Goal: Task Accomplishment & Management: Use online tool/utility

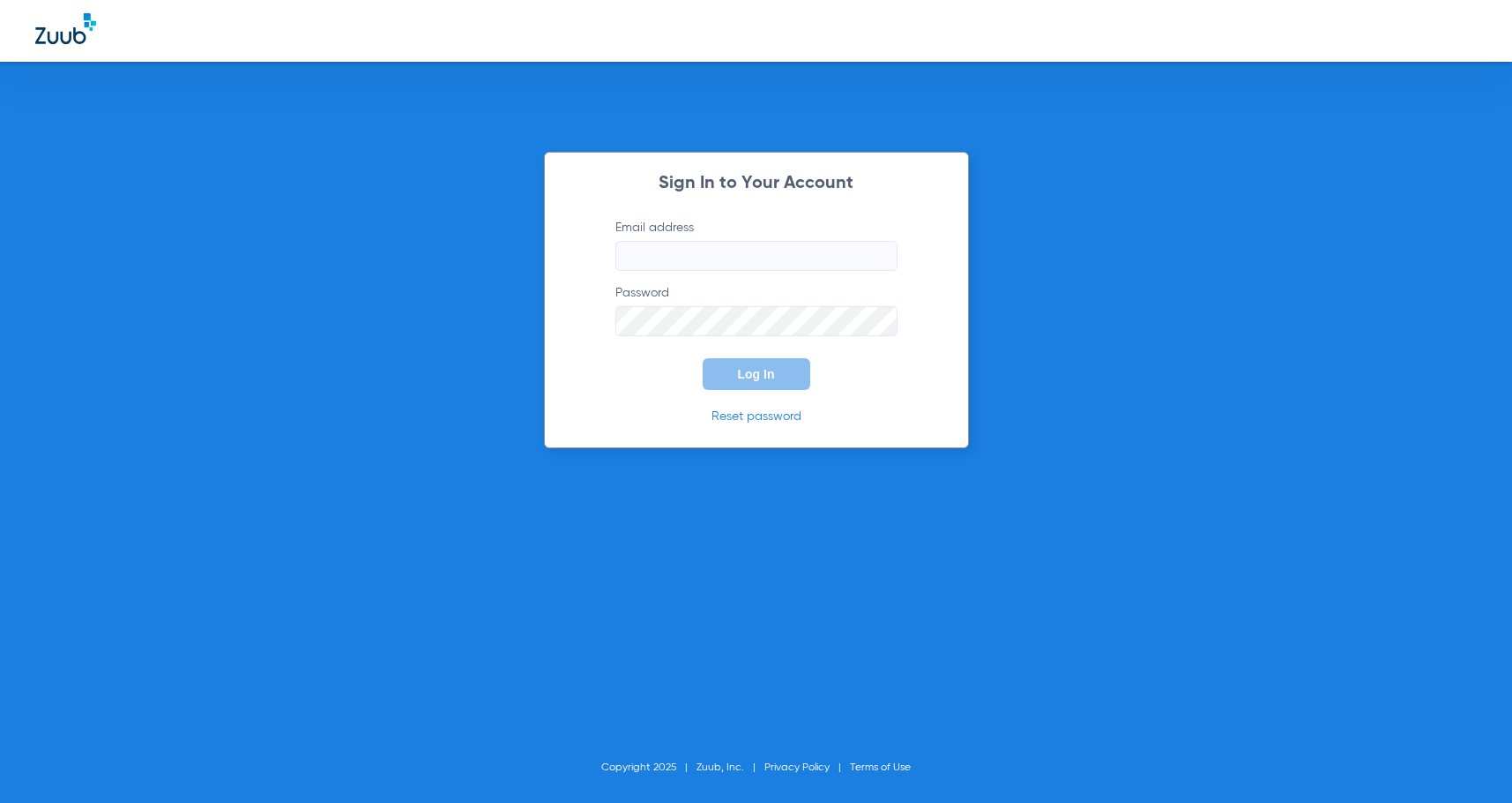
type input "[EMAIL_ADDRESS][DOMAIN_NAME]"
click at [736, 372] on button "Log In" at bounding box center [757, 374] width 108 height 32
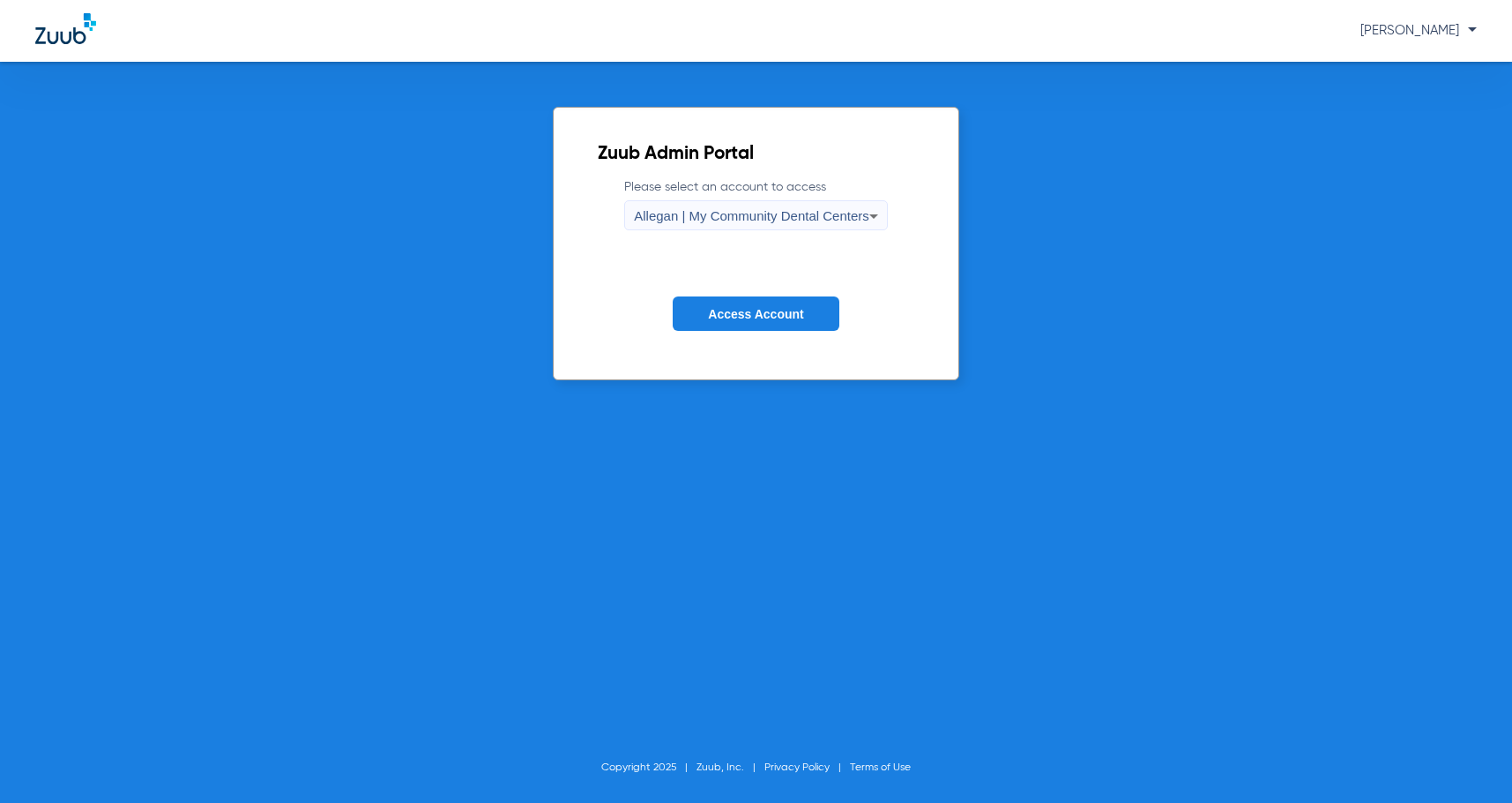
click at [756, 205] on div "Allegan | My Community Dental Centers" at bounding box center [751, 216] width 235 height 30
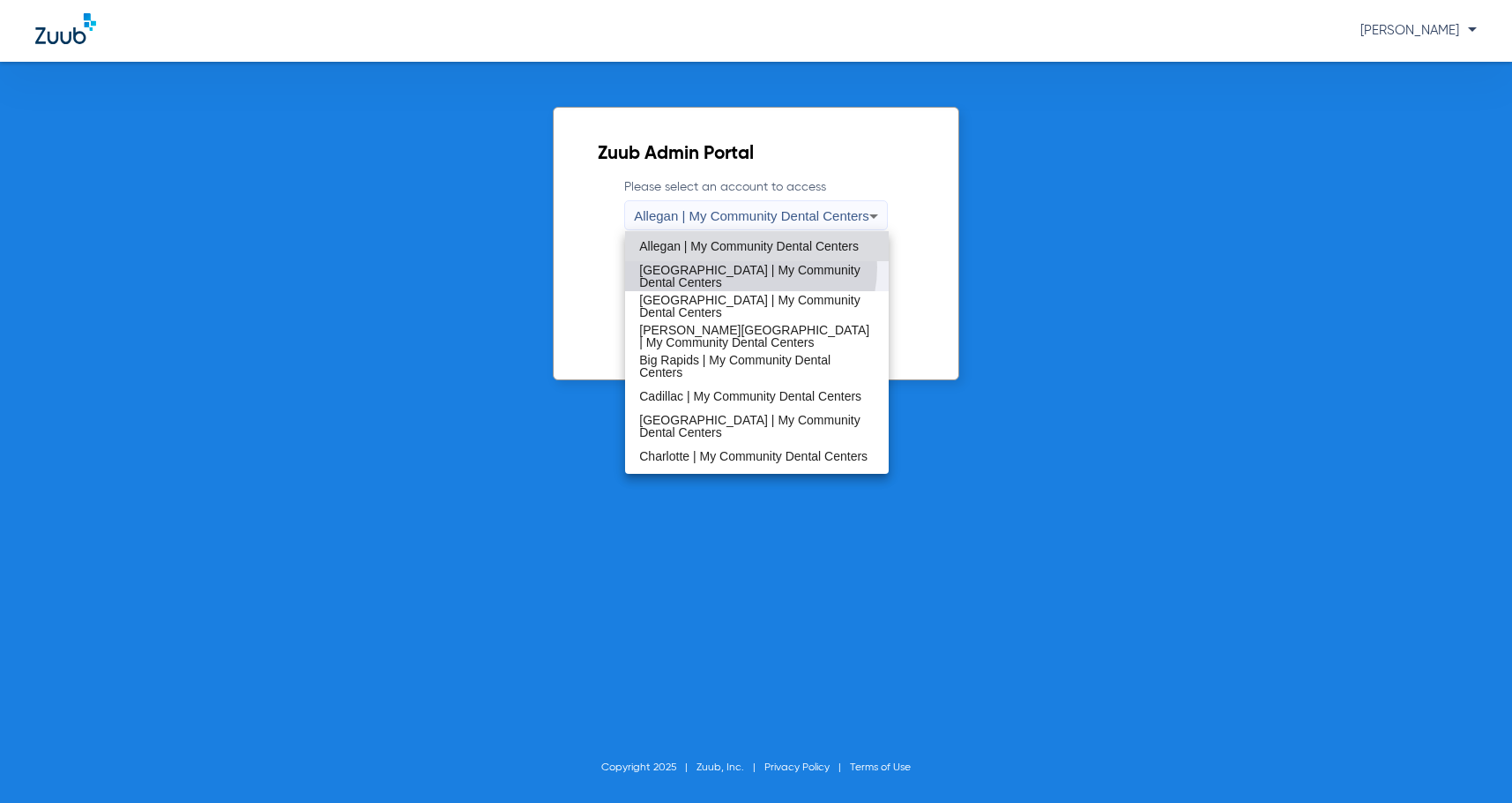
click at [748, 267] on span "[GEOGRAPHIC_DATA] | My Community Dental Centers" at bounding box center [756, 276] width 235 height 25
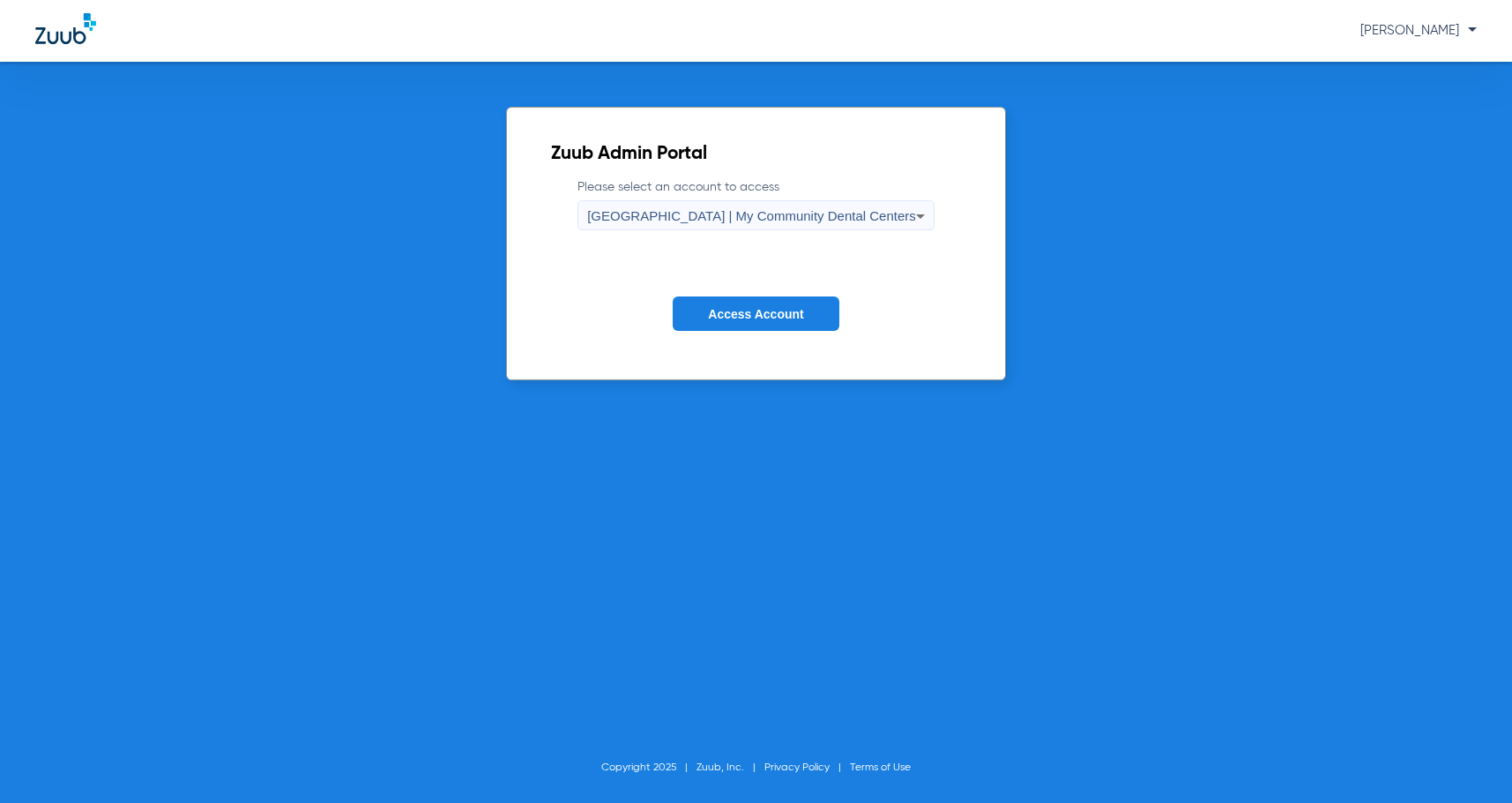
click at [704, 318] on button "Access Account" at bounding box center [755, 314] width 166 height 35
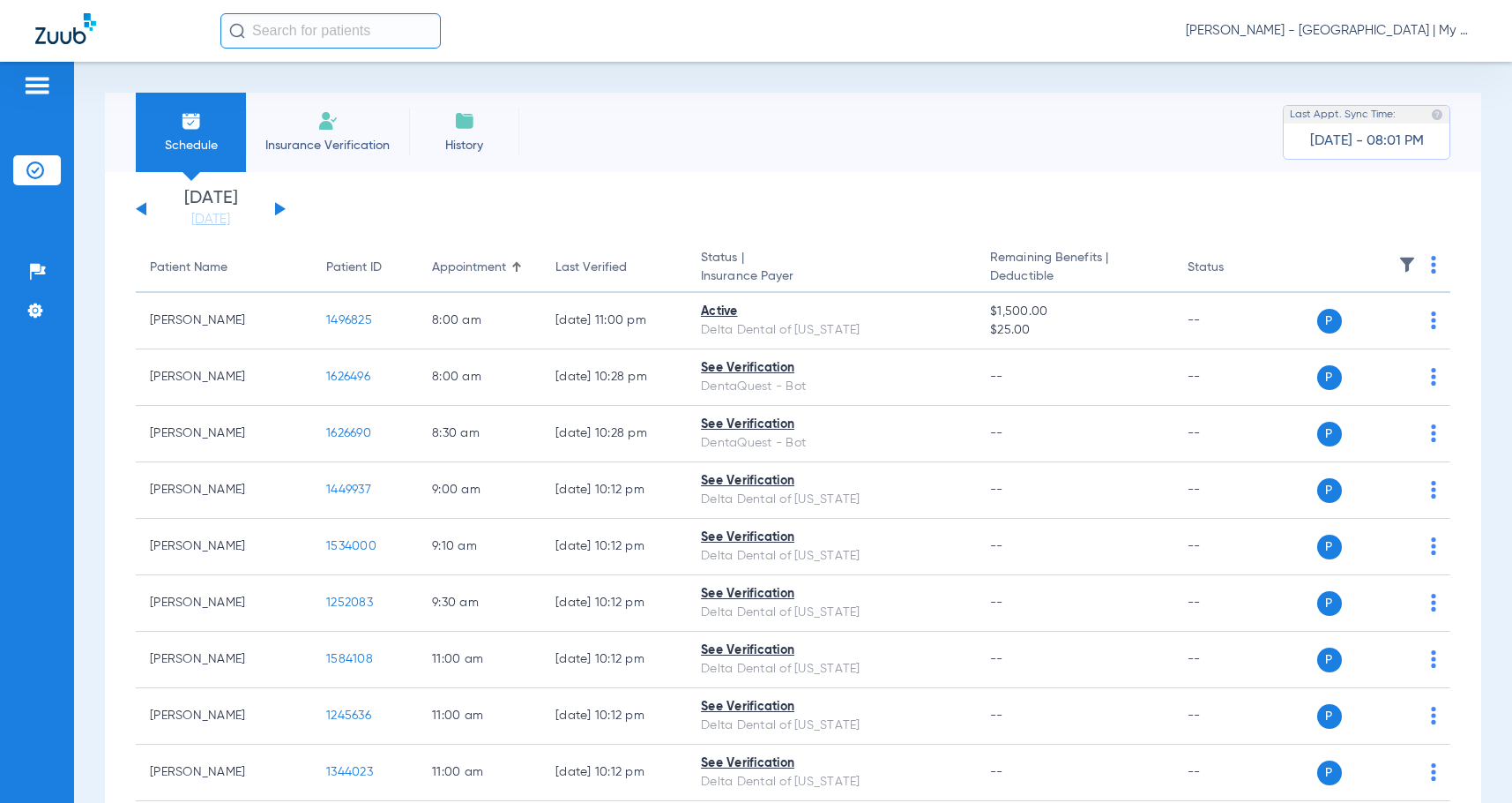
drag, startPoint x: 221, startPoint y: 222, endPoint x: 293, endPoint y: 267, distance: 84.9
click at [221, 222] on link "[DATE]" at bounding box center [211, 219] width 106 height 17
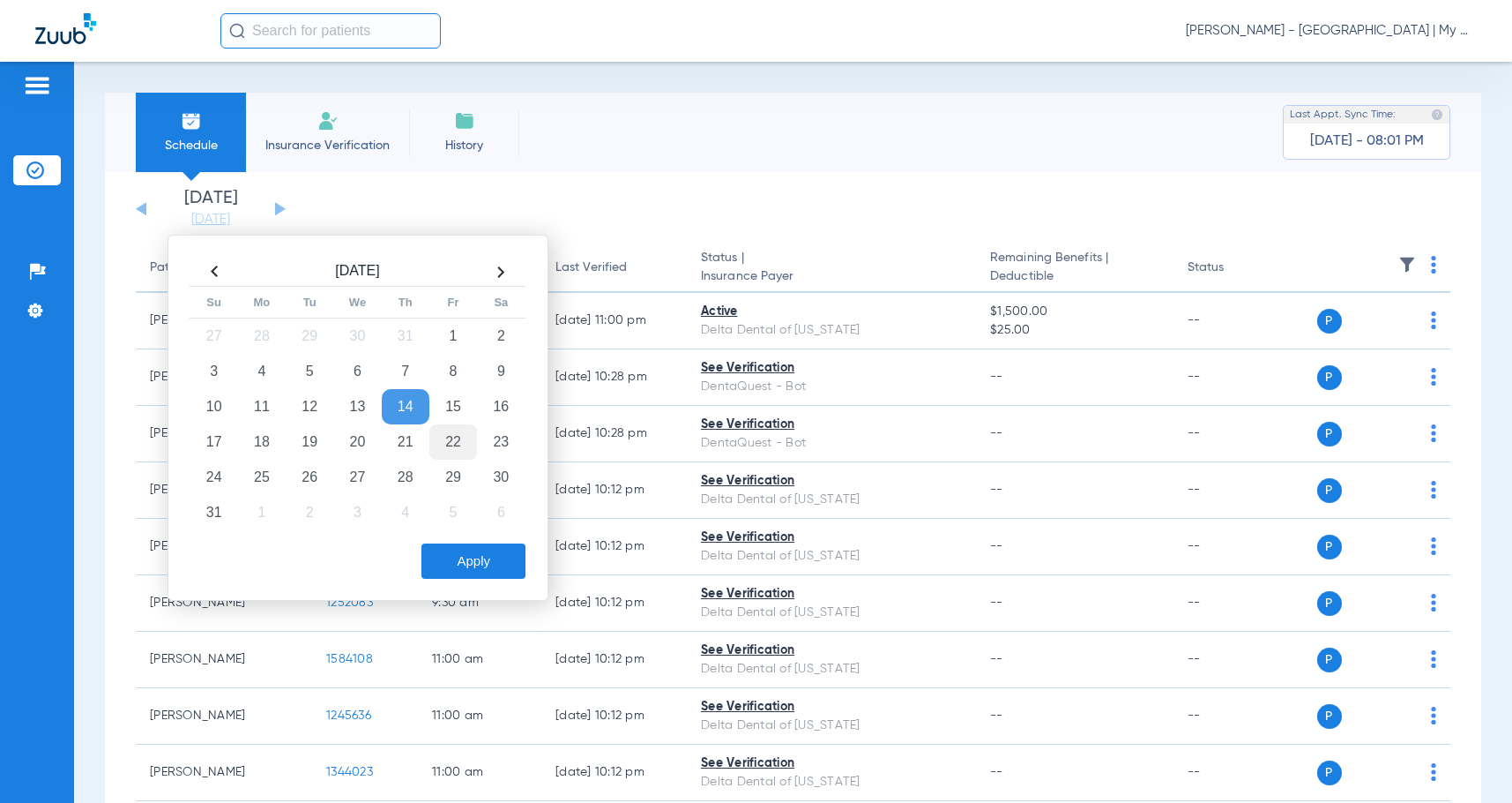
click at [455, 445] on td "22" at bounding box center [453, 441] width 48 height 36
click at [503, 565] on button "Apply" at bounding box center [473, 560] width 104 height 36
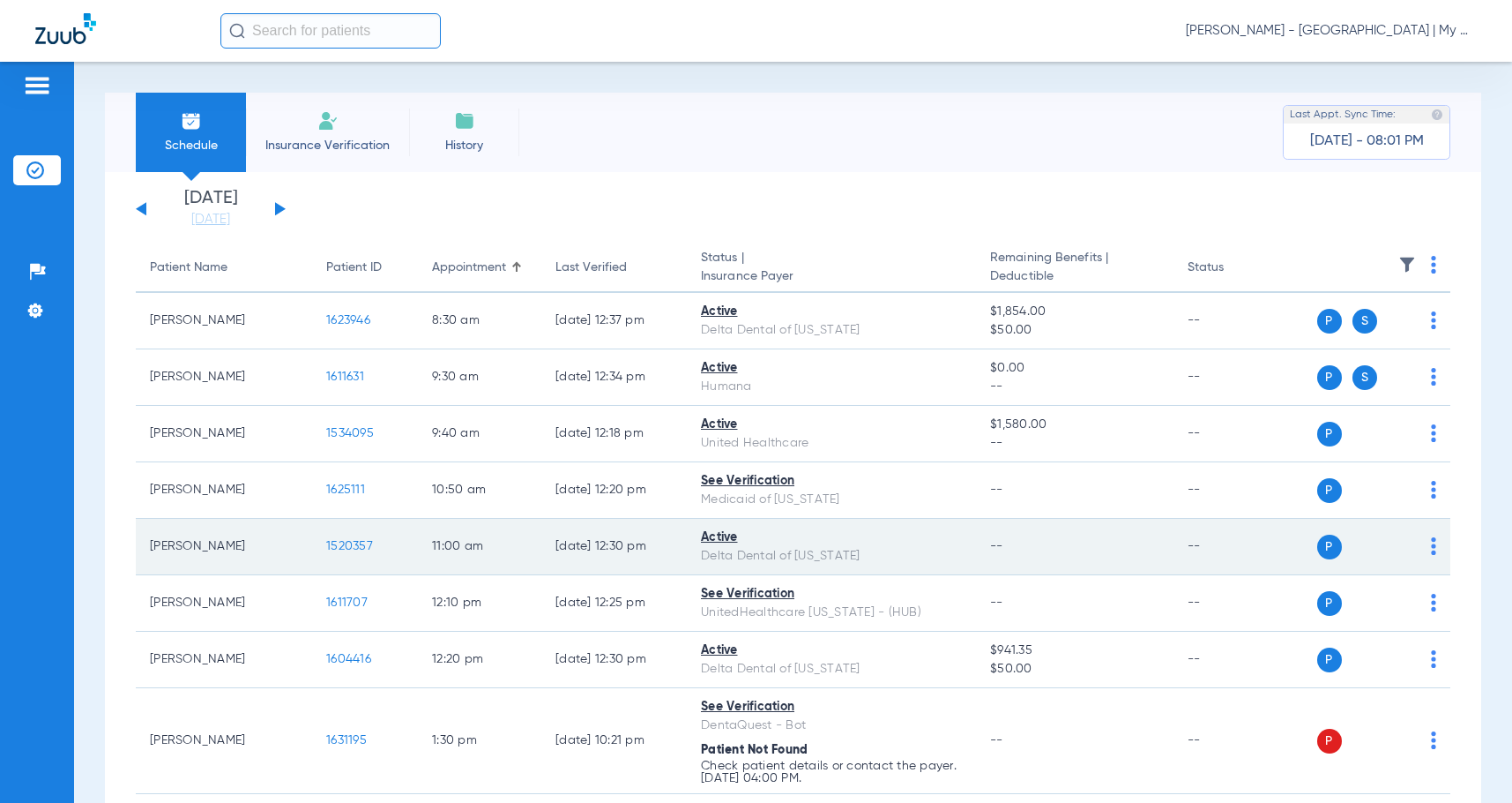
scroll to position [88, 0]
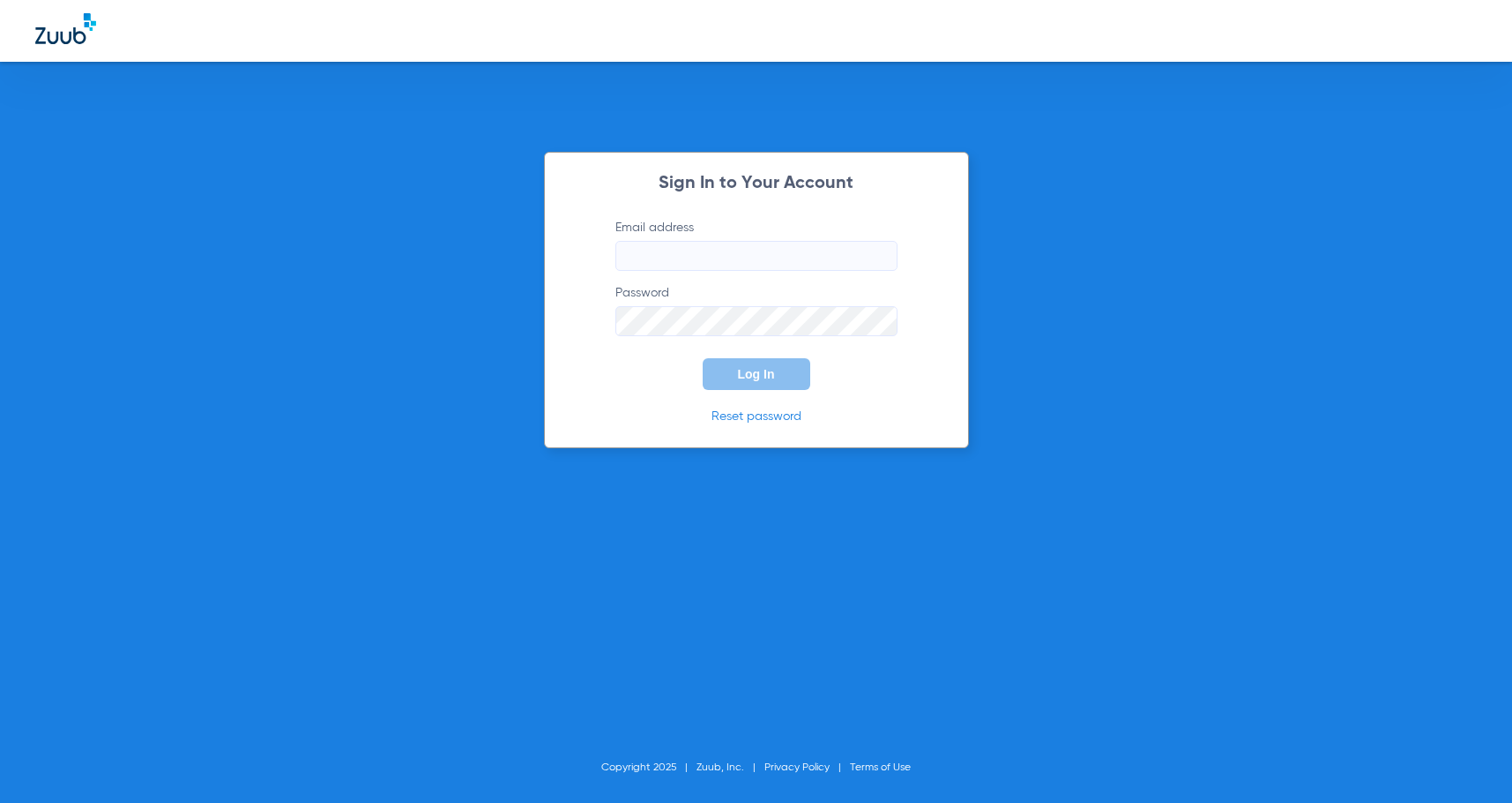
type input "[EMAIL_ADDRESS][DOMAIN_NAME]"
click at [778, 374] on button "Log In" at bounding box center [757, 374] width 108 height 32
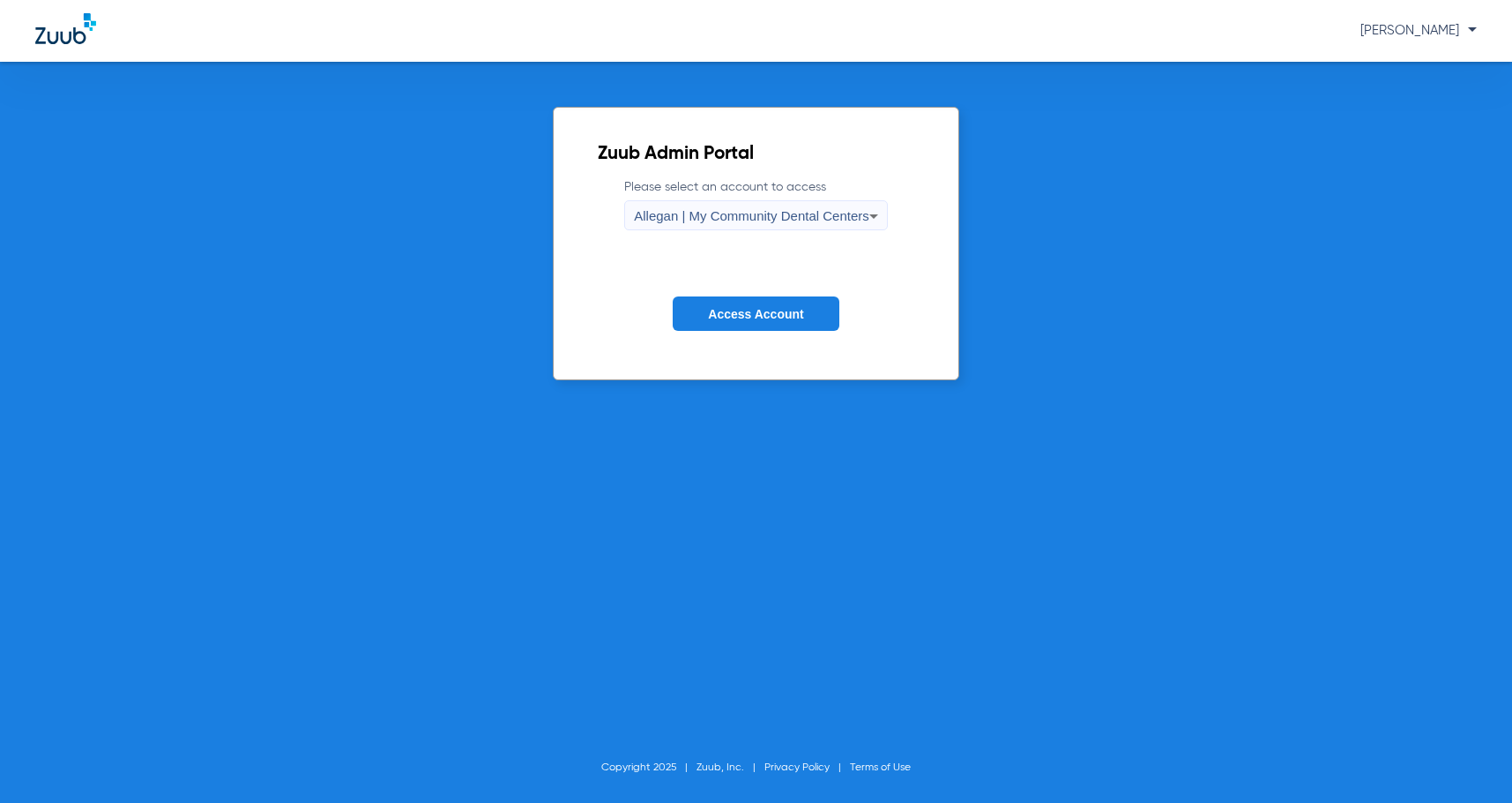
click at [800, 228] on div "Allegan | My Community Dental Centers" at bounding box center [751, 216] width 235 height 30
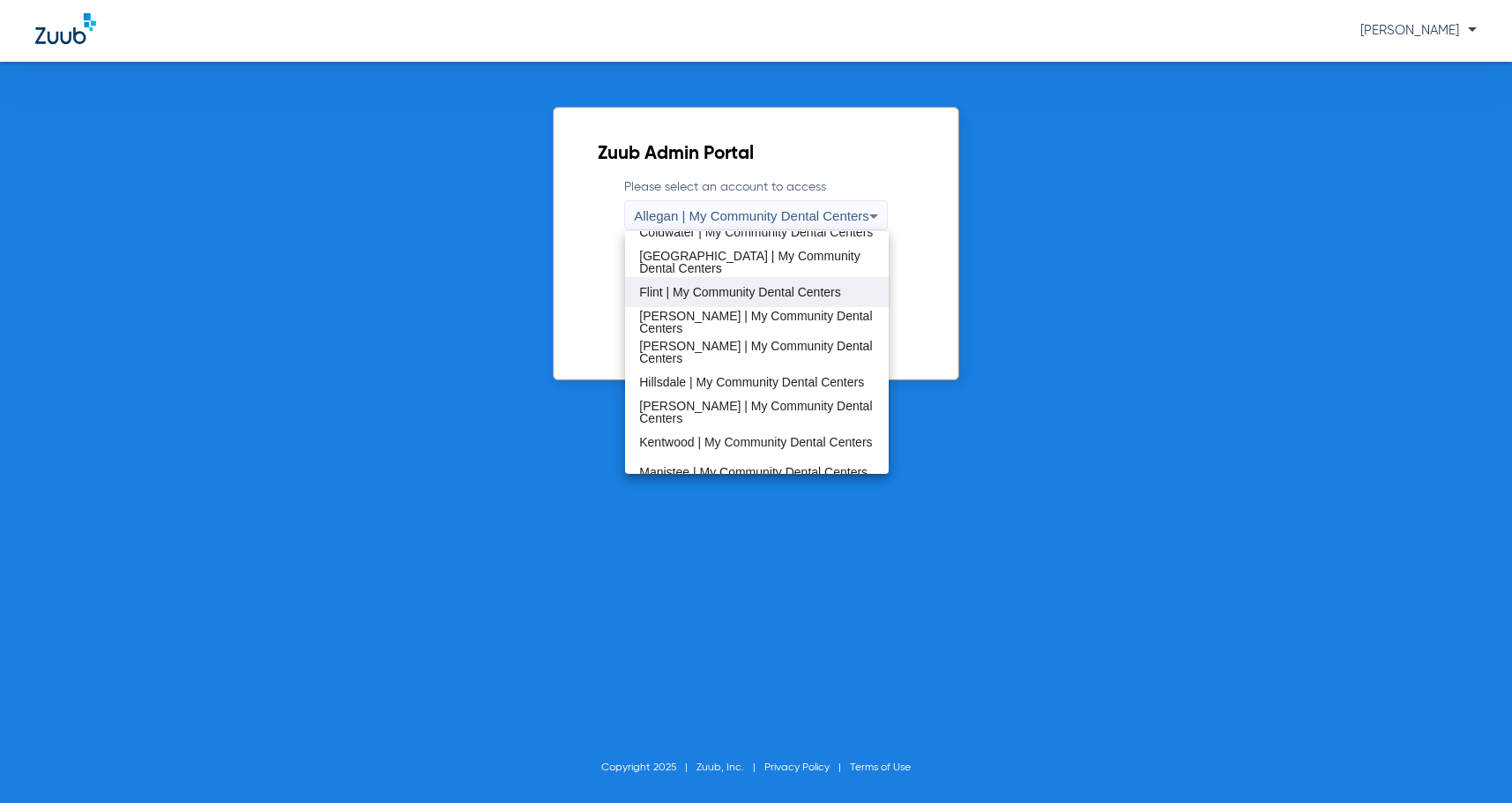
scroll to position [265, 0]
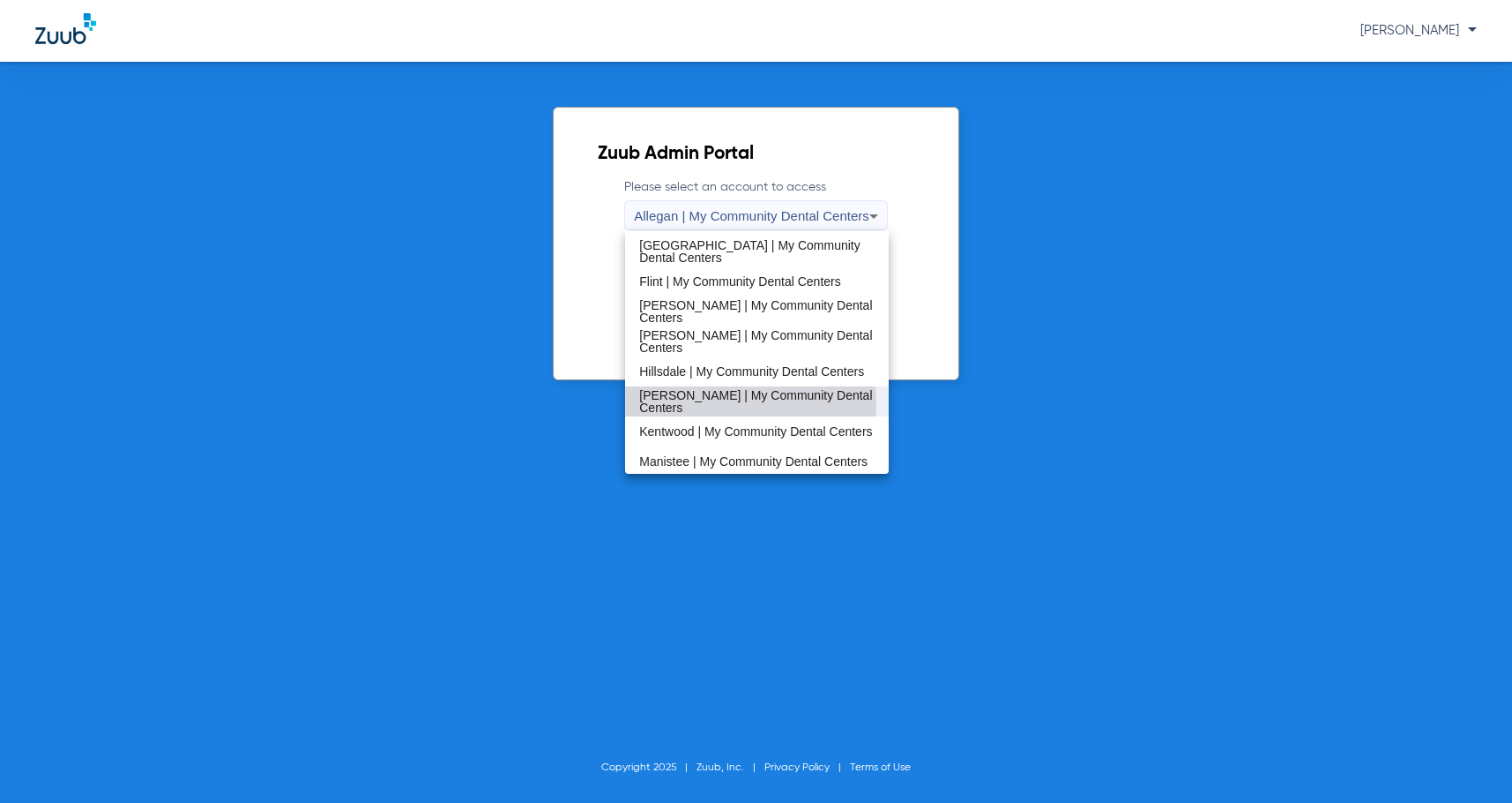
click at [698, 405] on span "[PERSON_NAME] | My Community Dental Centers" at bounding box center [756, 401] width 235 height 25
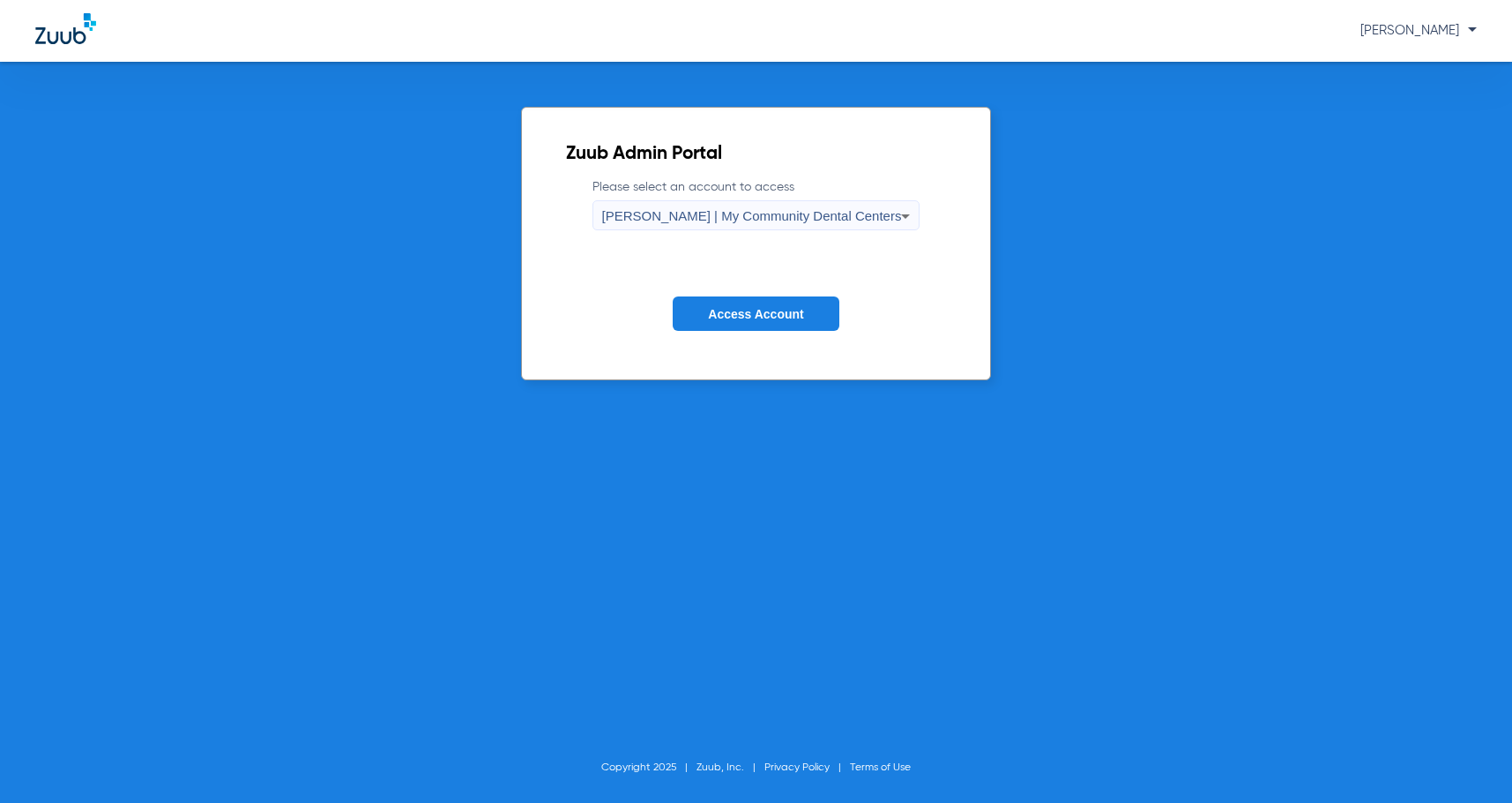
click at [772, 311] on span "Access Account" at bounding box center [755, 313] width 95 height 14
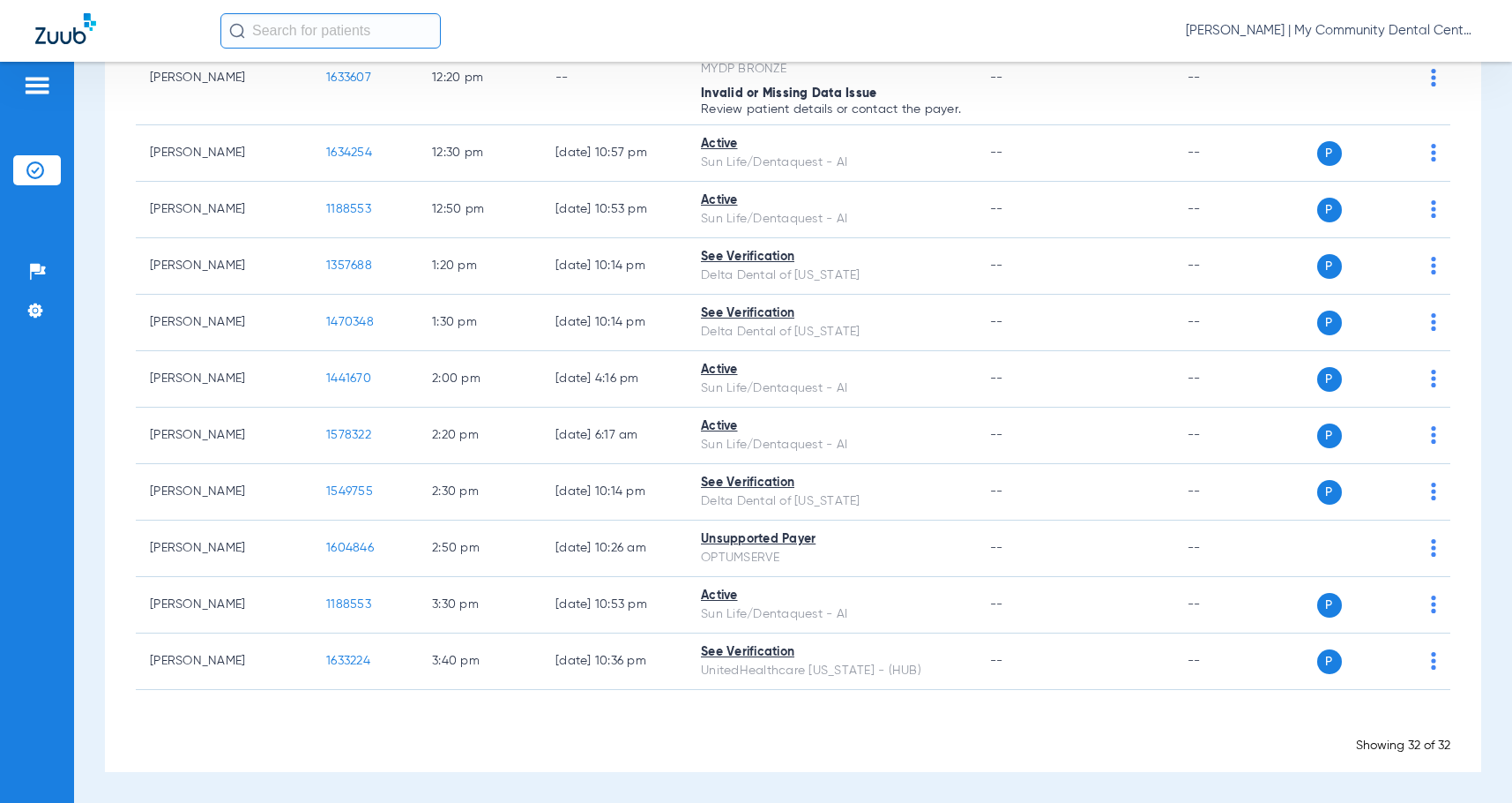
scroll to position [1459, 0]
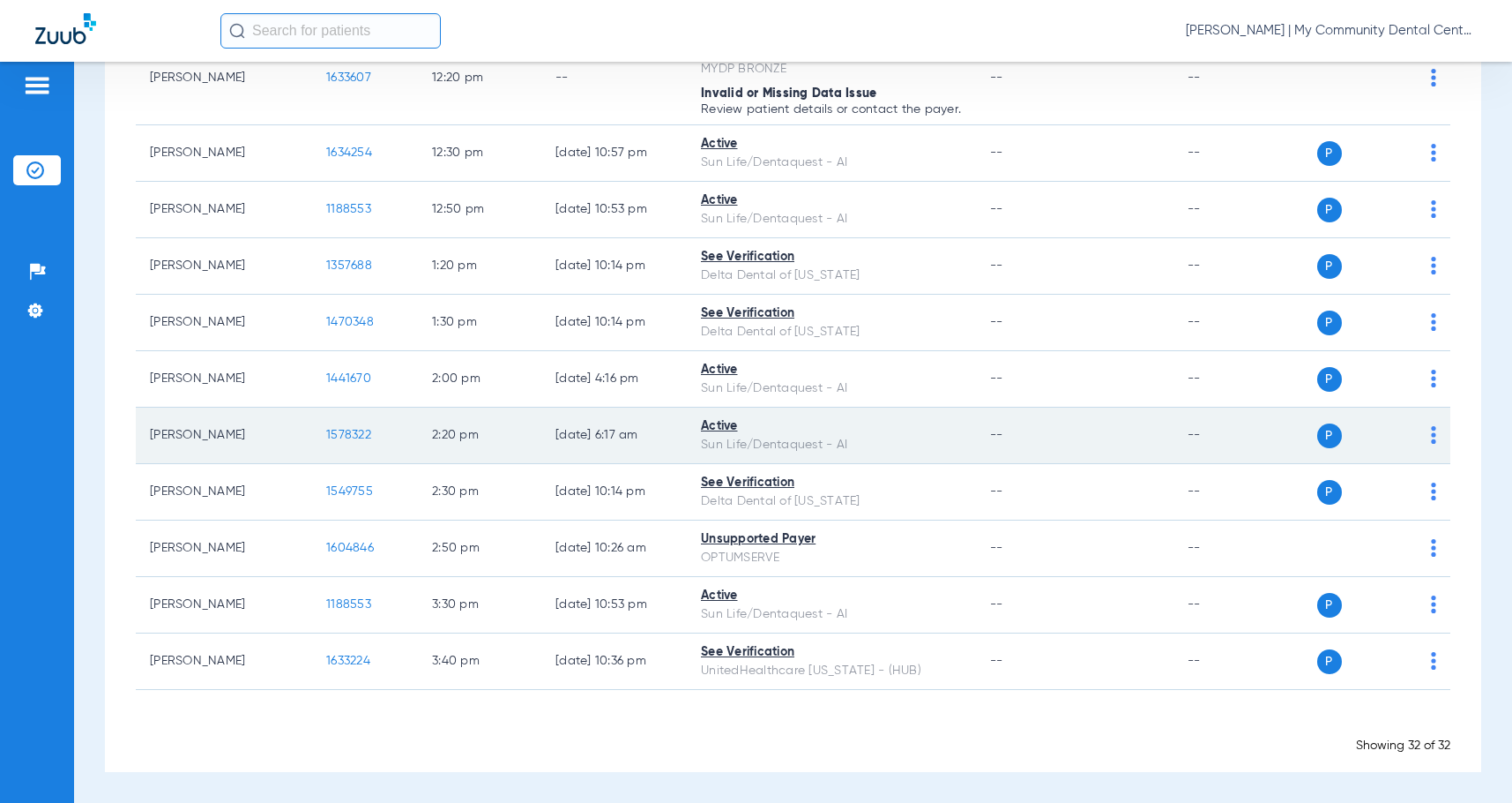
click at [362, 438] on span "1578322" at bounding box center [348, 434] width 45 height 12
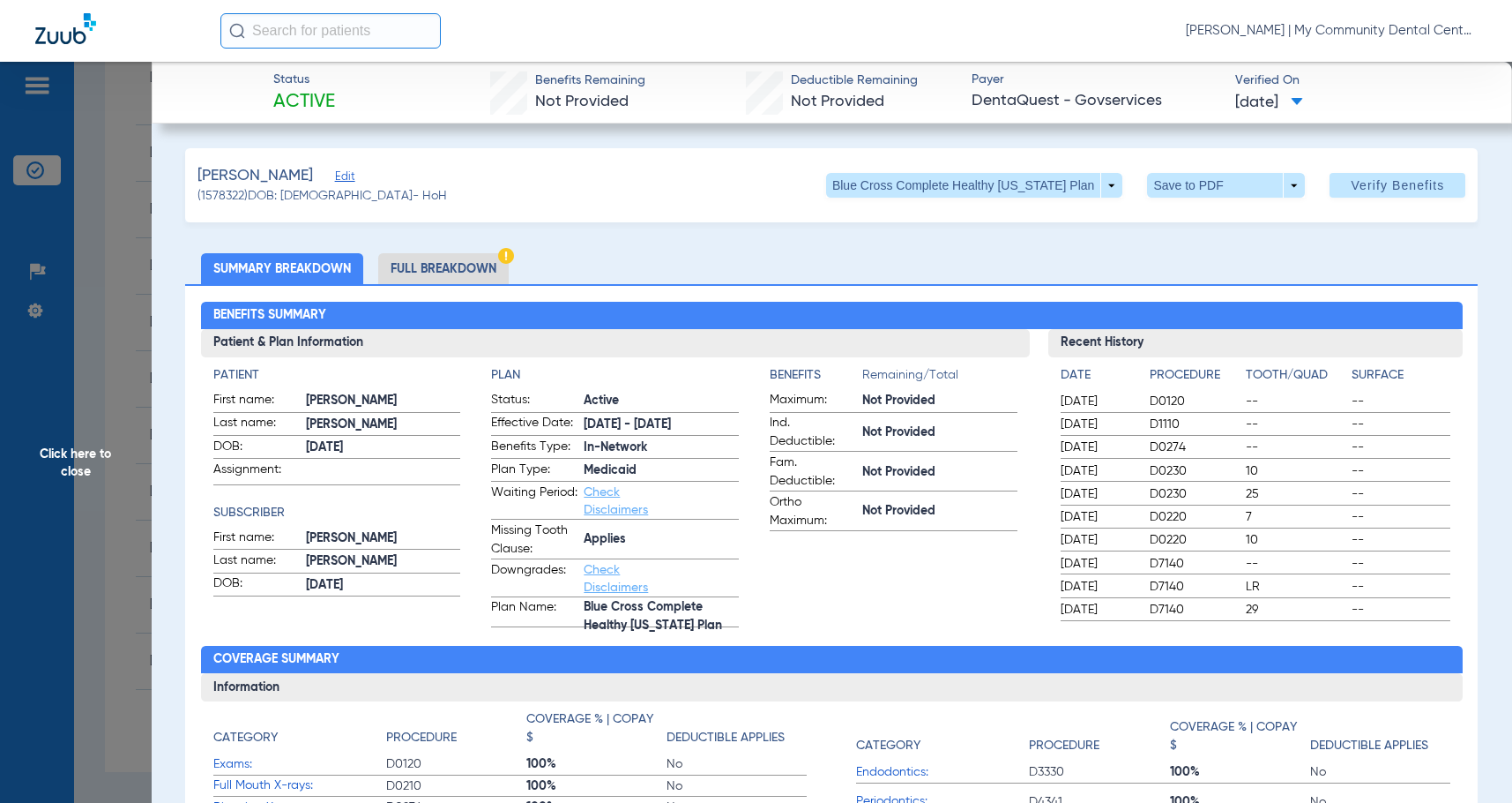
click at [136, 507] on span "Click here to close" at bounding box center [76, 462] width 152 height 803
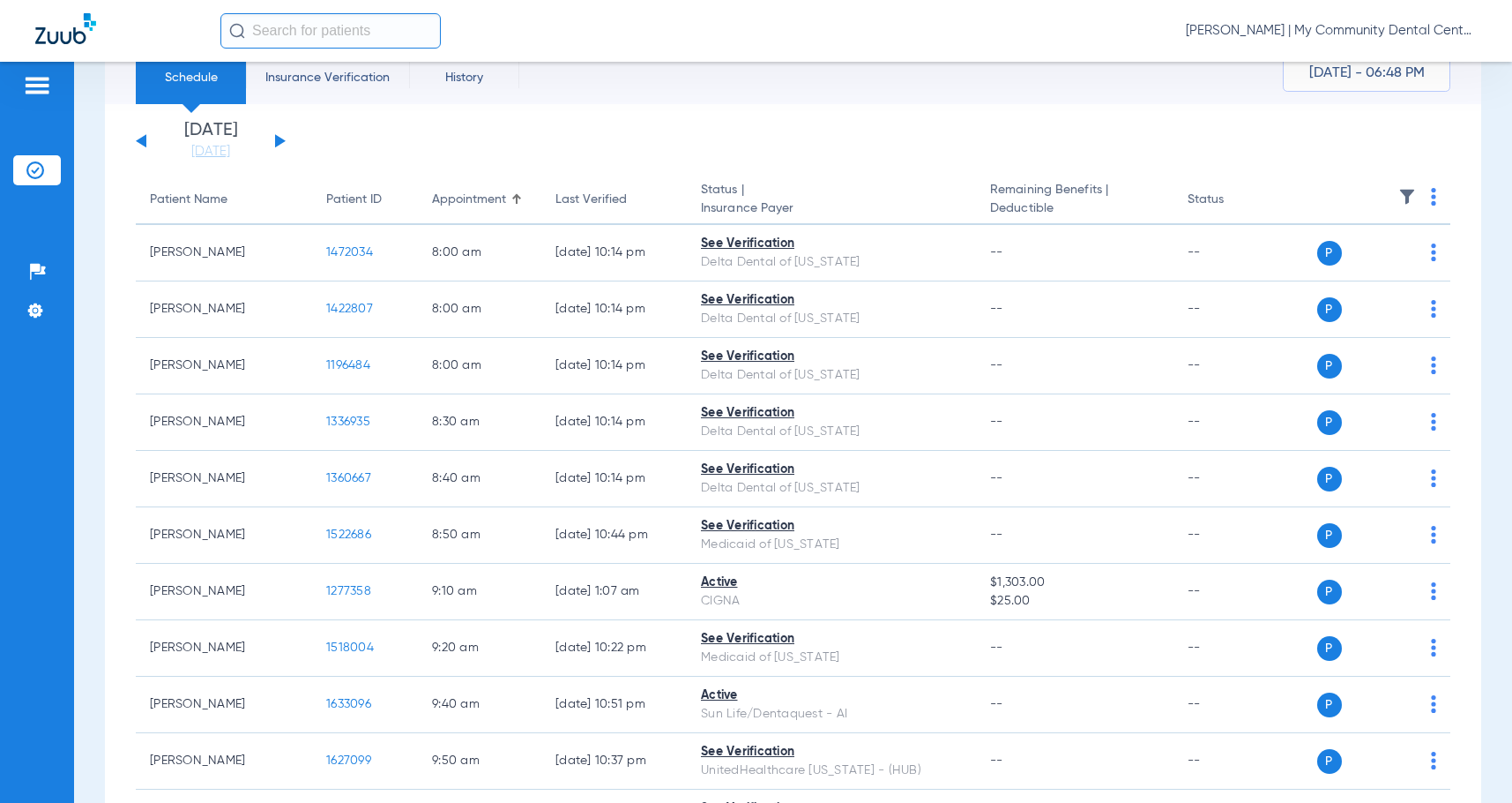
scroll to position [0, 0]
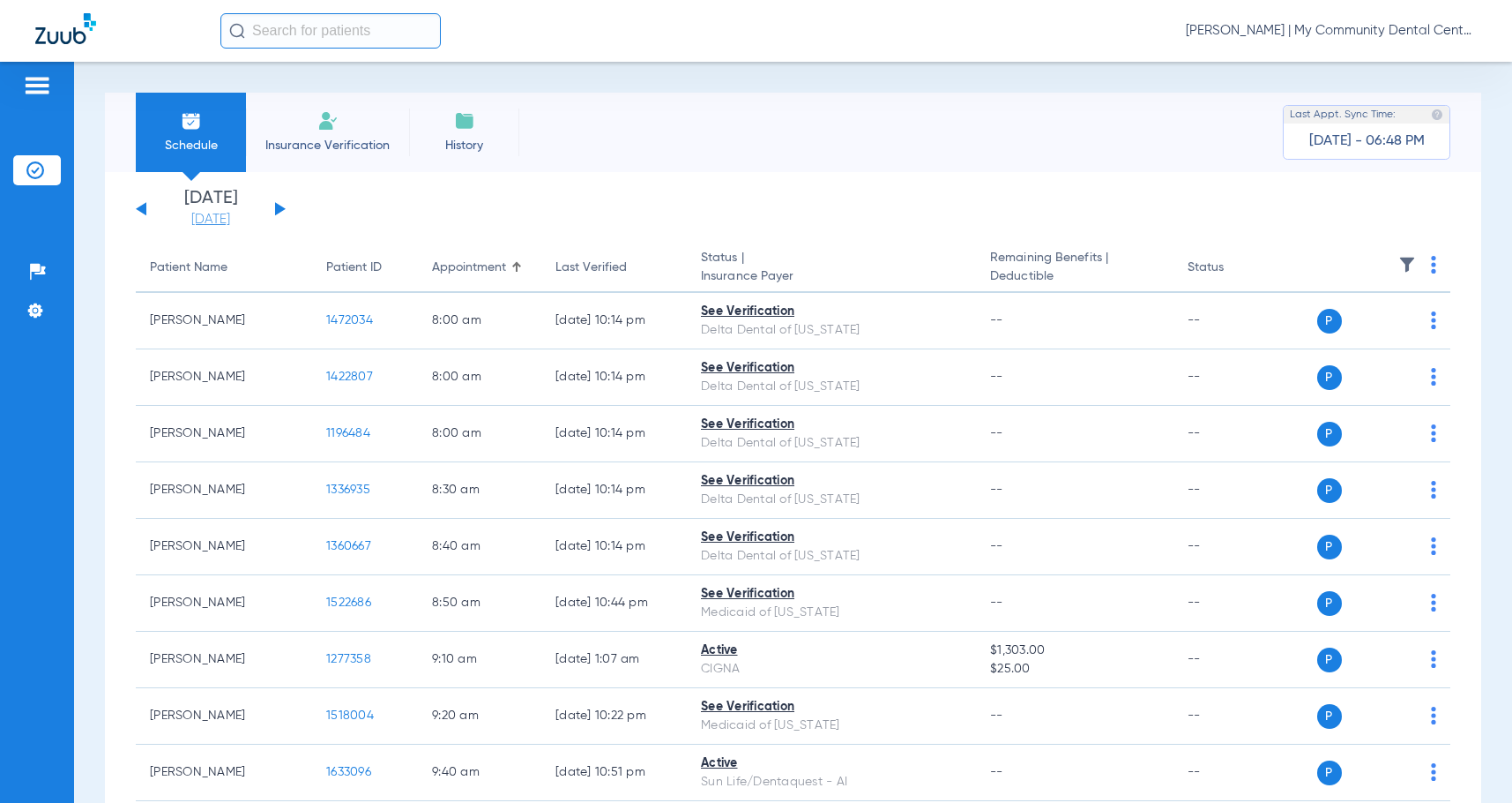
click at [183, 218] on link "[DATE]" at bounding box center [211, 219] width 106 height 17
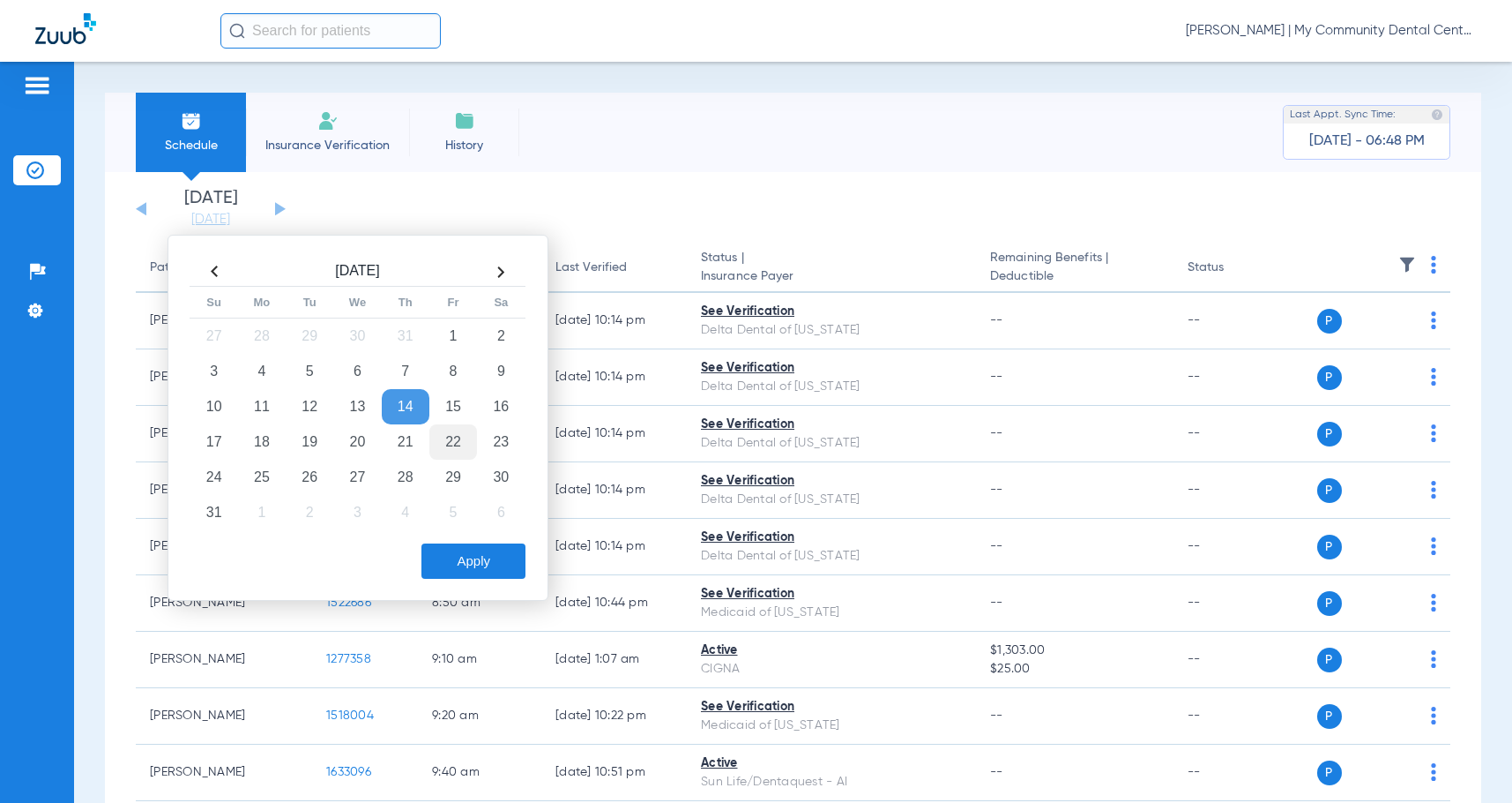
click at [462, 450] on td "22" at bounding box center [453, 441] width 48 height 36
click at [510, 569] on button "Apply" at bounding box center [473, 560] width 104 height 36
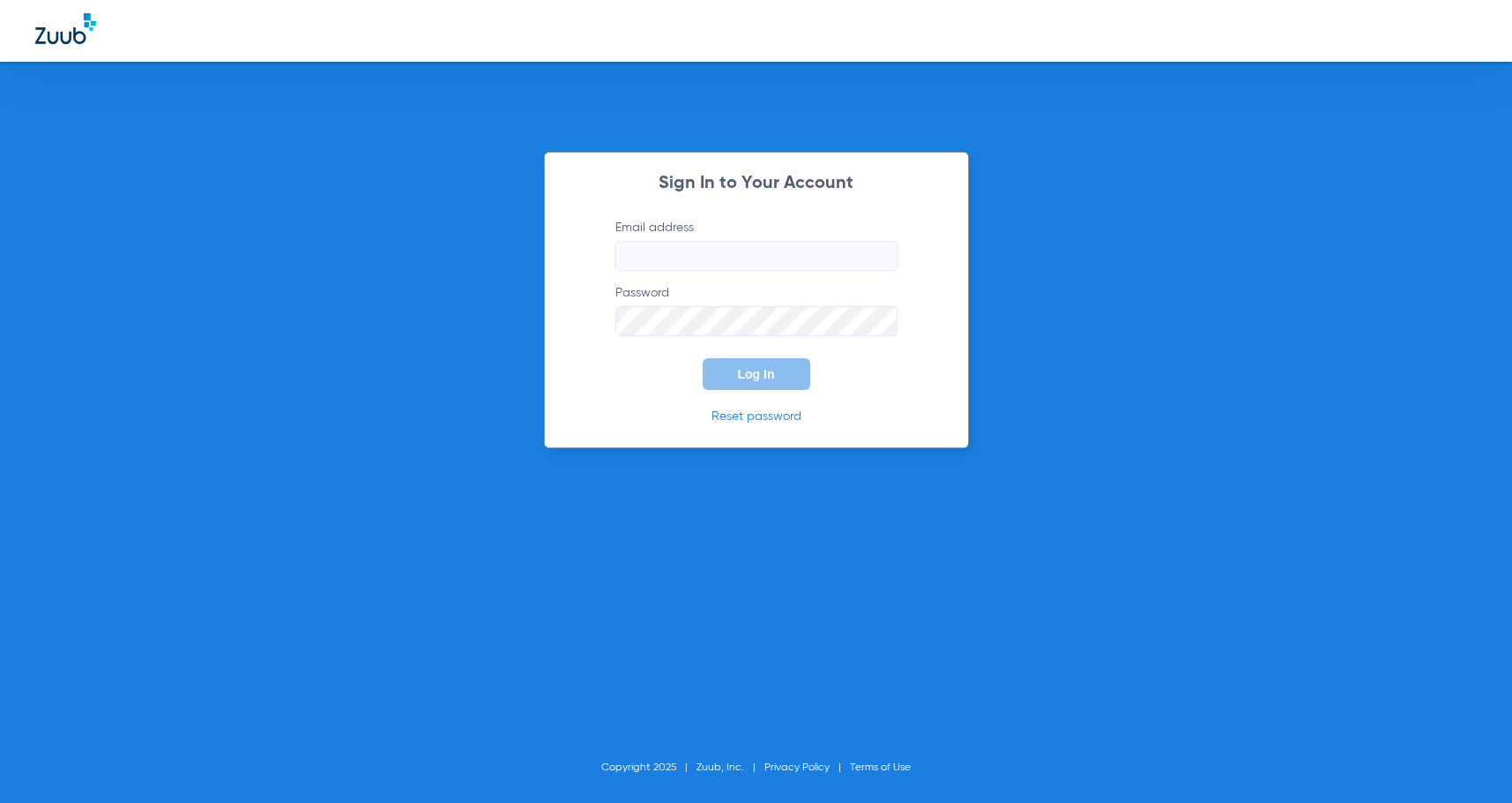
type input "[EMAIL_ADDRESS][DOMAIN_NAME]"
click at [775, 376] on button "Log In" at bounding box center [757, 374] width 108 height 32
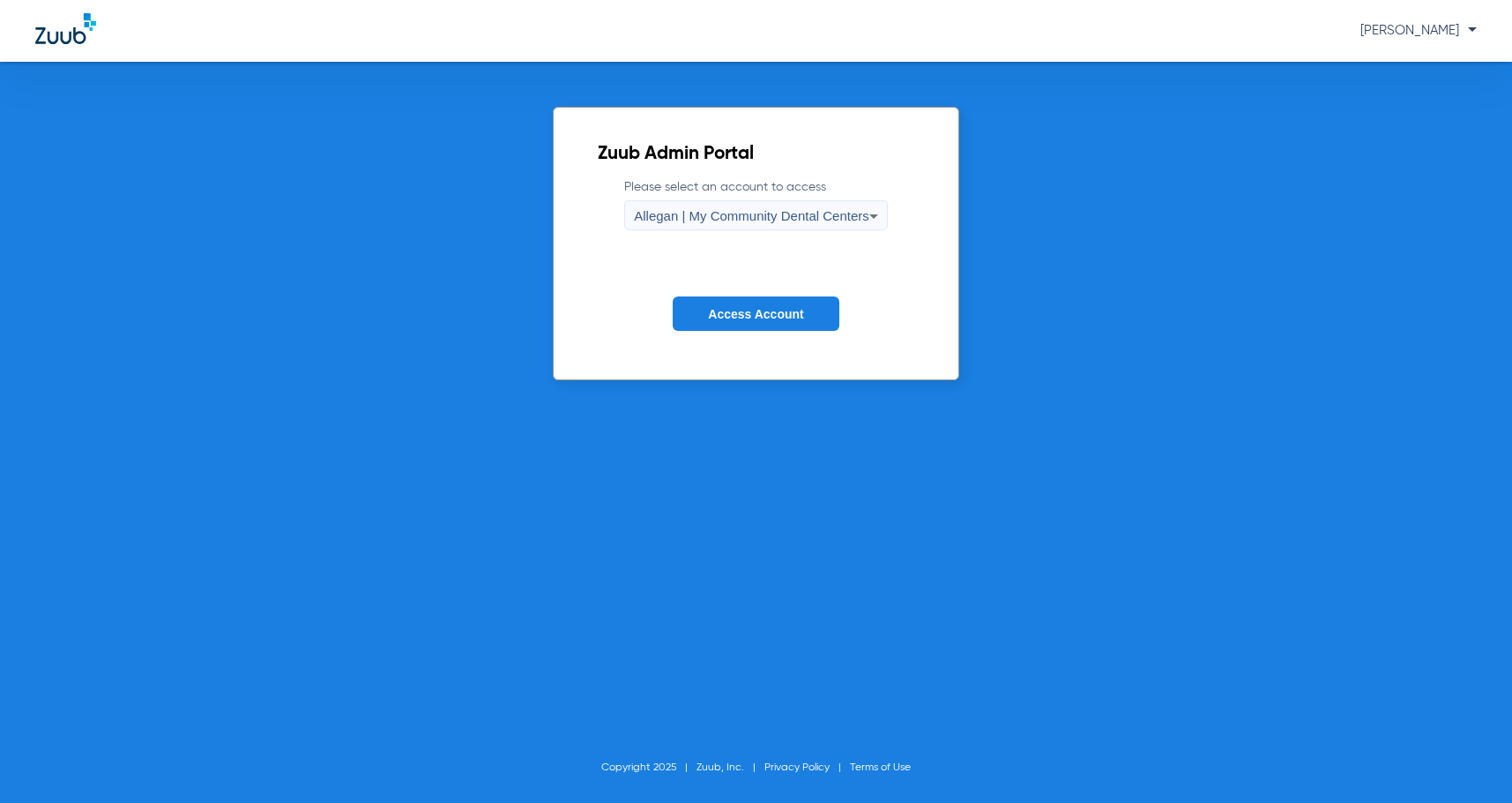
click at [778, 206] on div "Allegan | My Community Dental Centers" at bounding box center [751, 216] width 235 height 30
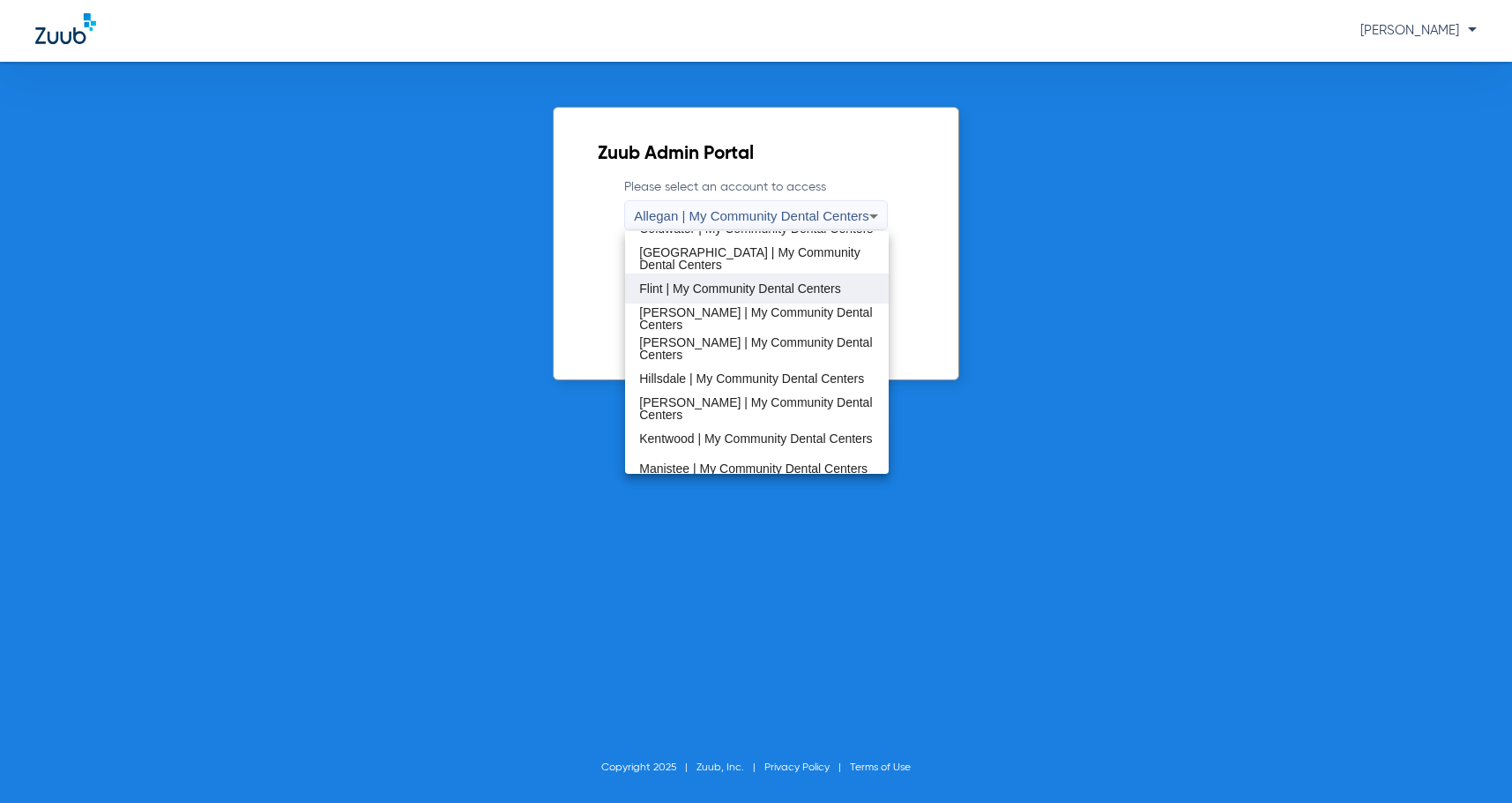
scroll to position [265, 0]
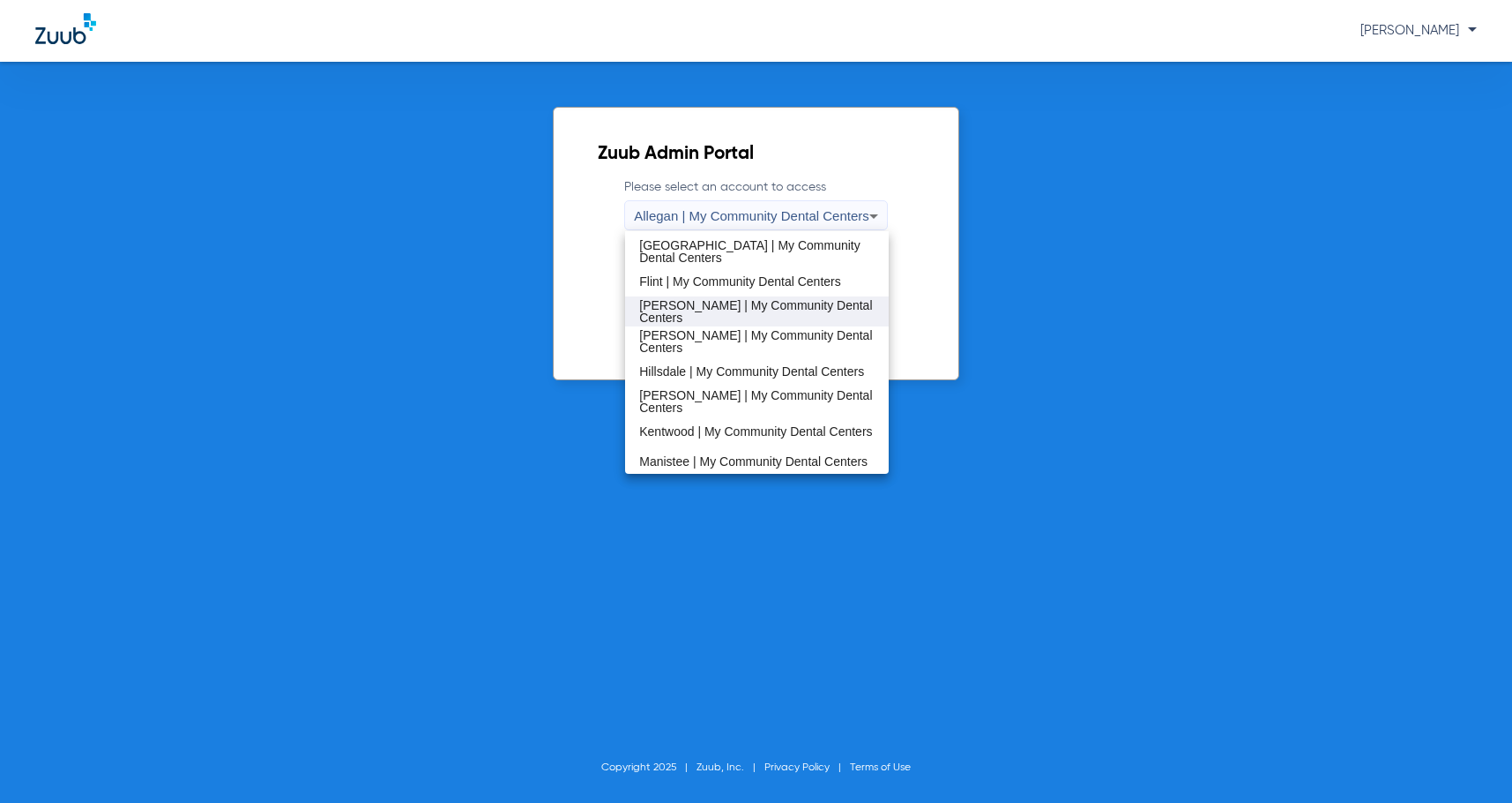
click at [745, 317] on span "[PERSON_NAME] | My Community Dental Centers" at bounding box center [756, 311] width 235 height 25
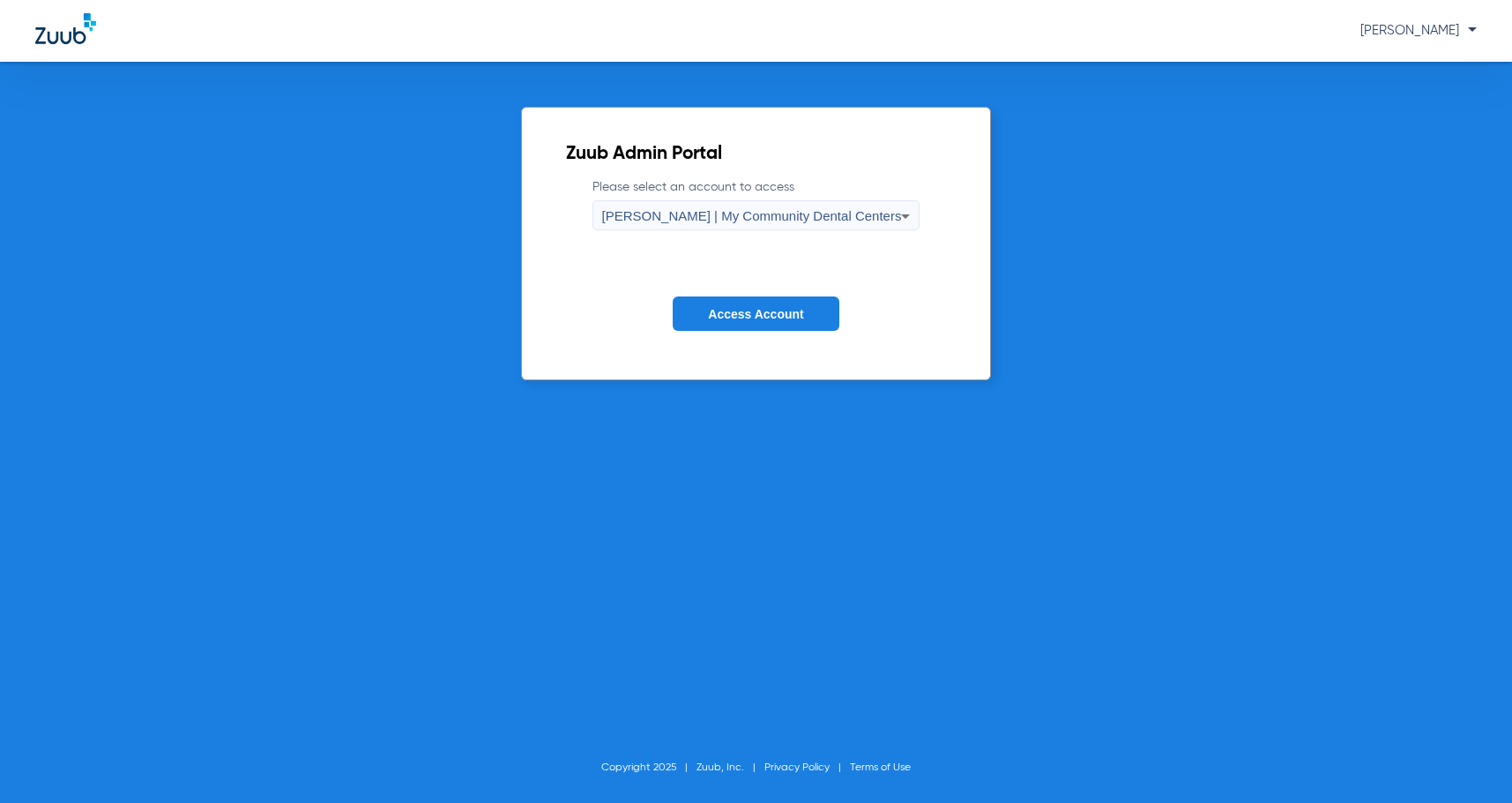
click at [755, 321] on button "Access Account" at bounding box center [755, 314] width 166 height 35
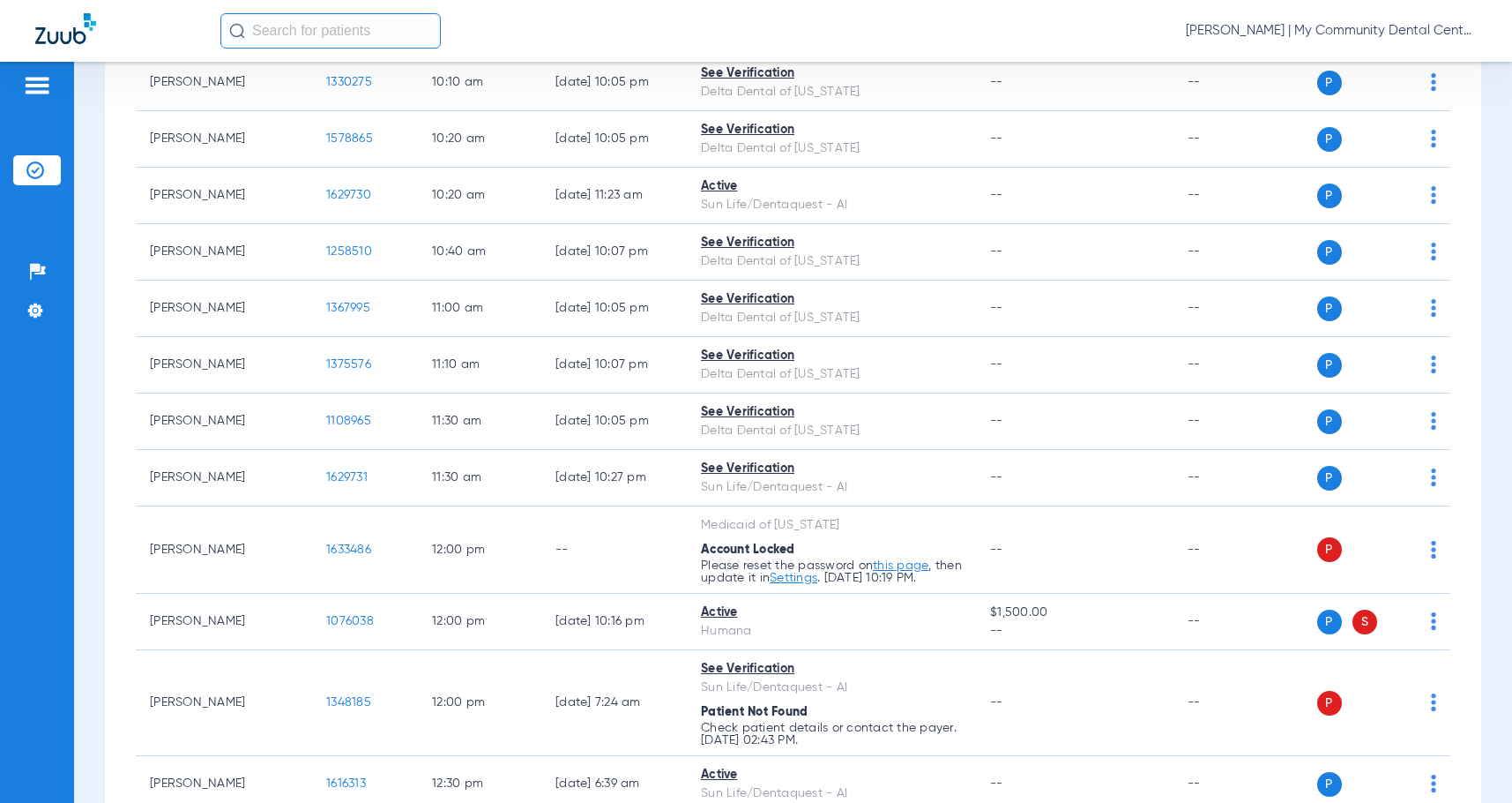
scroll to position [971, 0]
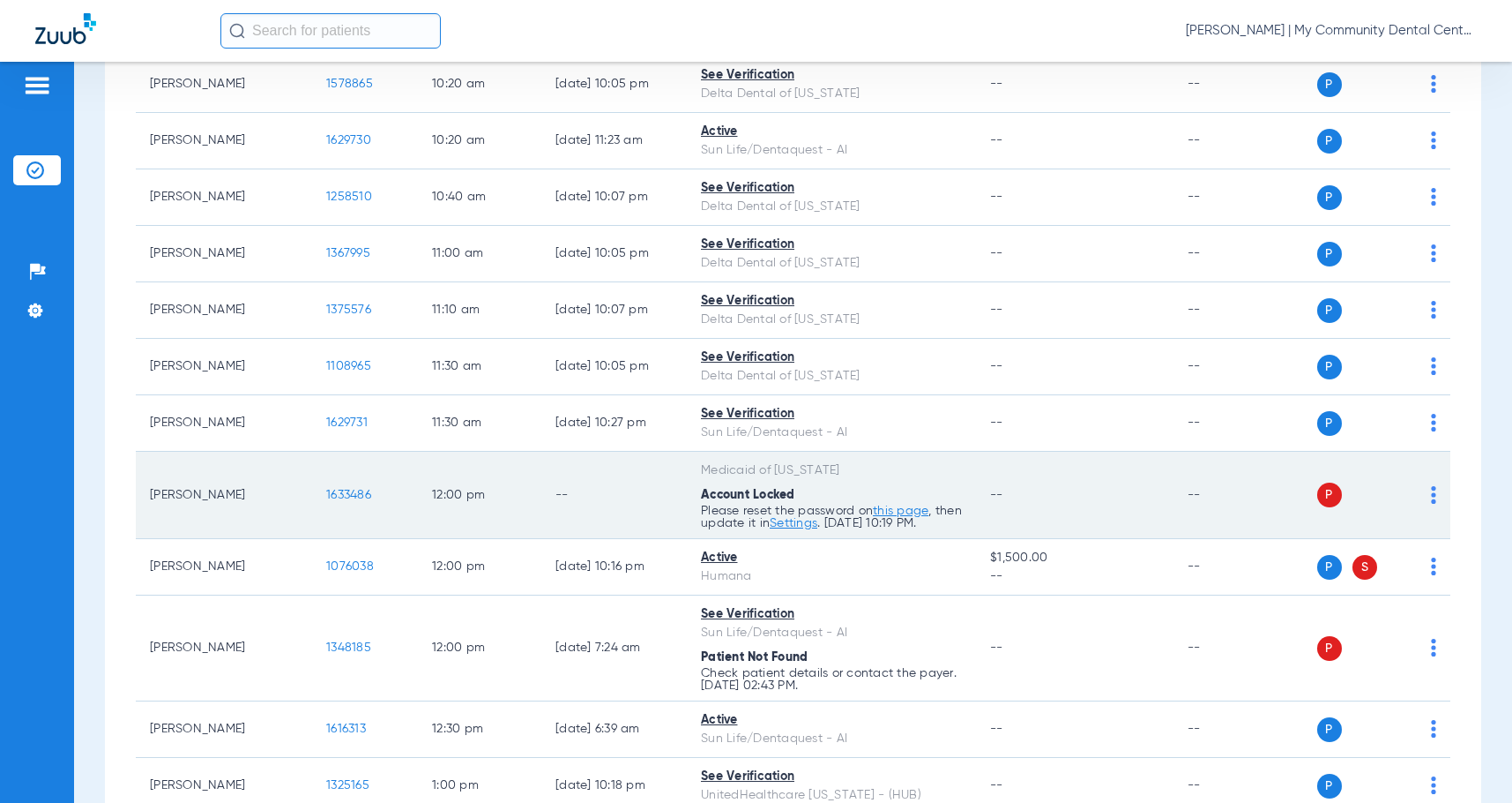
click at [1417, 503] on div "P S" at bounding box center [1364, 494] width 144 height 25
click at [1431, 504] on img at bounding box center [1433, 494] width 5 height 17
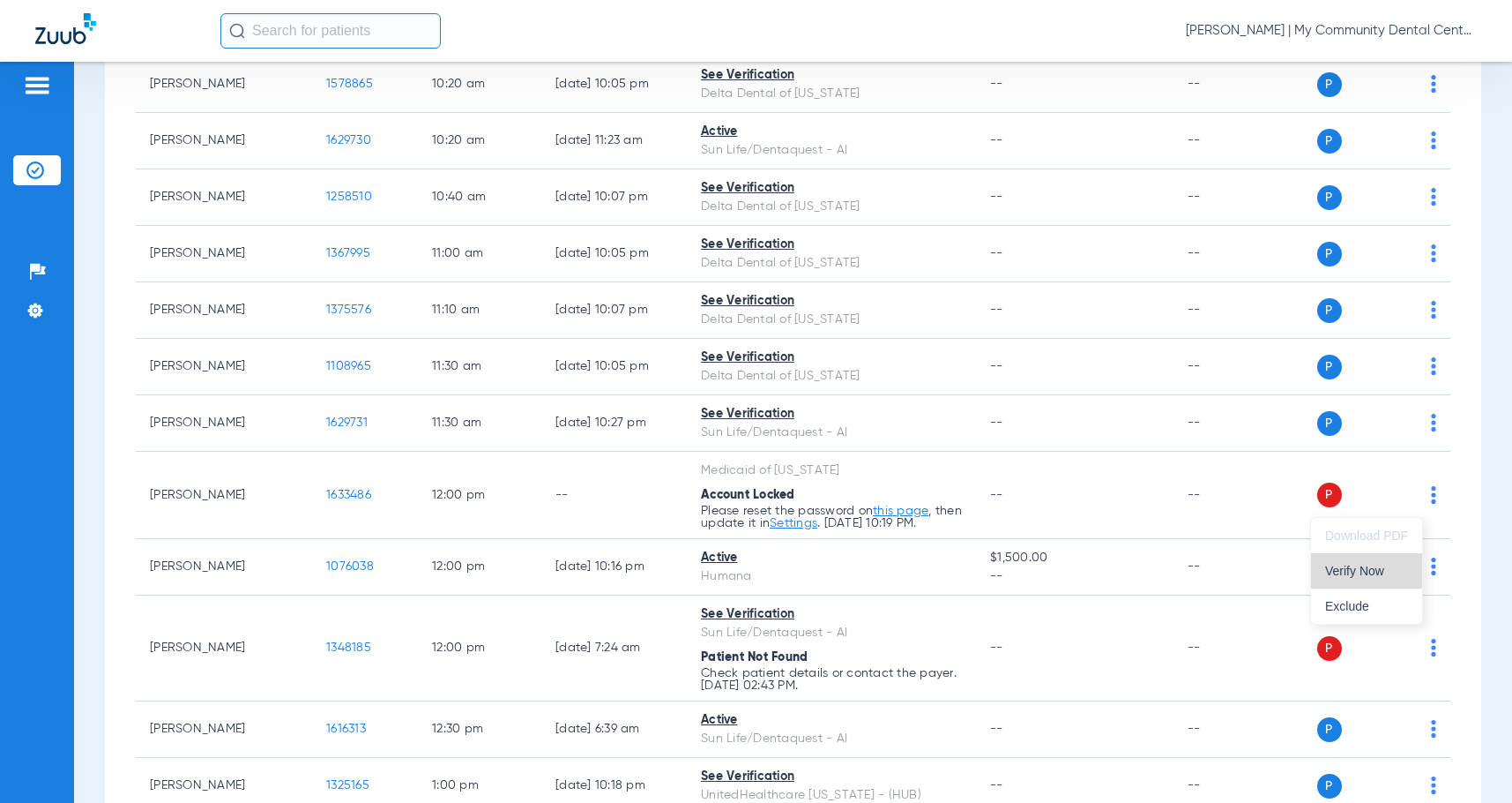
click at [1360, 580] on button "Verify Now" at bounding box center [1366, 570] width 111 height 36
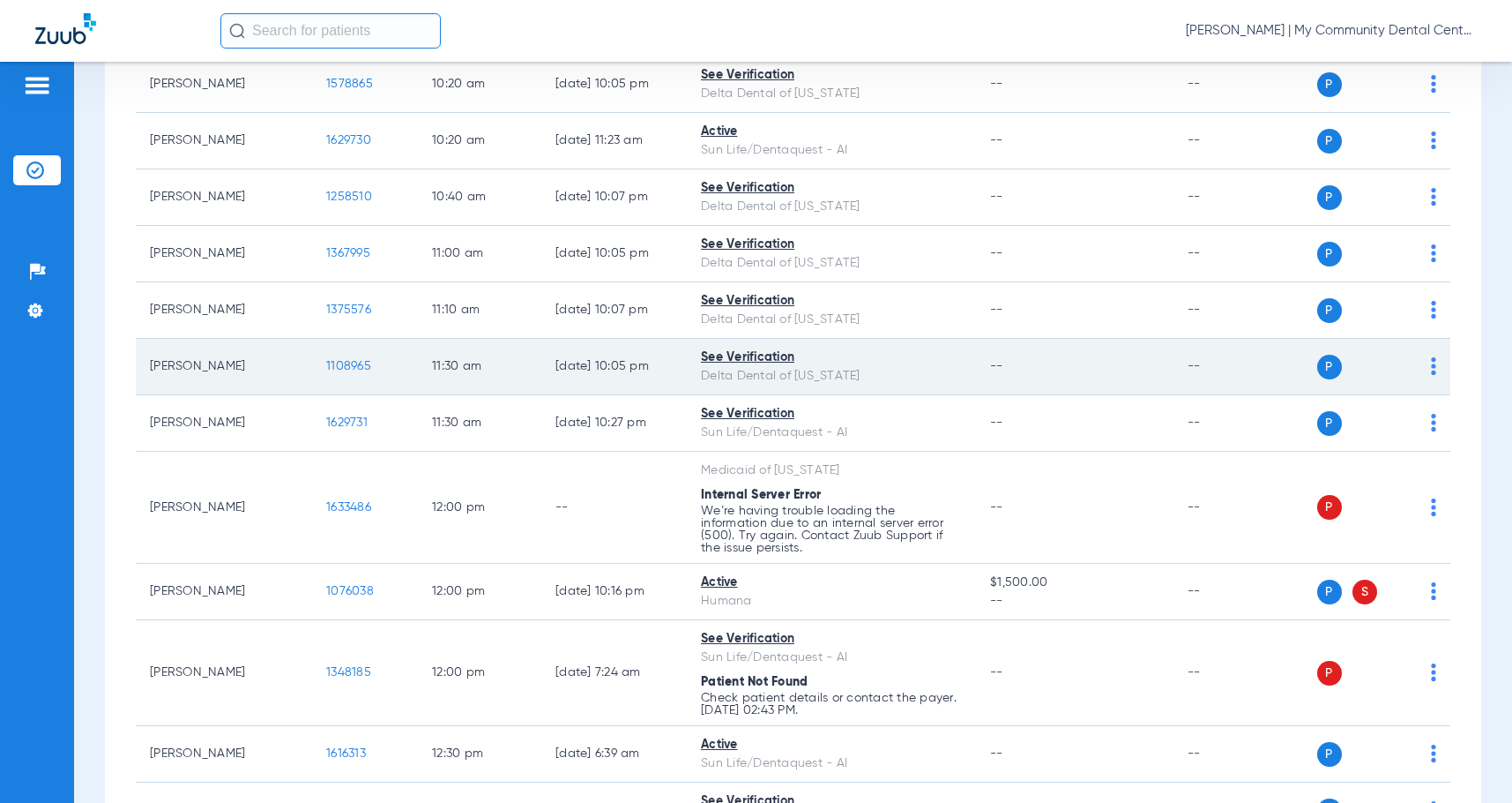
click at [344, 369] on span "1108965" at bounding box center [348, 365] width 45 height 12
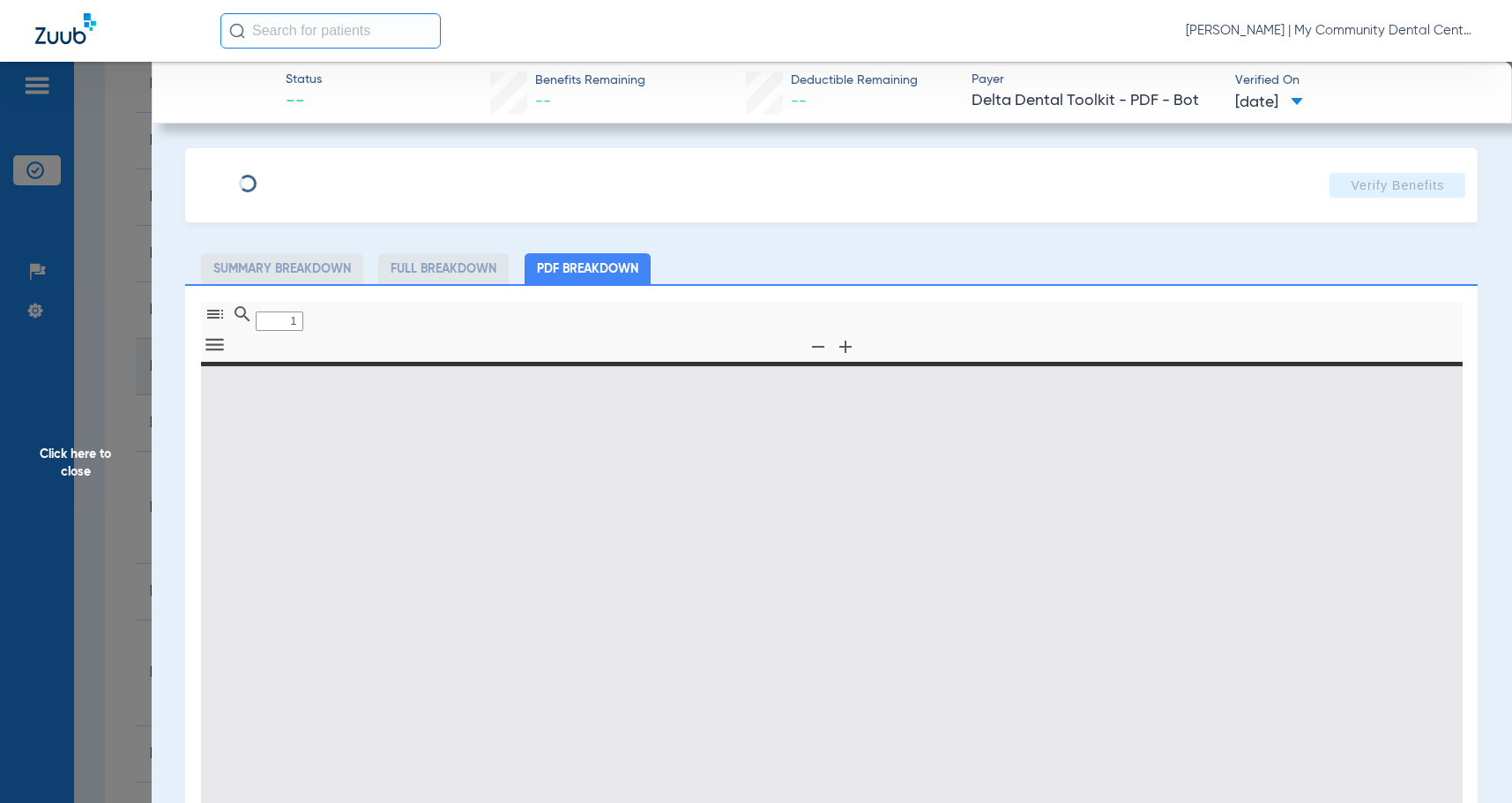
type input "0"
select select "page-width"
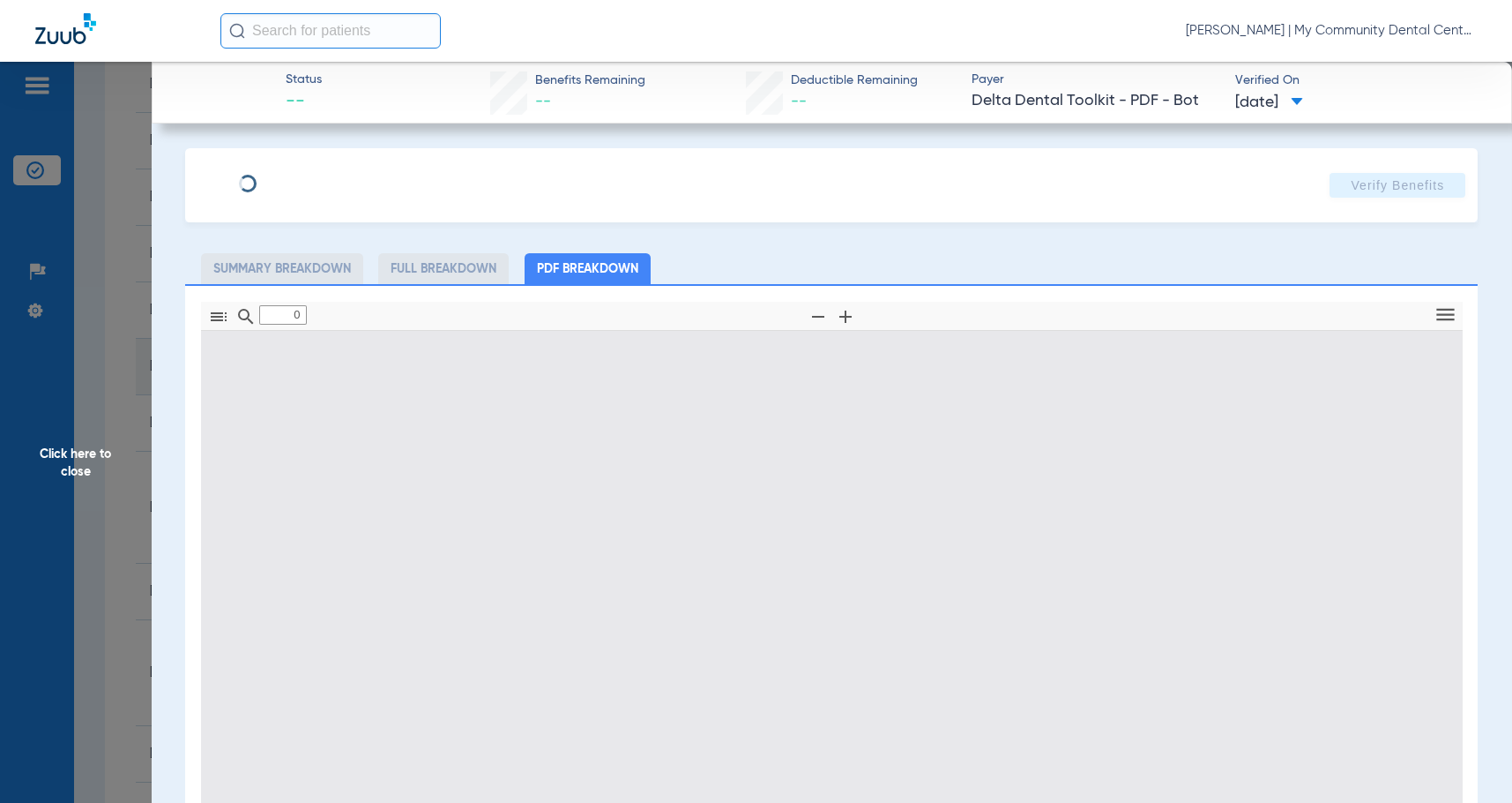
type input "1"
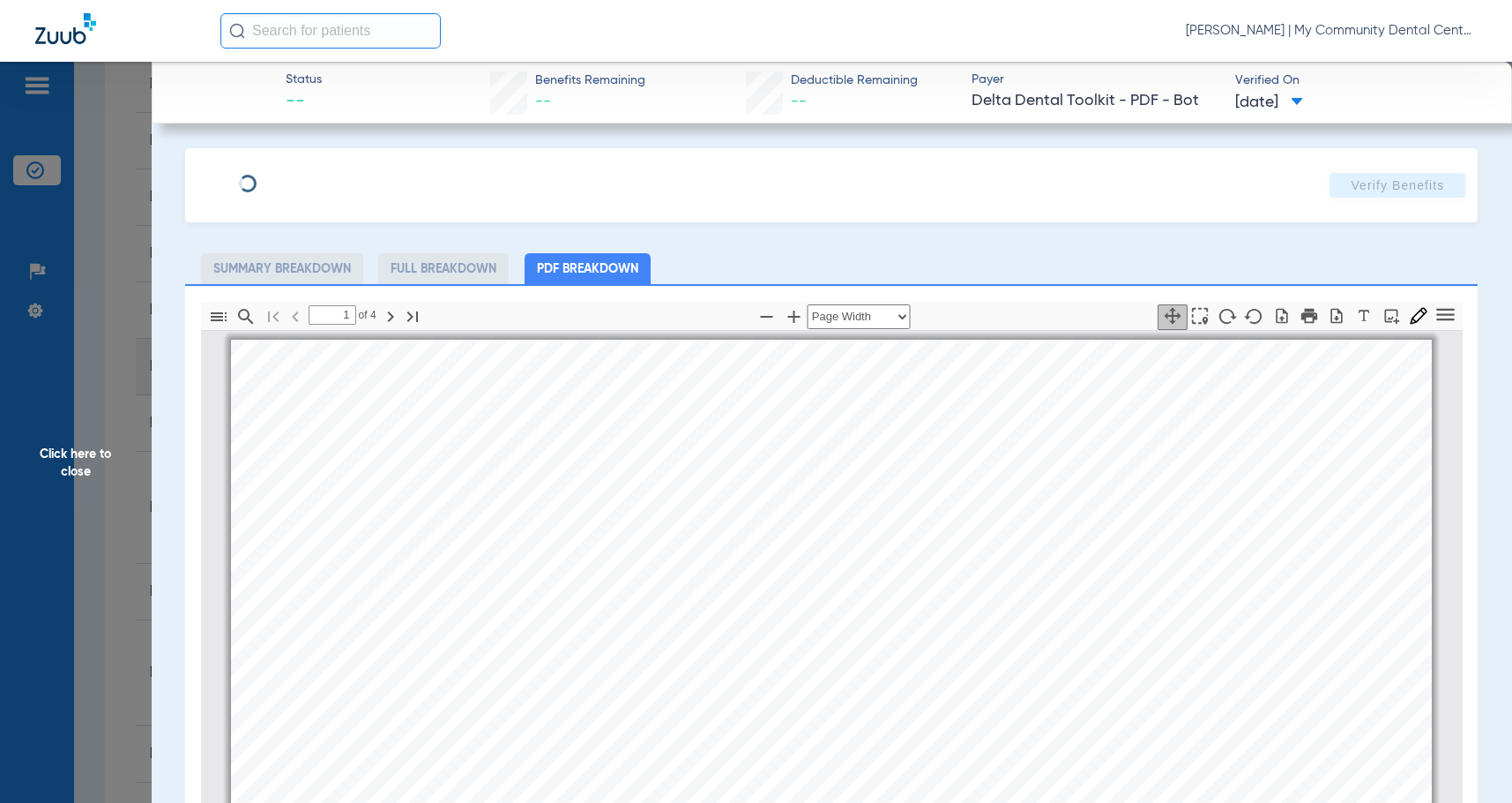
scroll to position [9, 0]
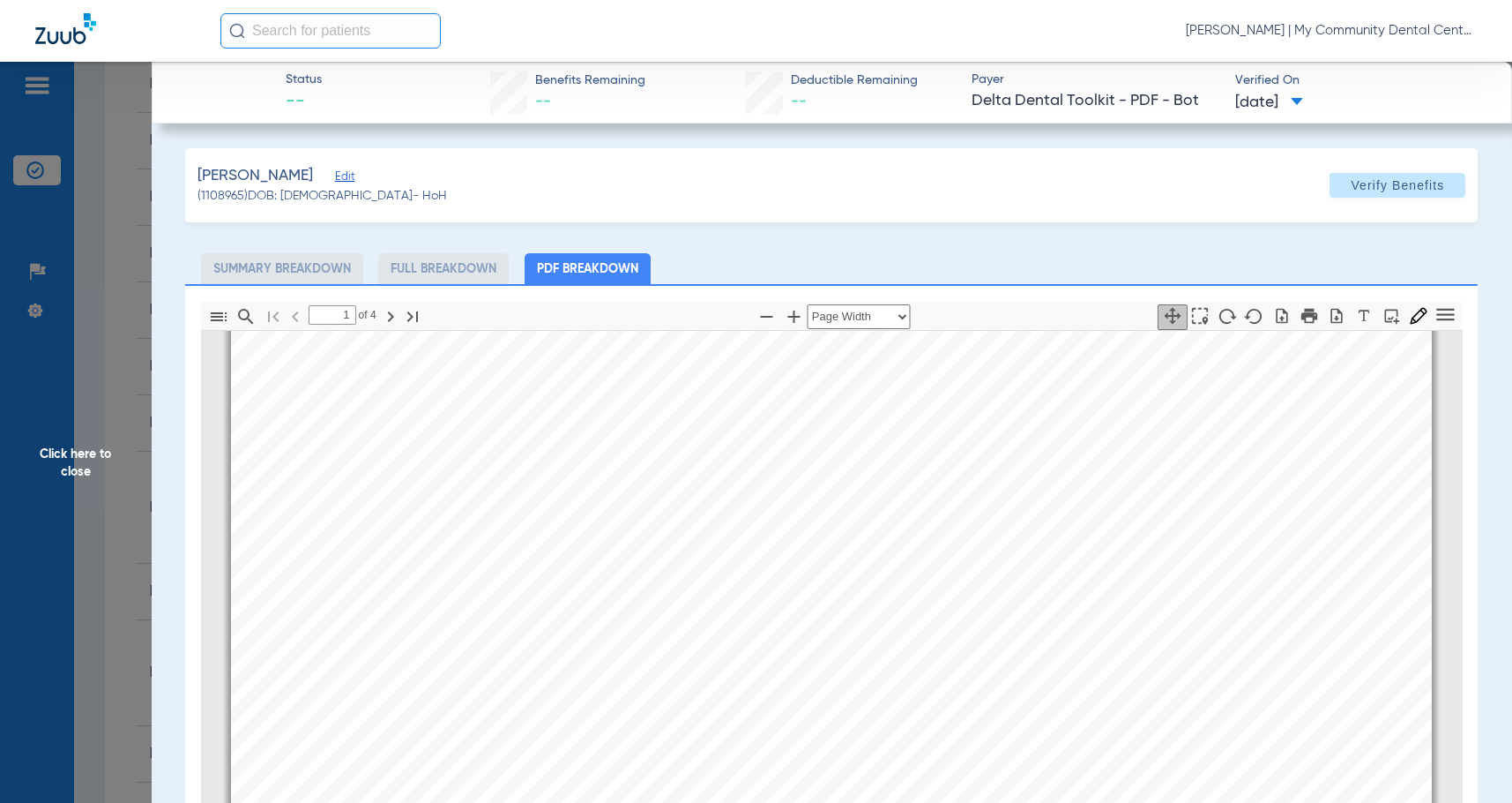
click at [65, 482] on span "Click here to close" at bounding box center [76, 462] width 152 height 803
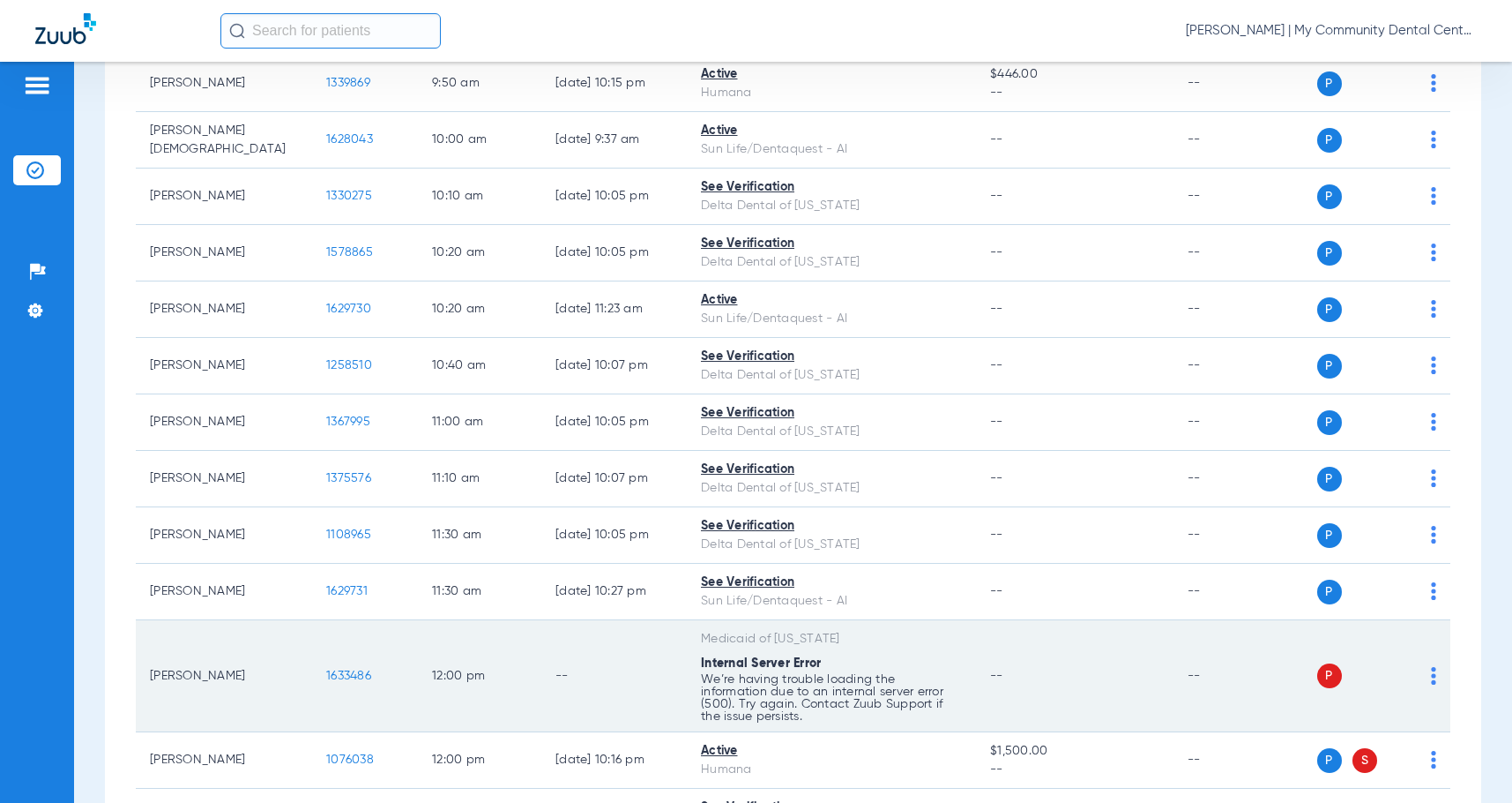
scroll to position [794, 0]
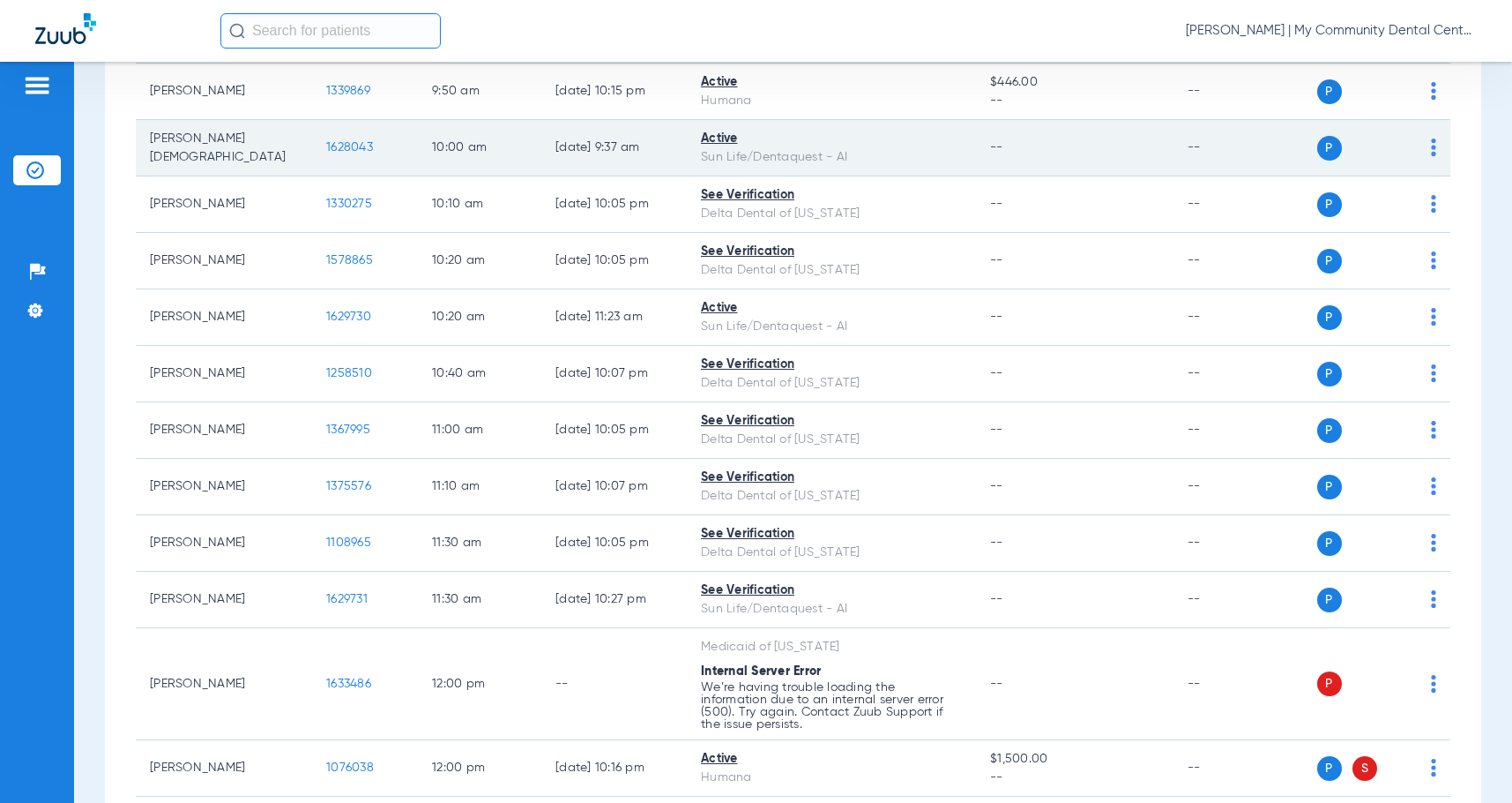
click at [353, 142] on span "1628043" at bounding box center [349, 146] width 47 height 12
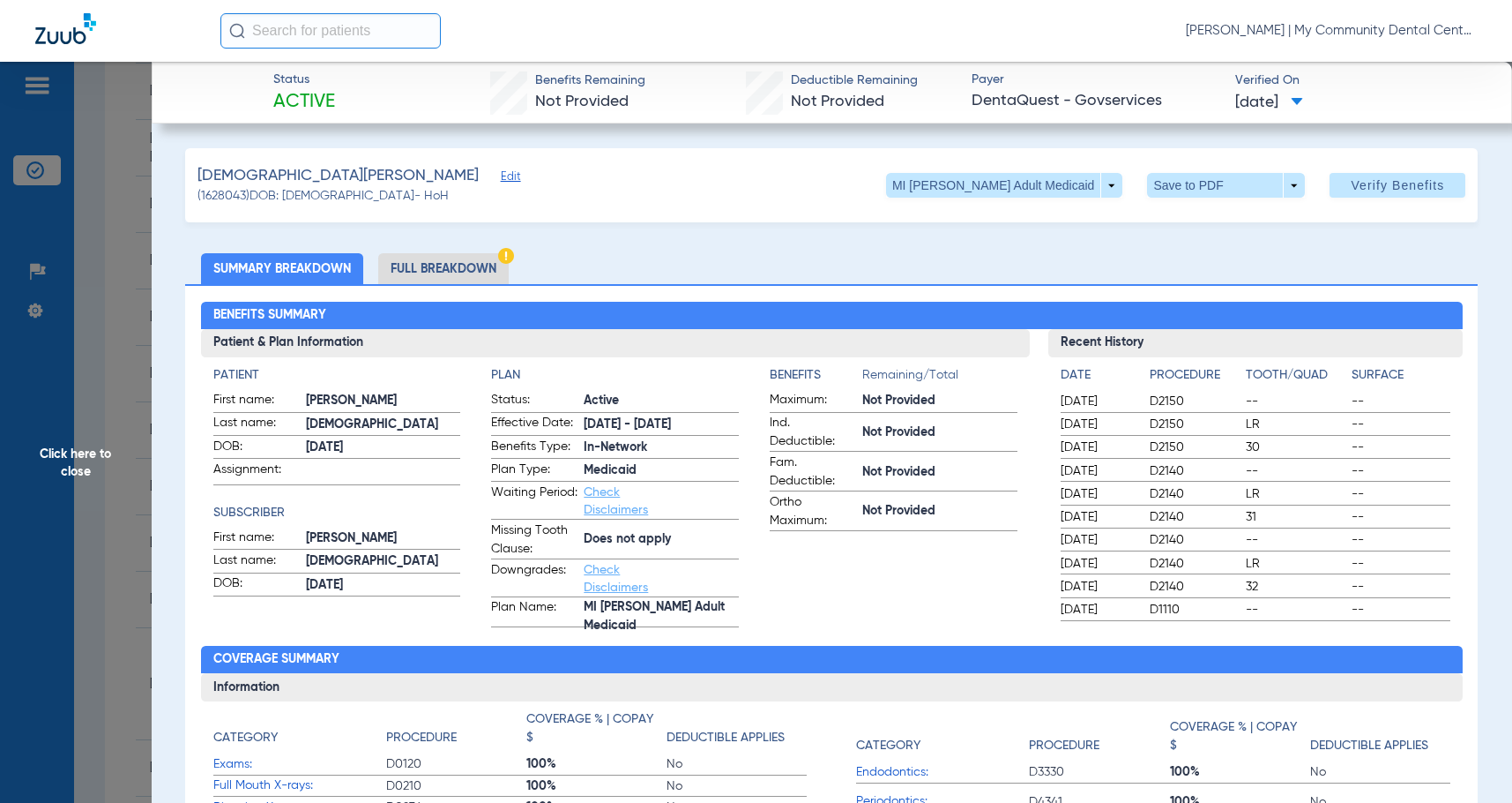
click at [128, 471] on span "Click here to close" at bounding box center [76, 462] width 152 height 803
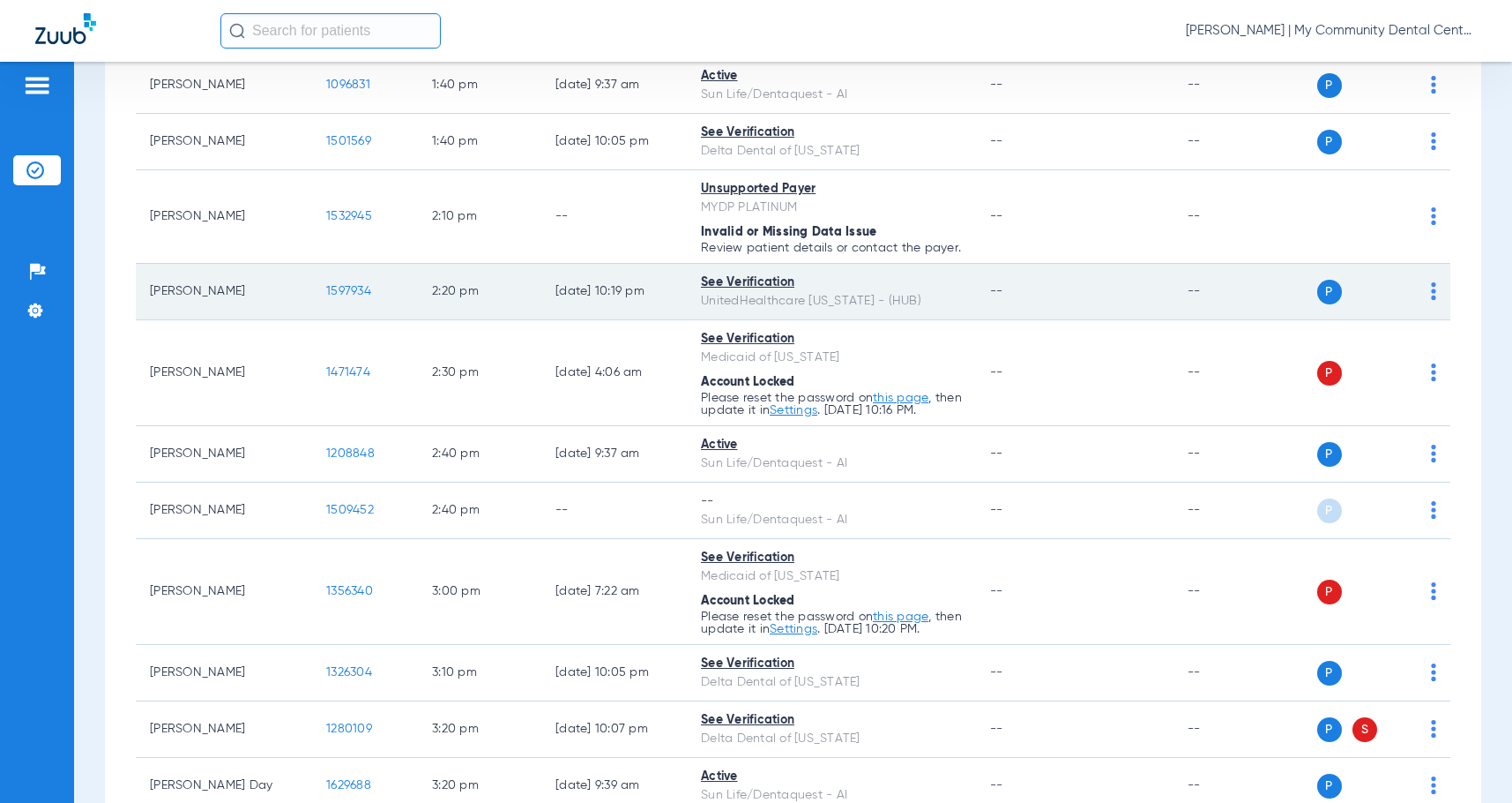
scroll to position [2028, 0]
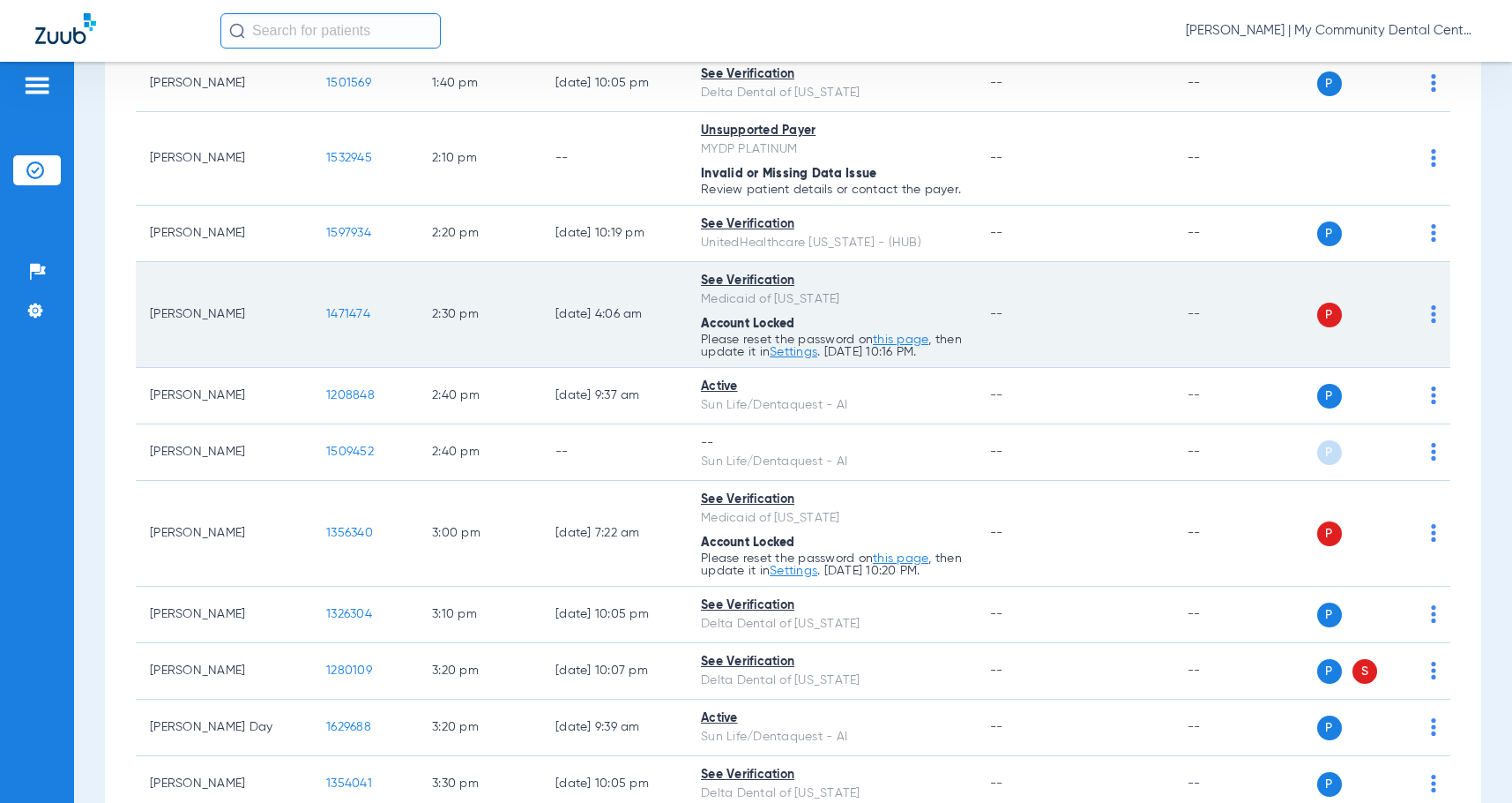
click at [1431, 323] on img at bounding box center [1433, 313] width 5 height 17
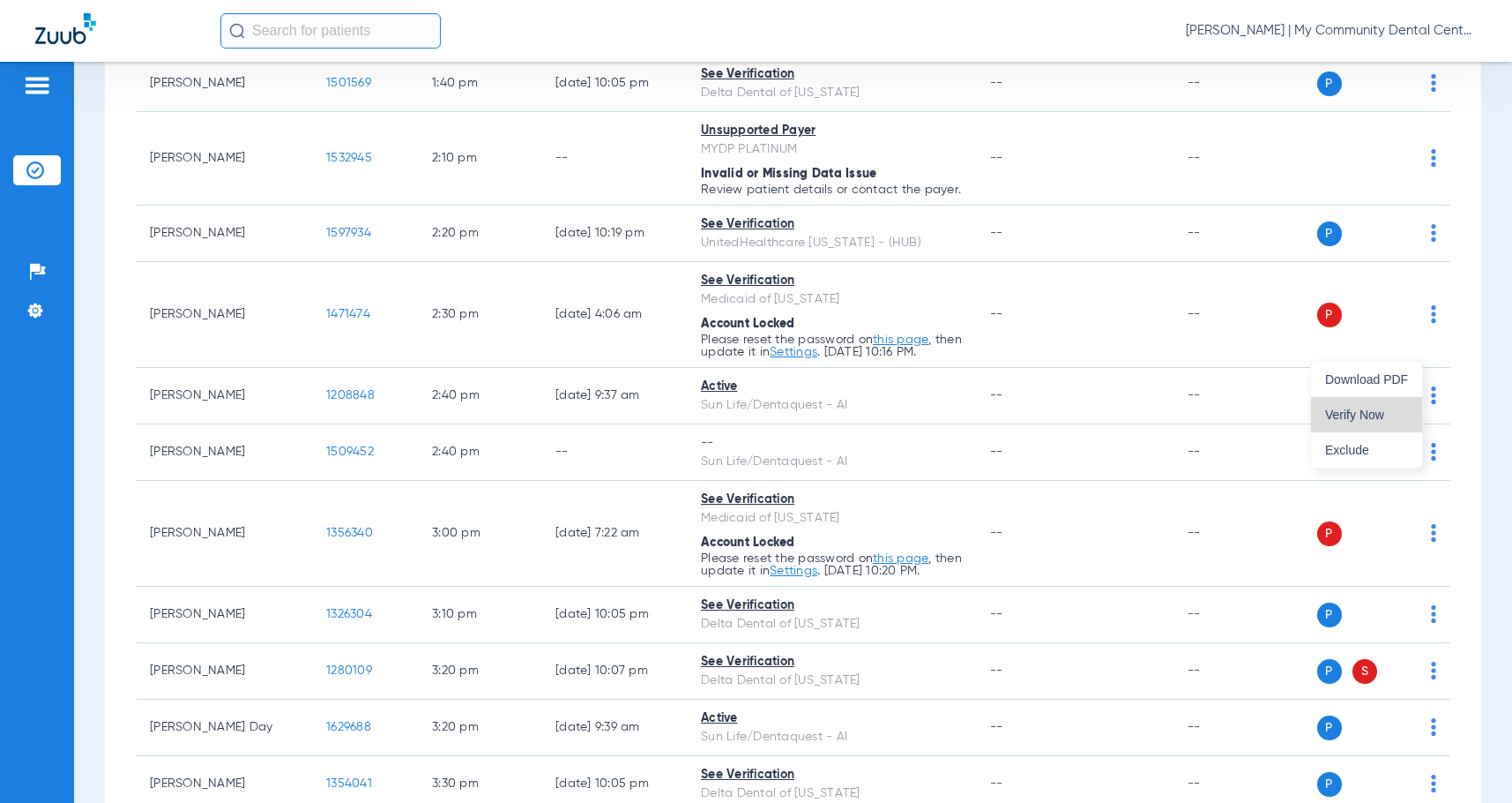
click at [1349, 417] on span "Verify Now" at bounding box center [1366, 414] width 83 height 12
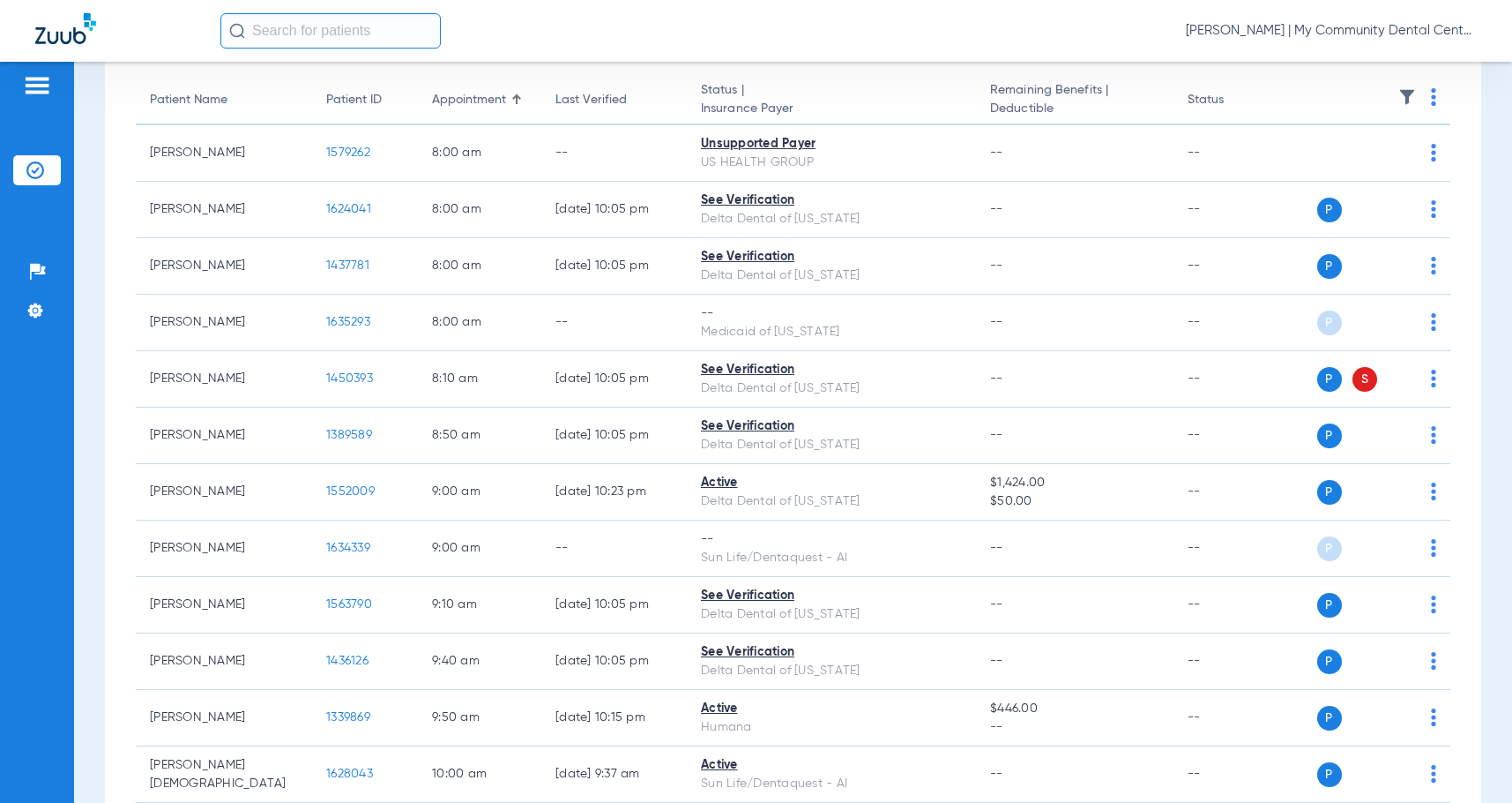
scroll to position [0, 0]
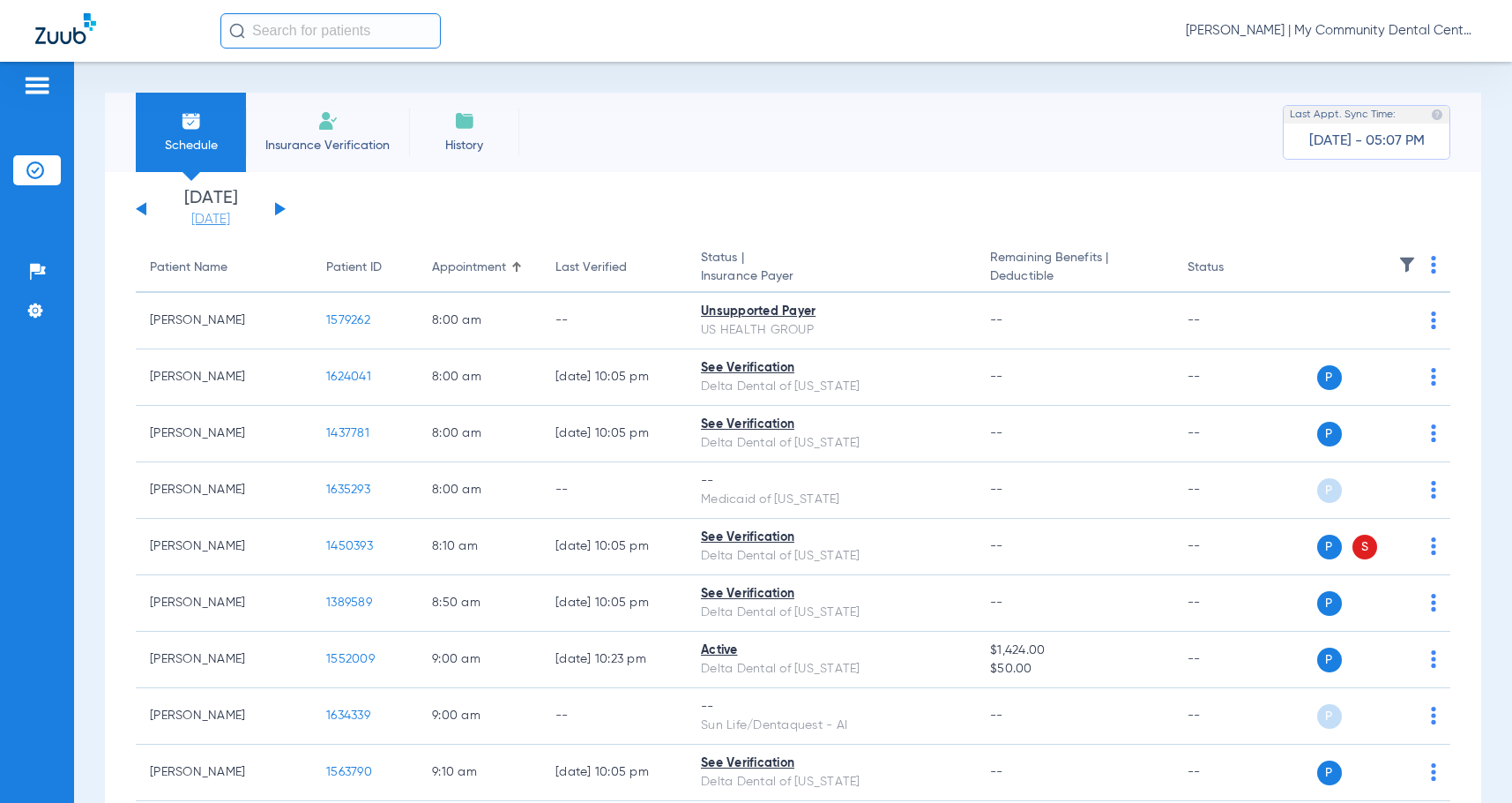
click at [231, 221] on link "[DATE]" at bounding box center [211, 219] width 106 height 17
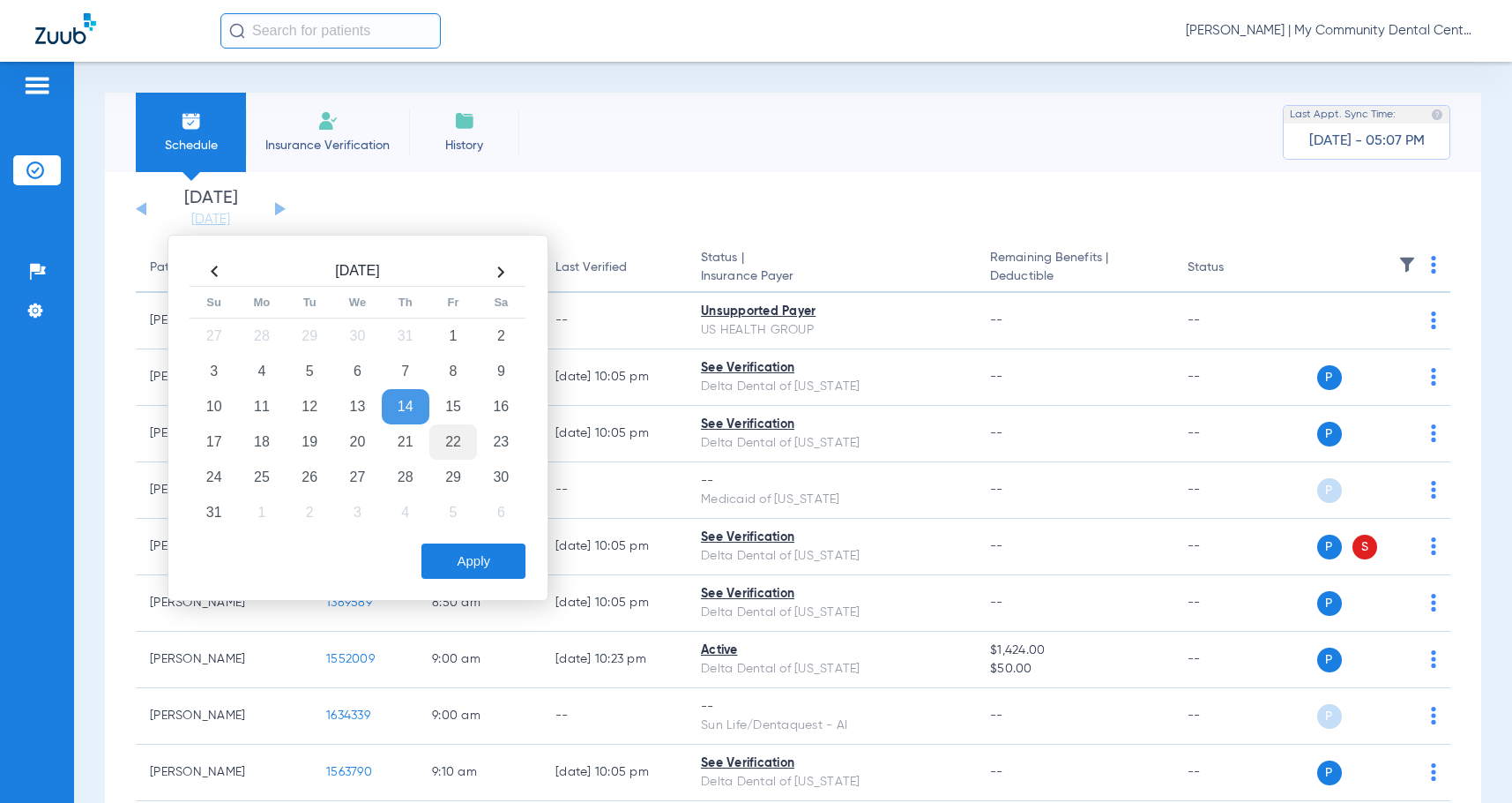
click at [455, 447] on td "22" at bounding box center [453, 441] width 48 height 36
click at [465, 563] on button "Apply" at bounding box center [473, 560] width 104 height 36
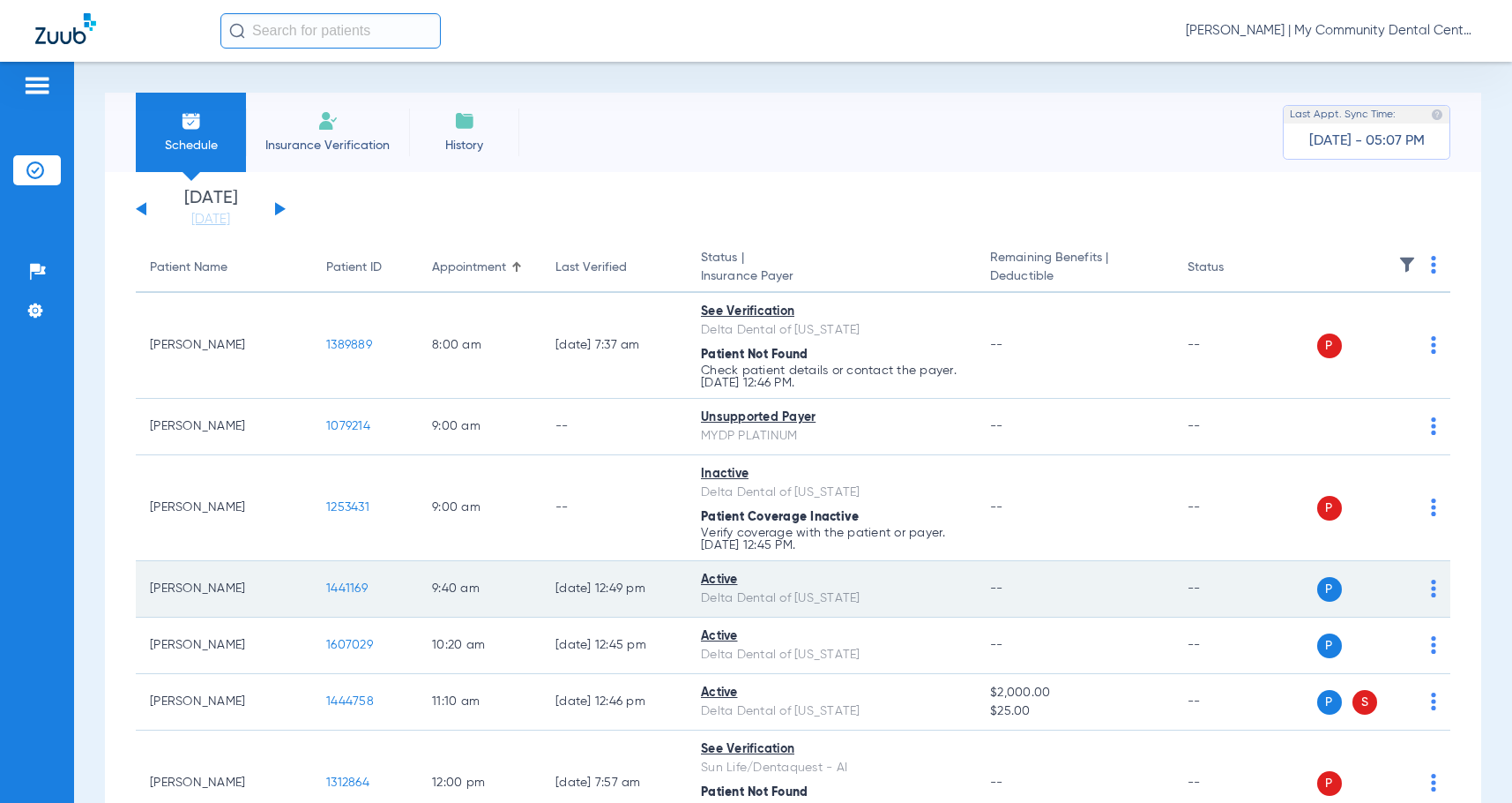
scroll to position [88, 0]
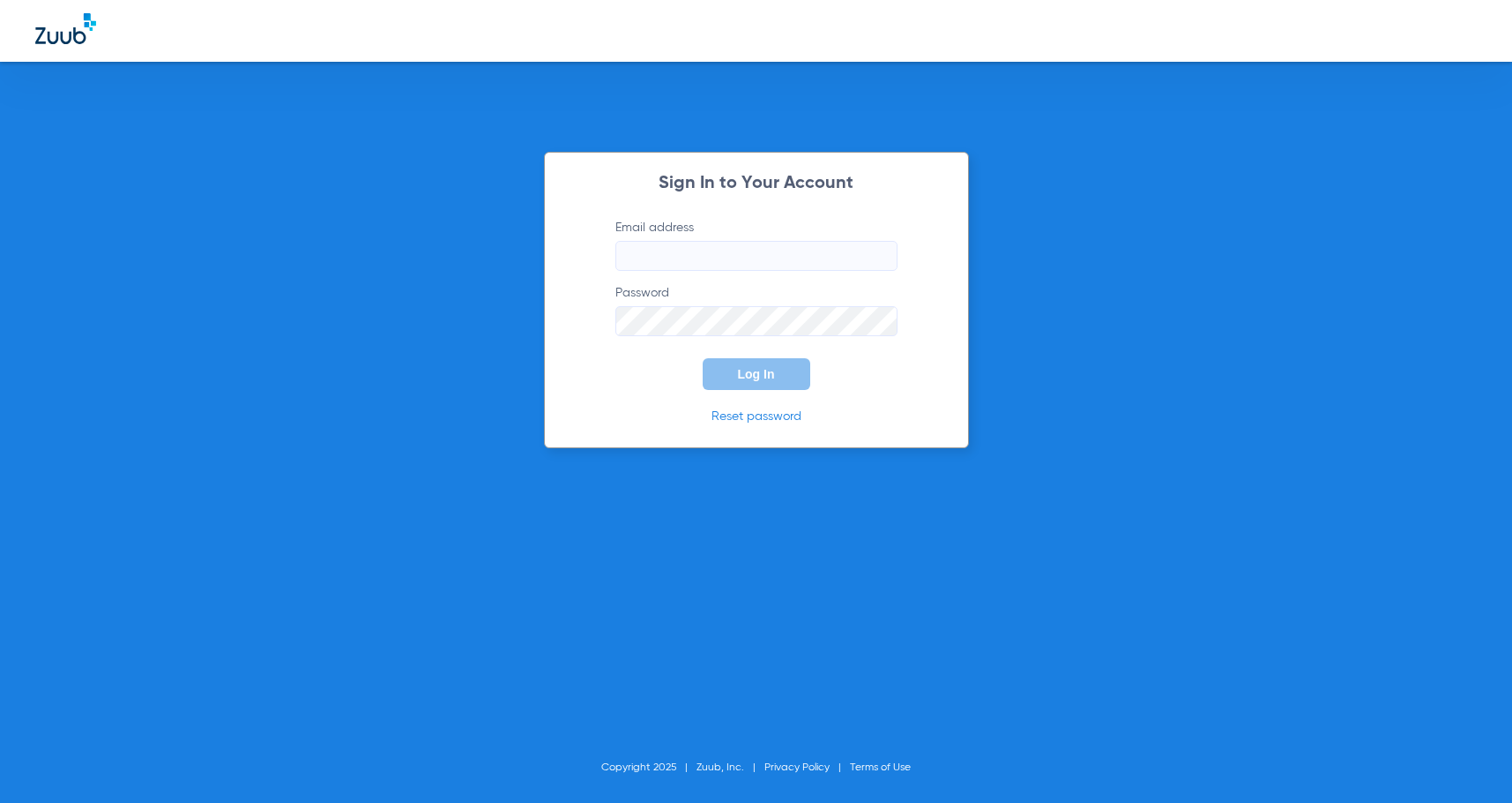
type input "[EMAIL_ADDRESS][DOMAIN_NAME]"
click at [728, 382] on button "Log In" at bounding box center [757, 374] width 108 height 32
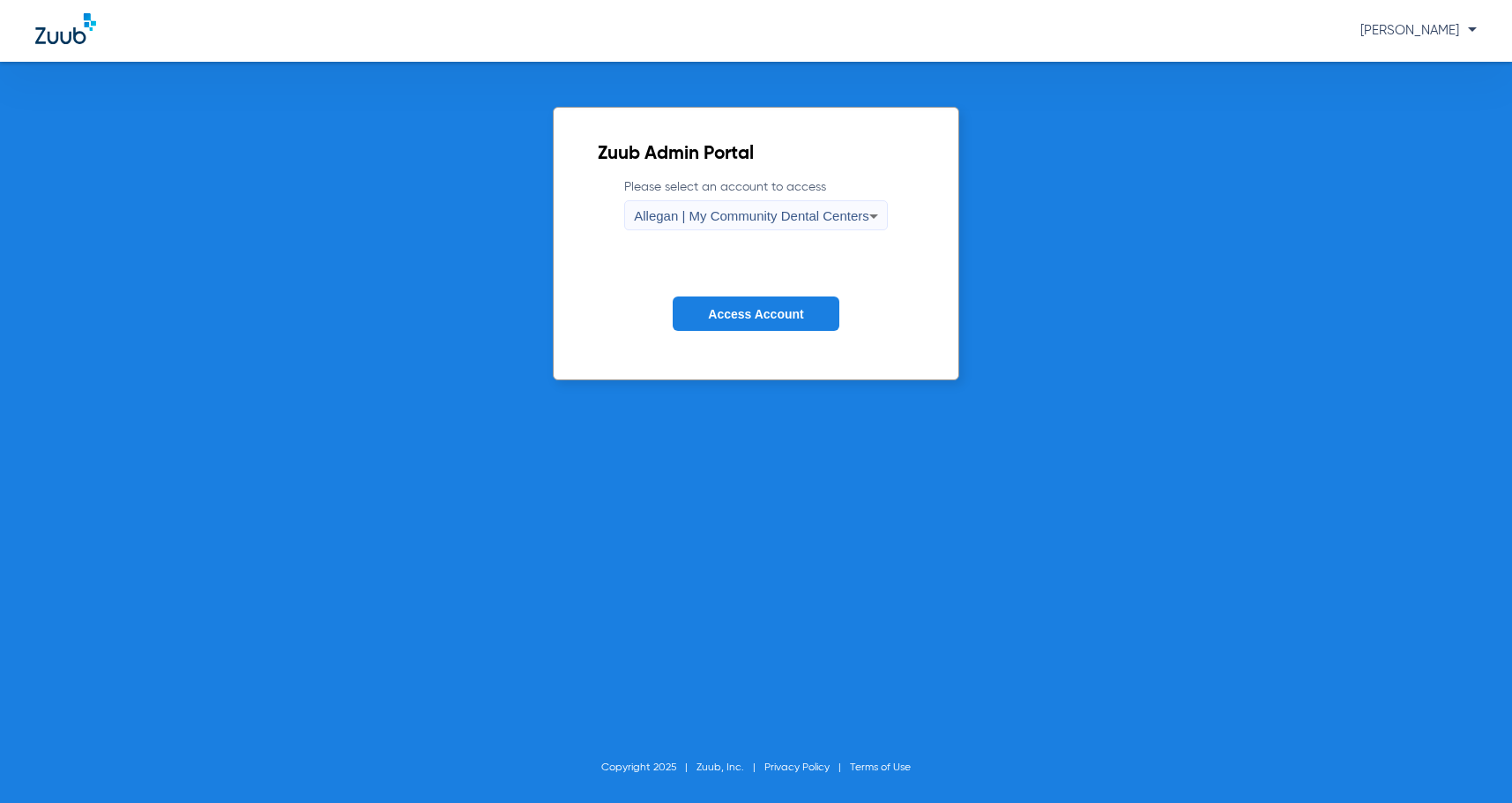
click at [782, 216] on span "Allegan | My Community Dental Centers" at bounding box center [751, 215] width 235 height 15
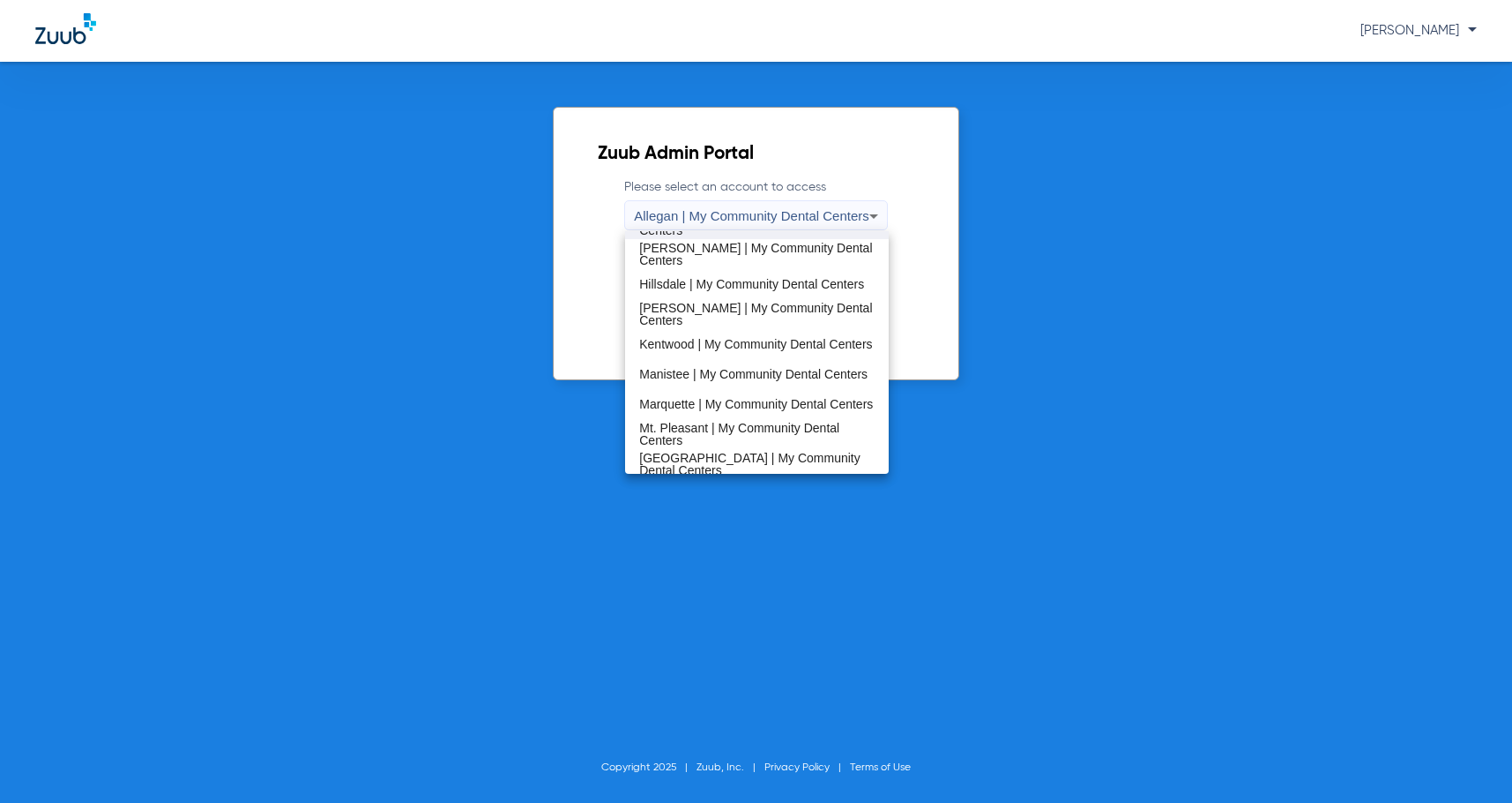
scroll to position [353, 0]
click at [752, 346] on span "Kentwood | My Community Dental Centers" at bounding box center [755, 342] width 232 height 12
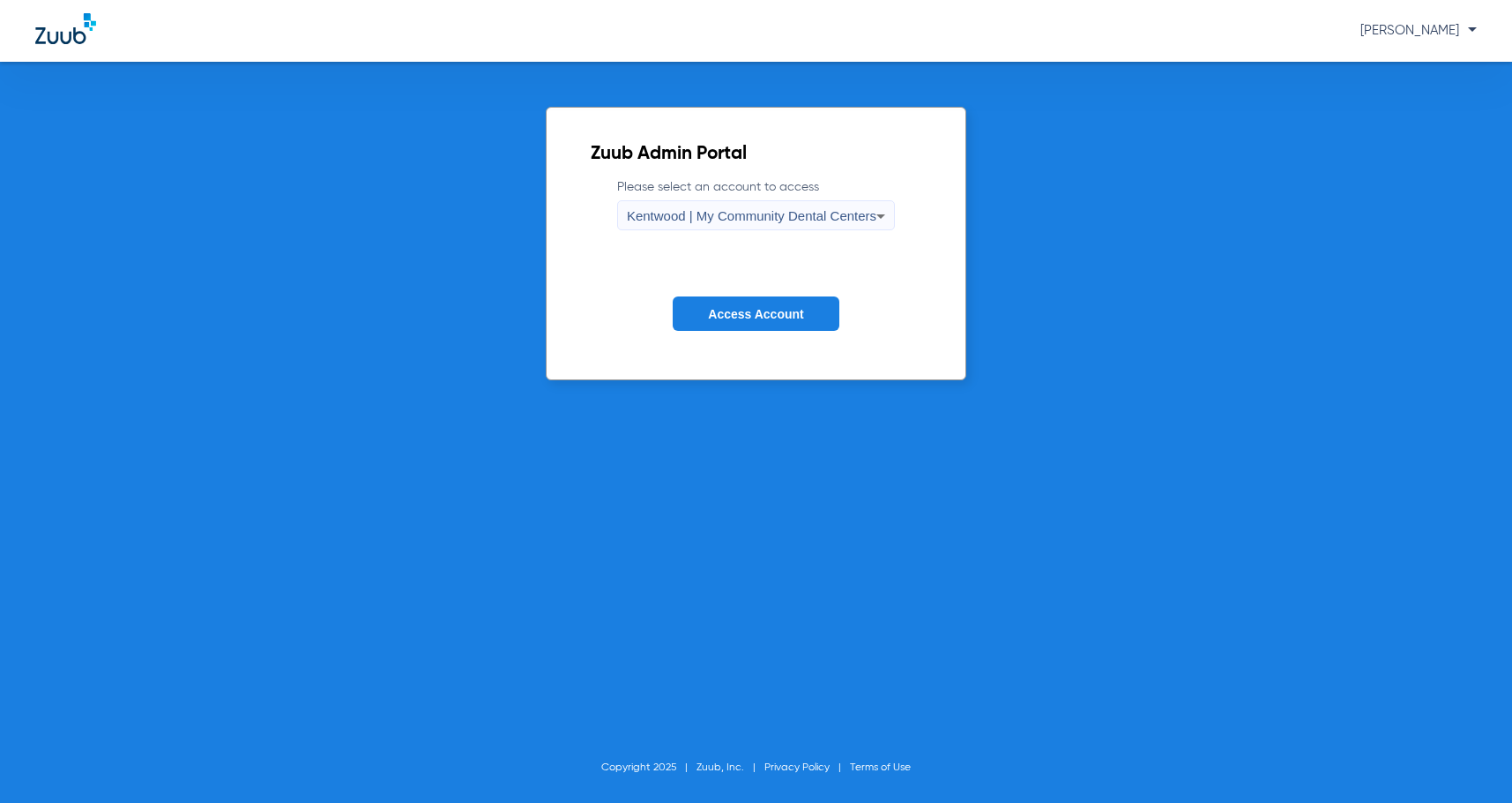
click at [764, 322] on button "Access Account" at bounding box center [755, 314] width 166 height 35
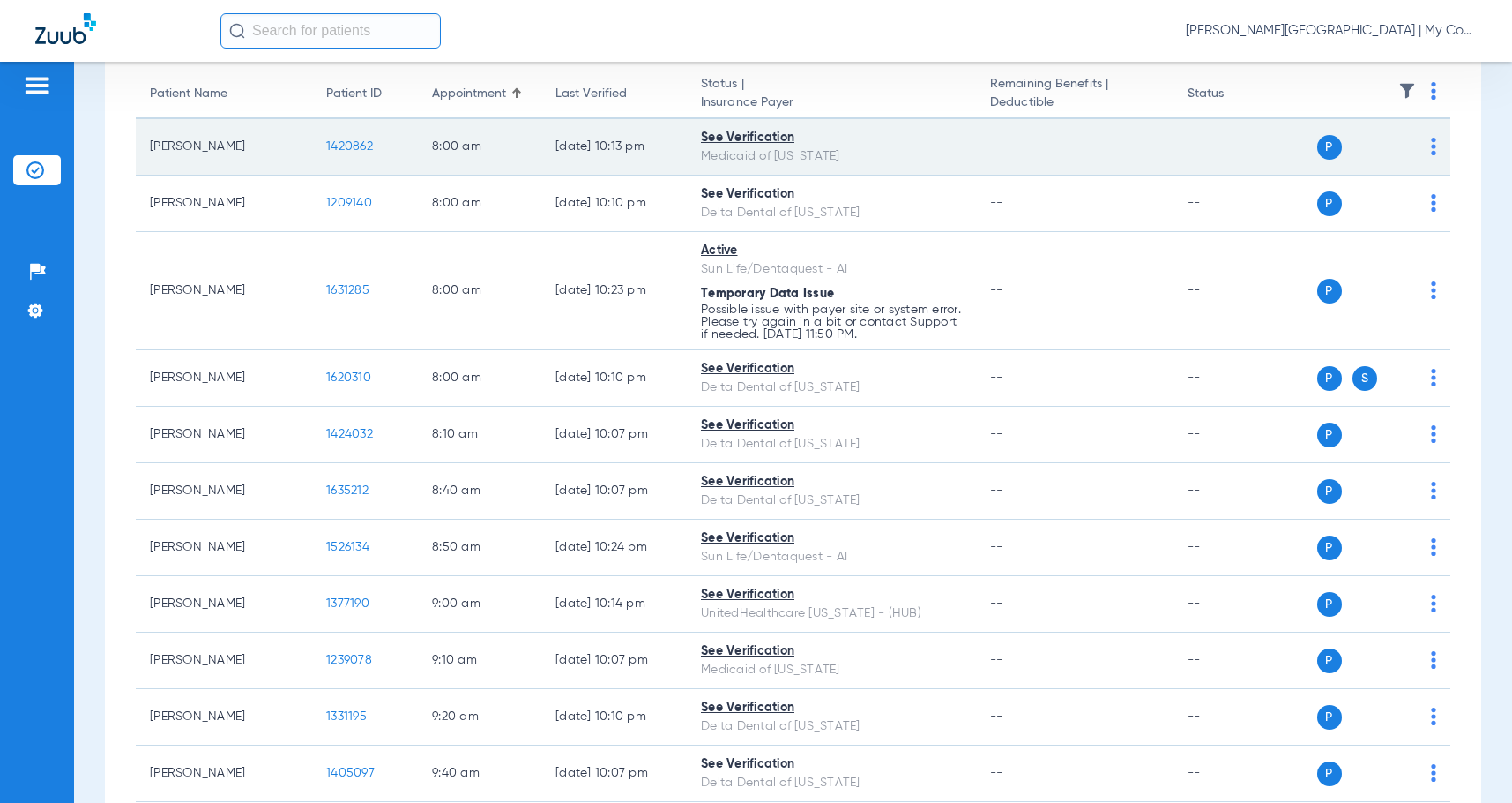
scroll to position [177, 0]
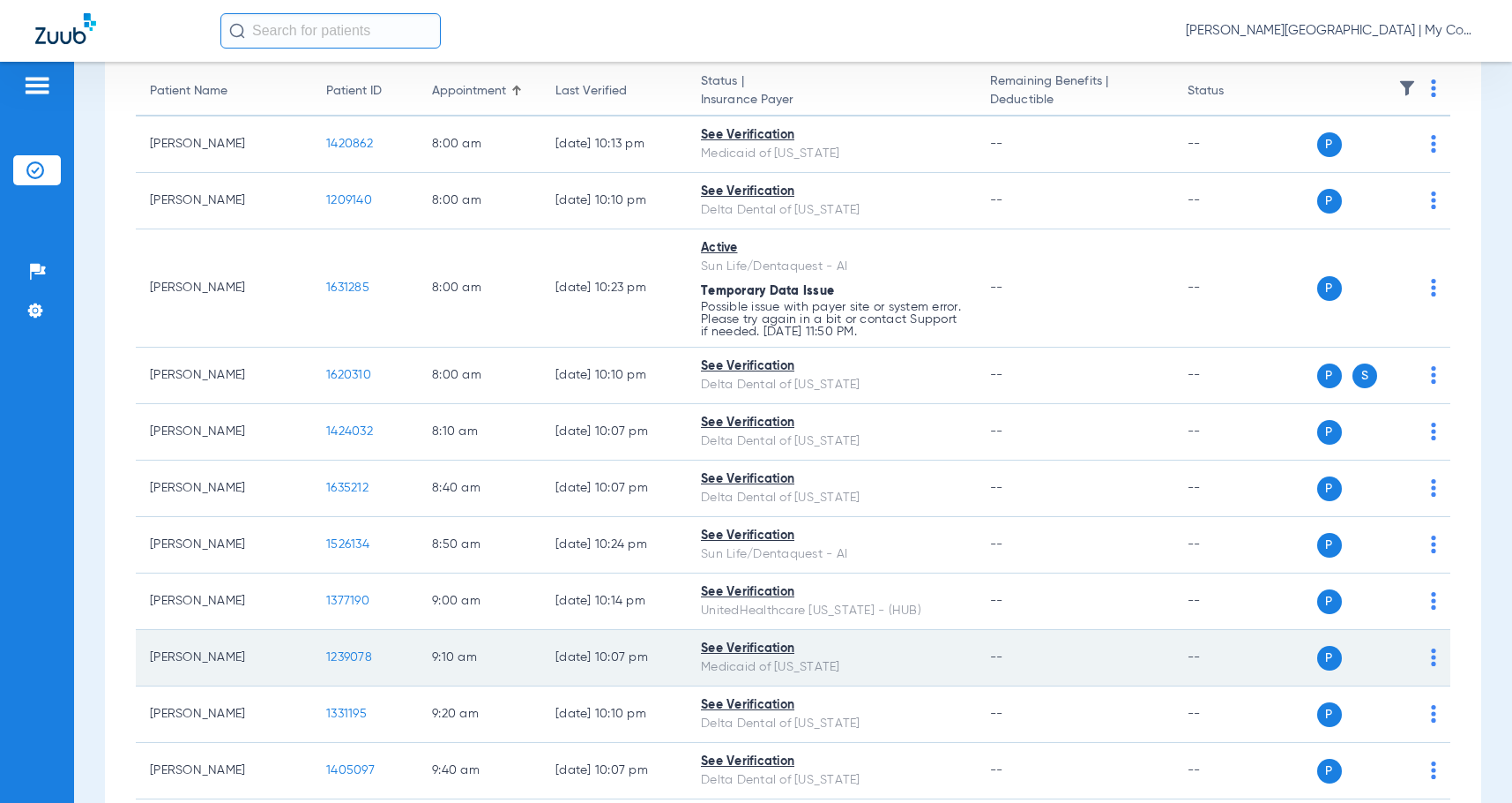
click at [338, 660] on span "1239078" at bounding box center [349, 657] width 46 height 12
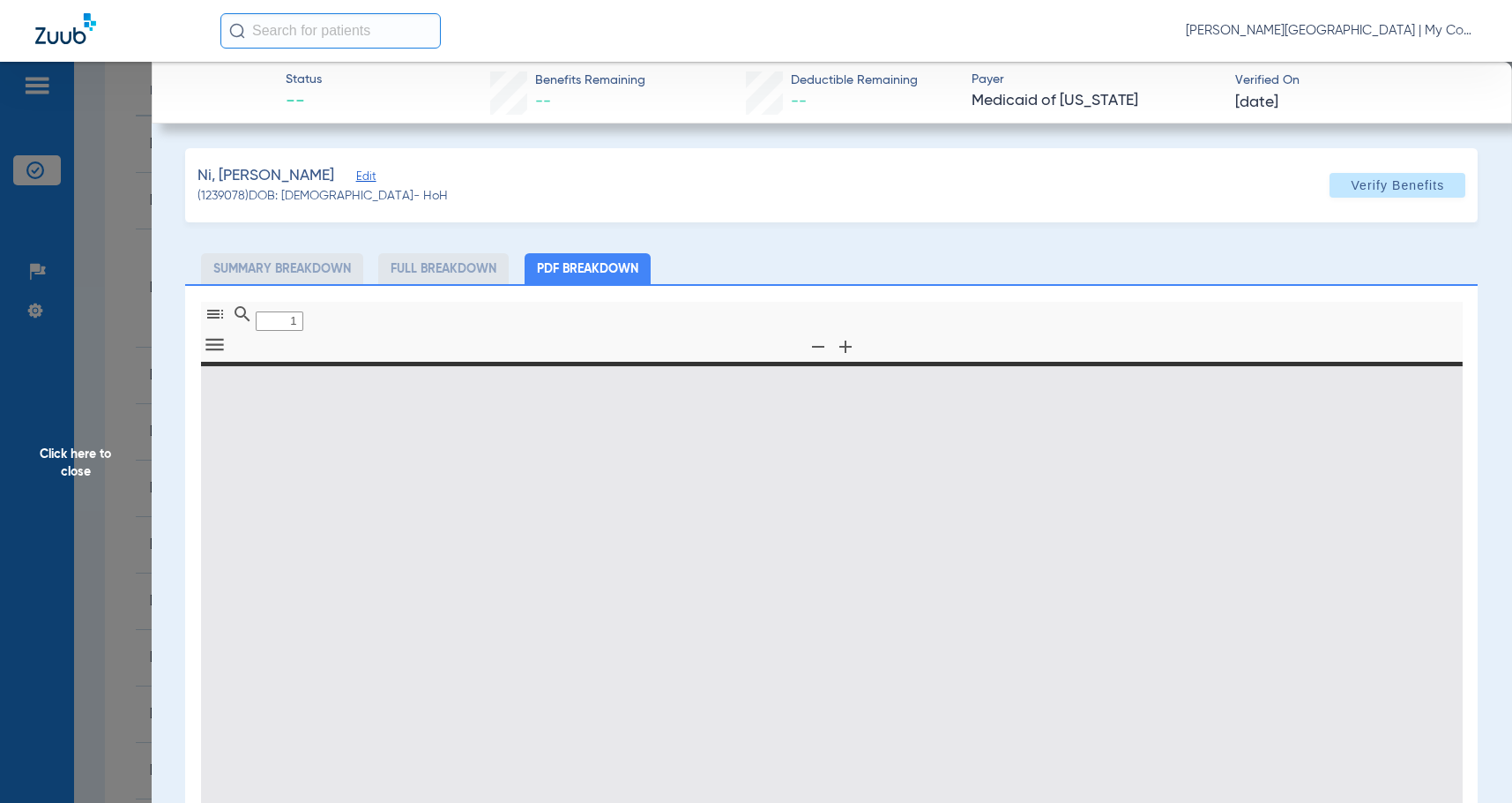
type input "0"
select select "page-width"
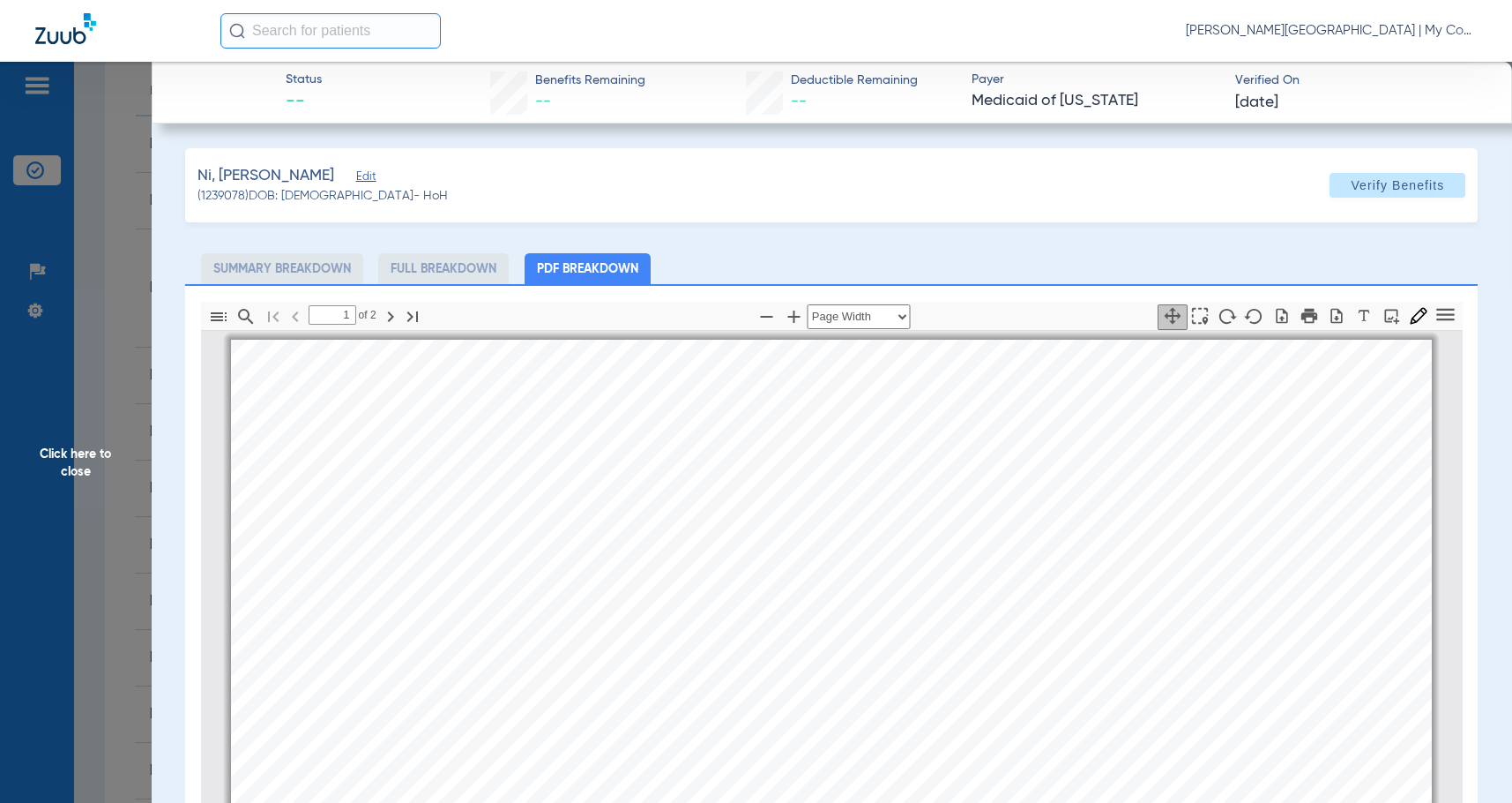
scroll to position [9, 0]
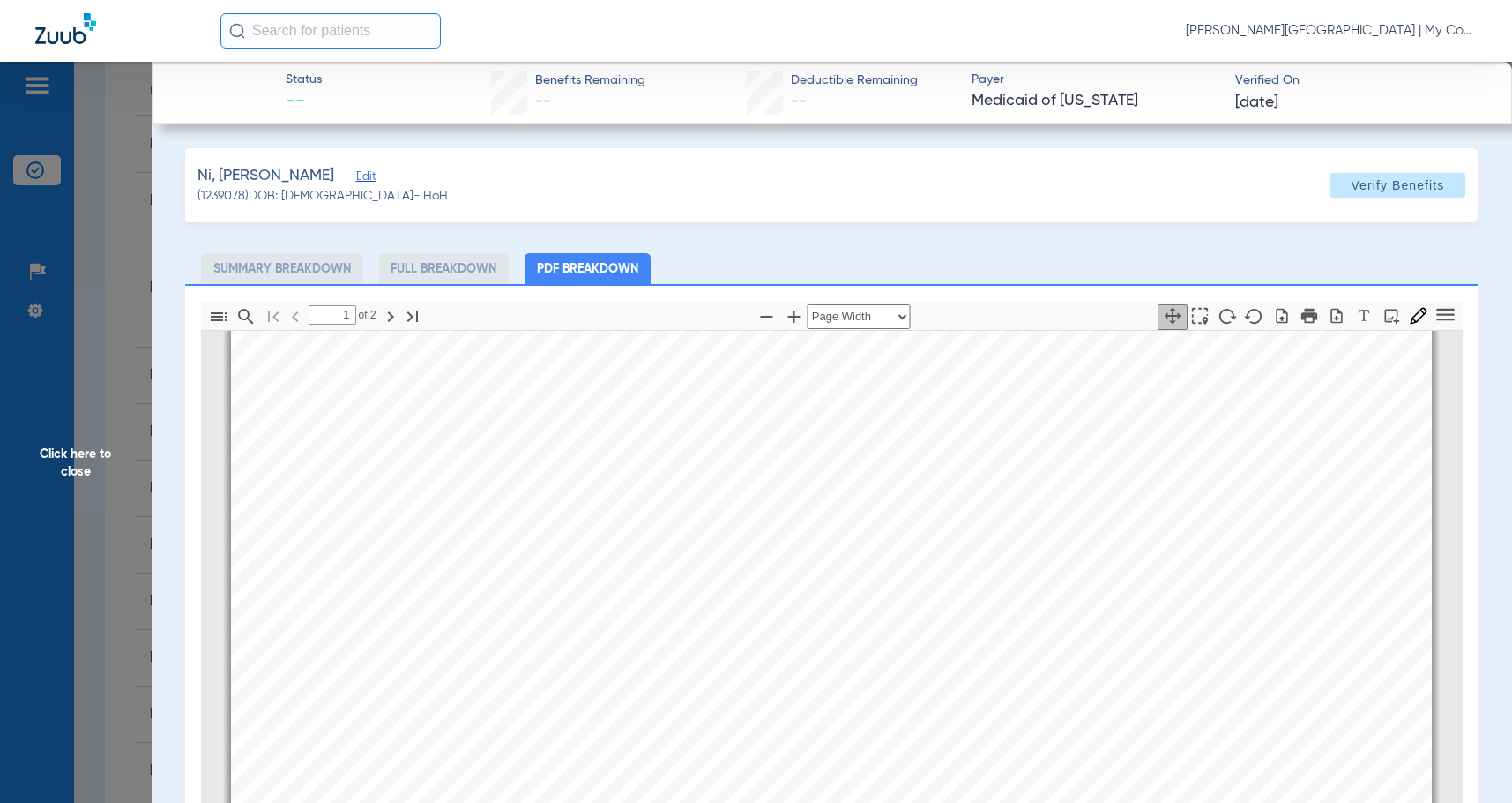
type input "2"
drag, startPoint x: 92, startPoint y: 536, endPoint x: 1420, endPoint y: 479, distance: 1329.2
click at [92, 535] on span "Click here to close" at bounding box center [76, 462] width 152 height 803
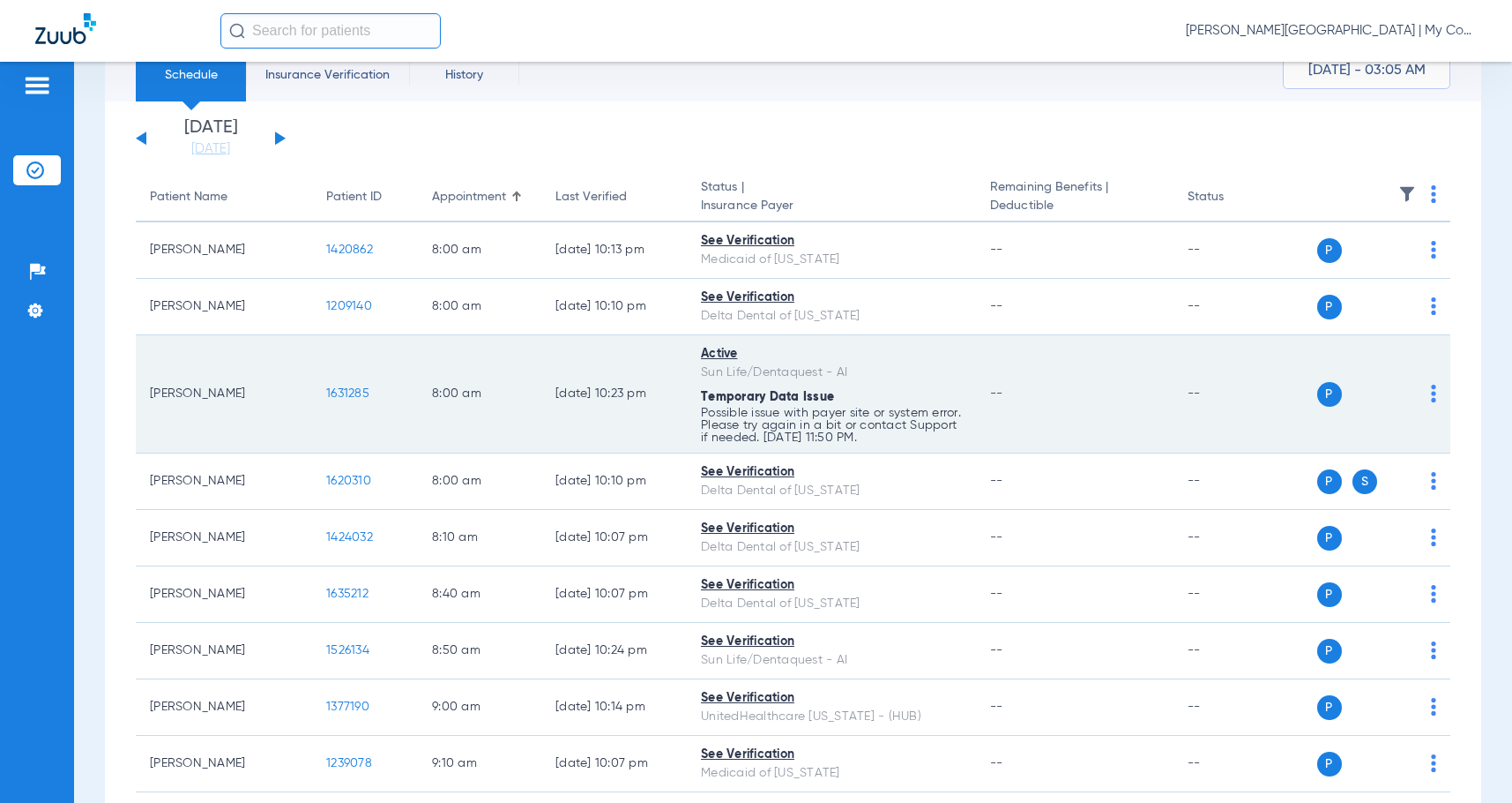
scroll to position [0, 0]
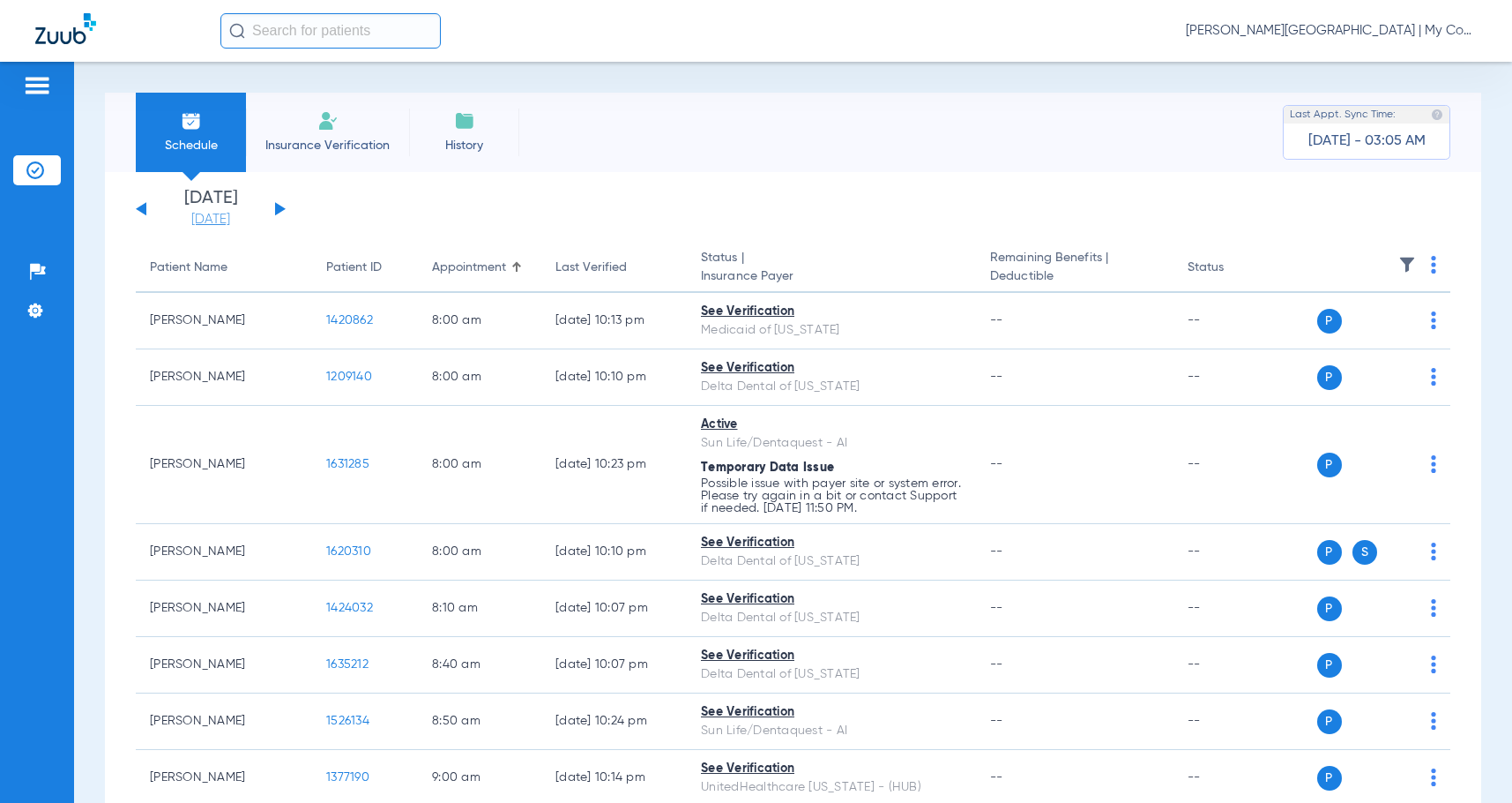
click at [200, 218] on link "[DATE]" at bounding box center [211, 219] width 106 height 17
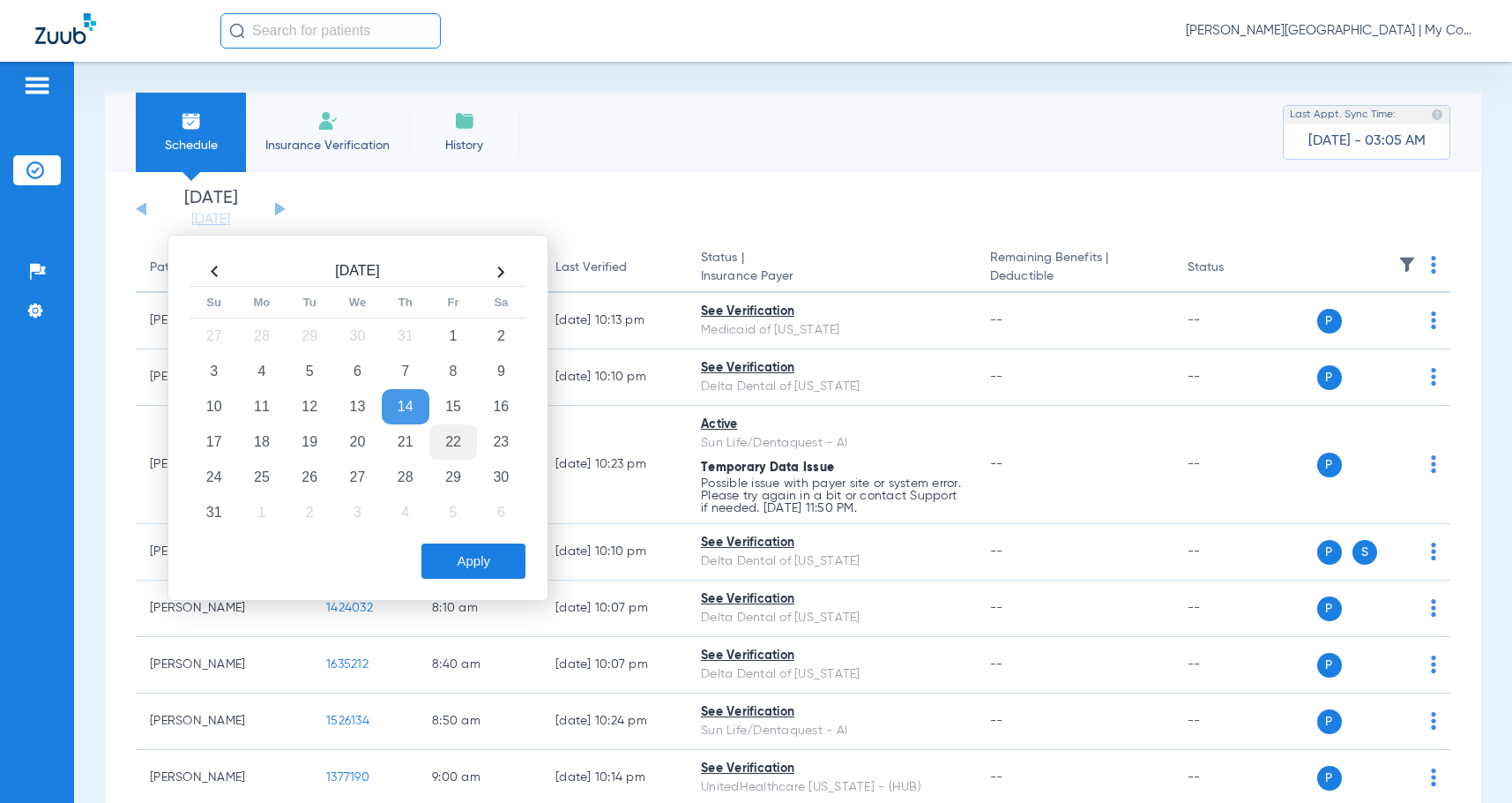
click at [457, 437] on td "22" at bounding box center [453, 441] width 48 height 36
click at [497, 559] on button "Apply" at bounding box center [473, 560] width 104 height 36
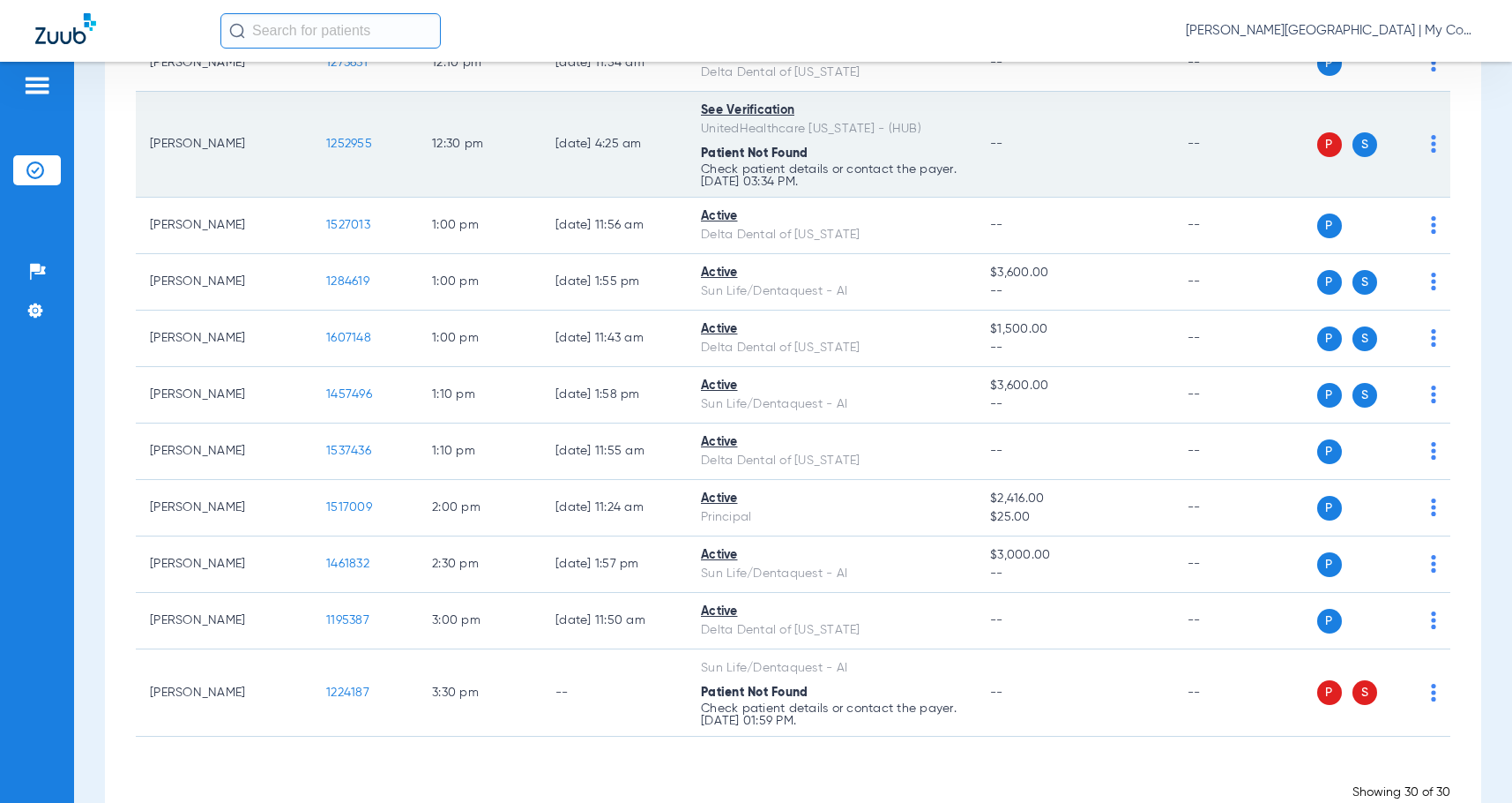
scroll to position [1499, 0]
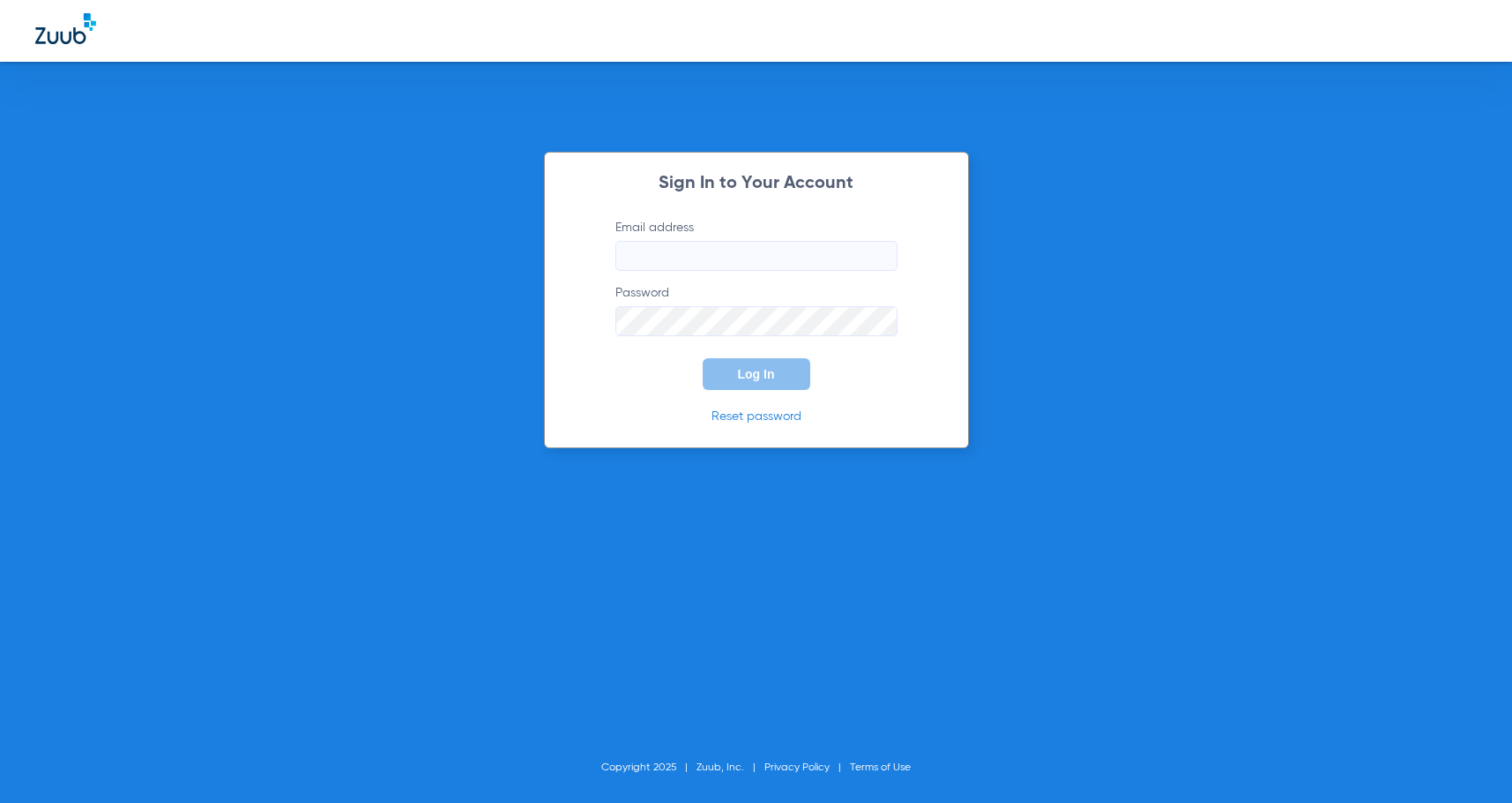
type input "[EMAIL_ADDRESS][DOMAIN_NAME]"
click at [762, 382] on button "Log In" at bounding box center [757, 374] width 108 height 32
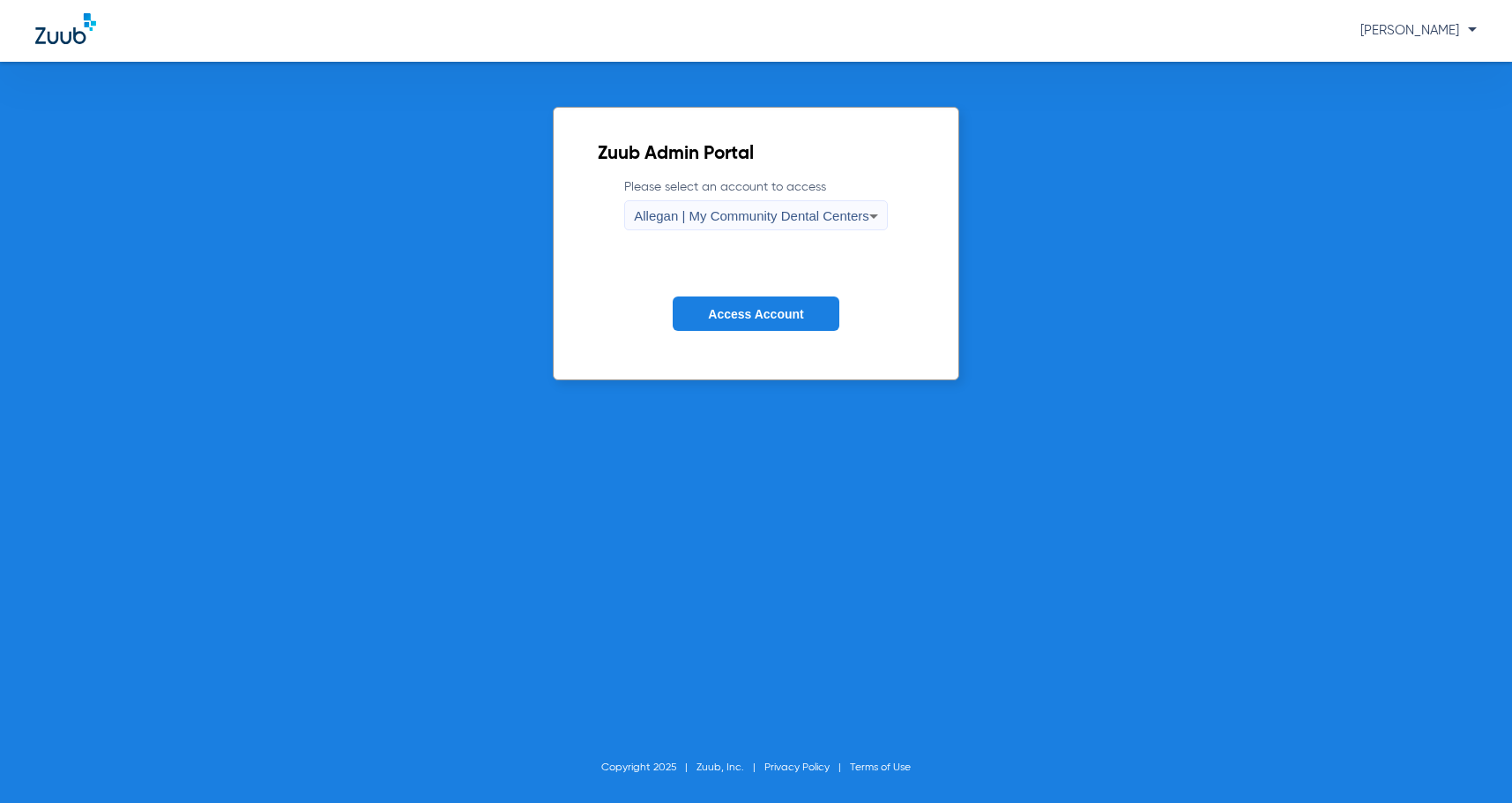
click at [732, 223] on span "Allegan | My Community Dental Centers" at bounding box center [751, 215] width 235 height 15
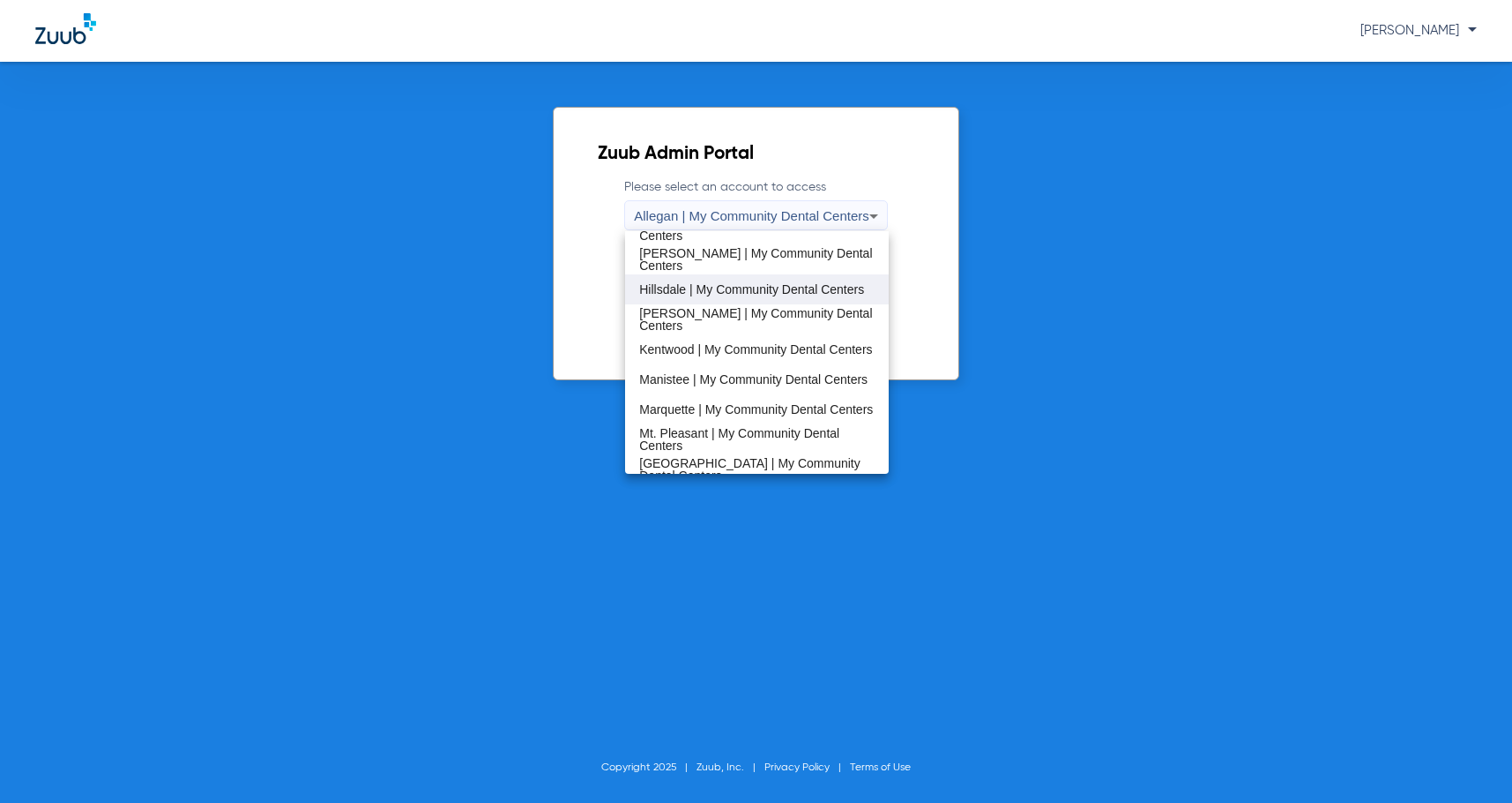
scroll to position [353, 0]
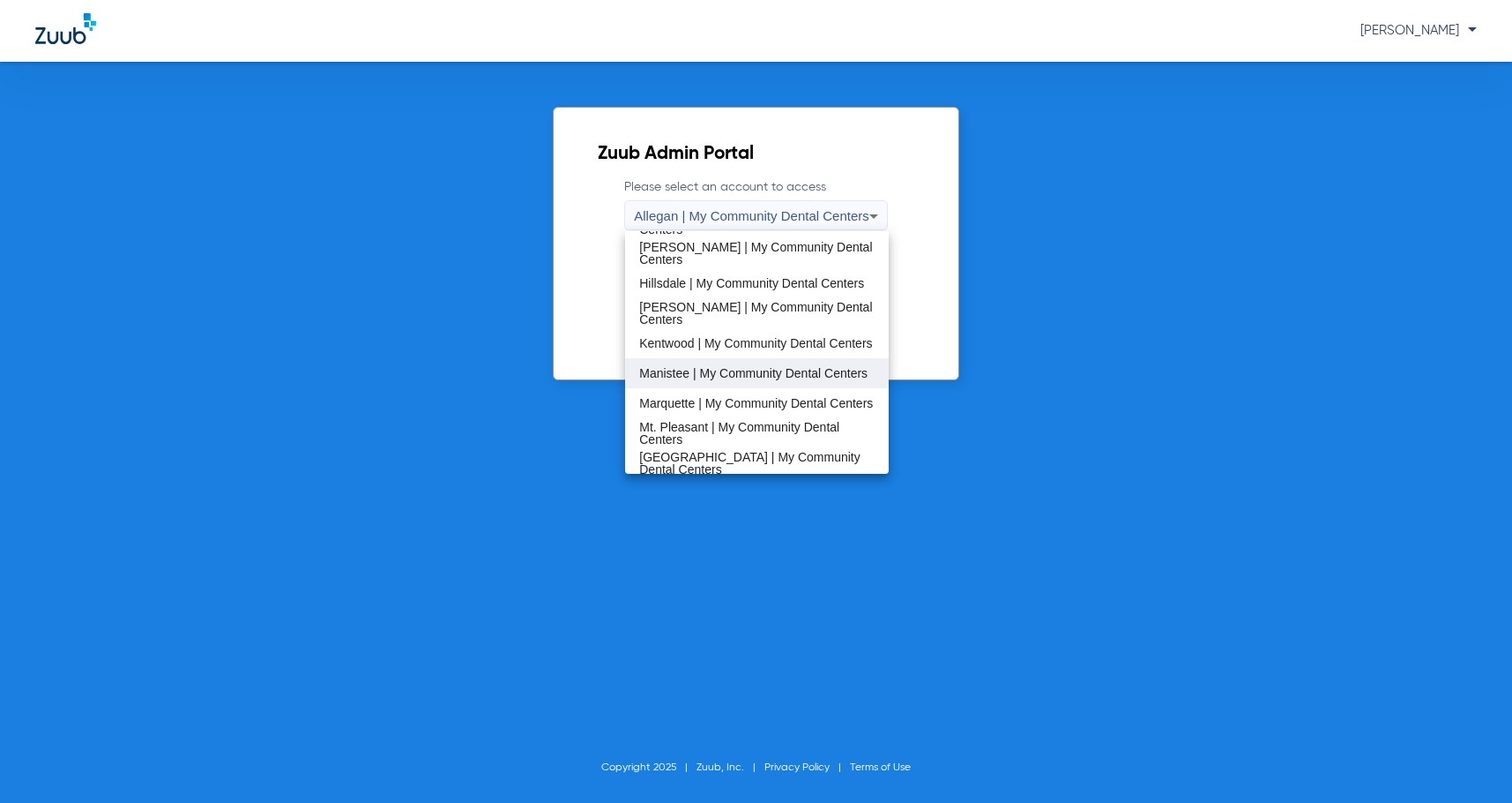
click at [707, 372] on span "Manistee | My Community Dental Centers" at bounding box center [752, 373] width 228 height 12
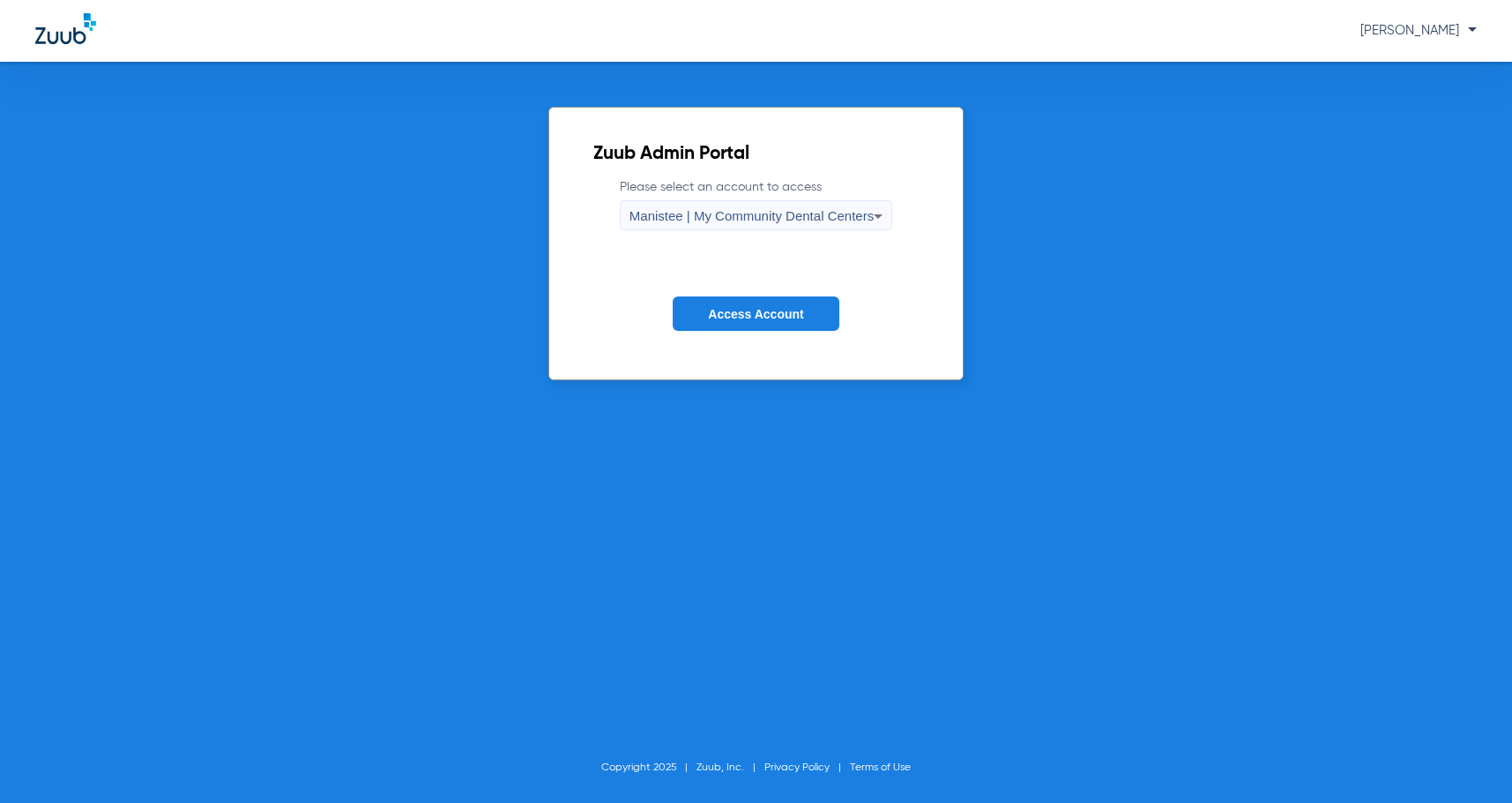
click at [751, 319] on span "Access Account" at bounding box center [755, 313] width 95 height 14
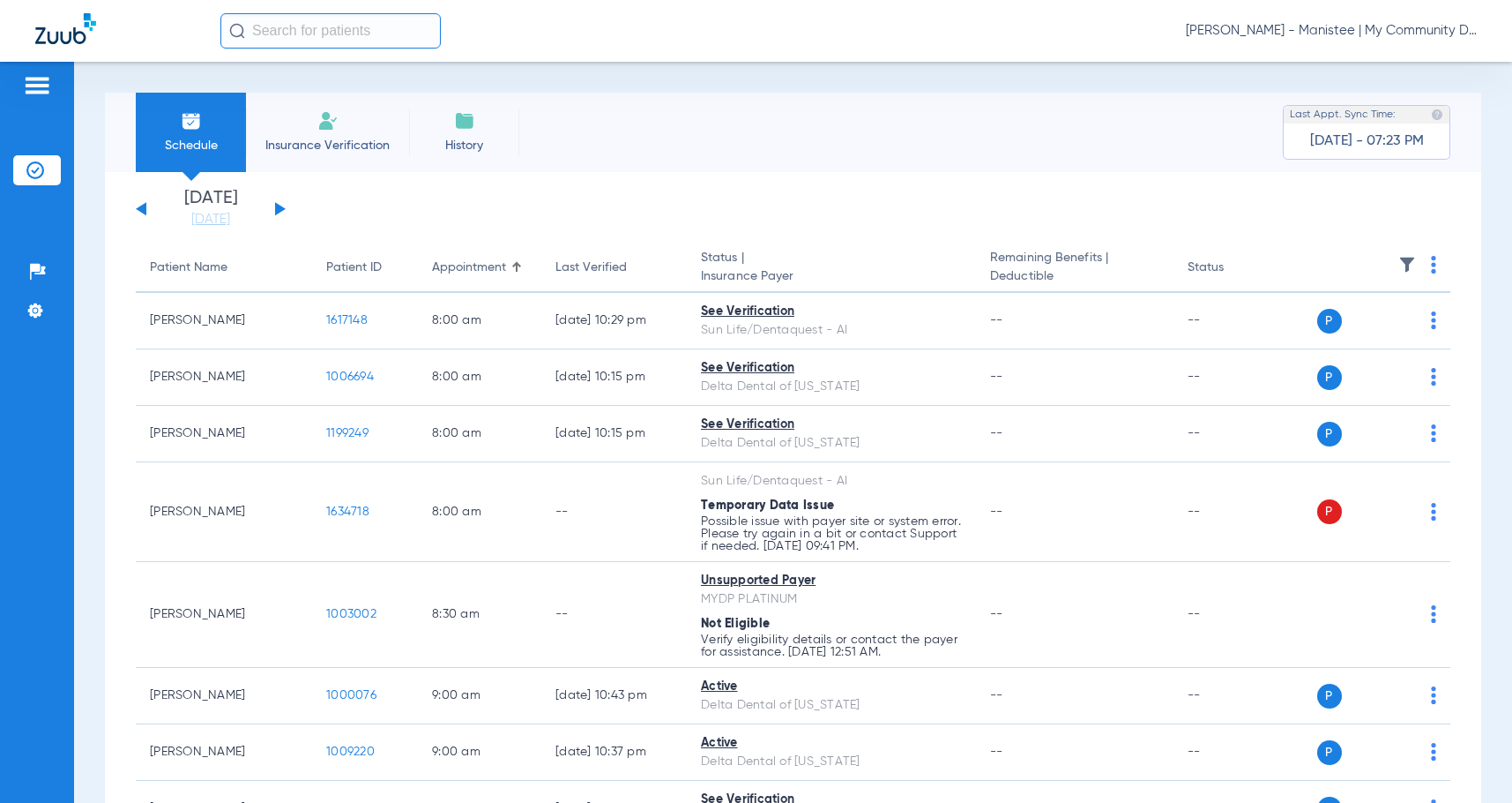
click at [731, 205] on app-single-date-navigator "[DATE] [DATE] [DATE] [DATE] [DATE] [DATE] [DATE] [DATE] [DATE] [DATE] [DATE] [D…" at bounding box center [793, 209] width 1314 height 38
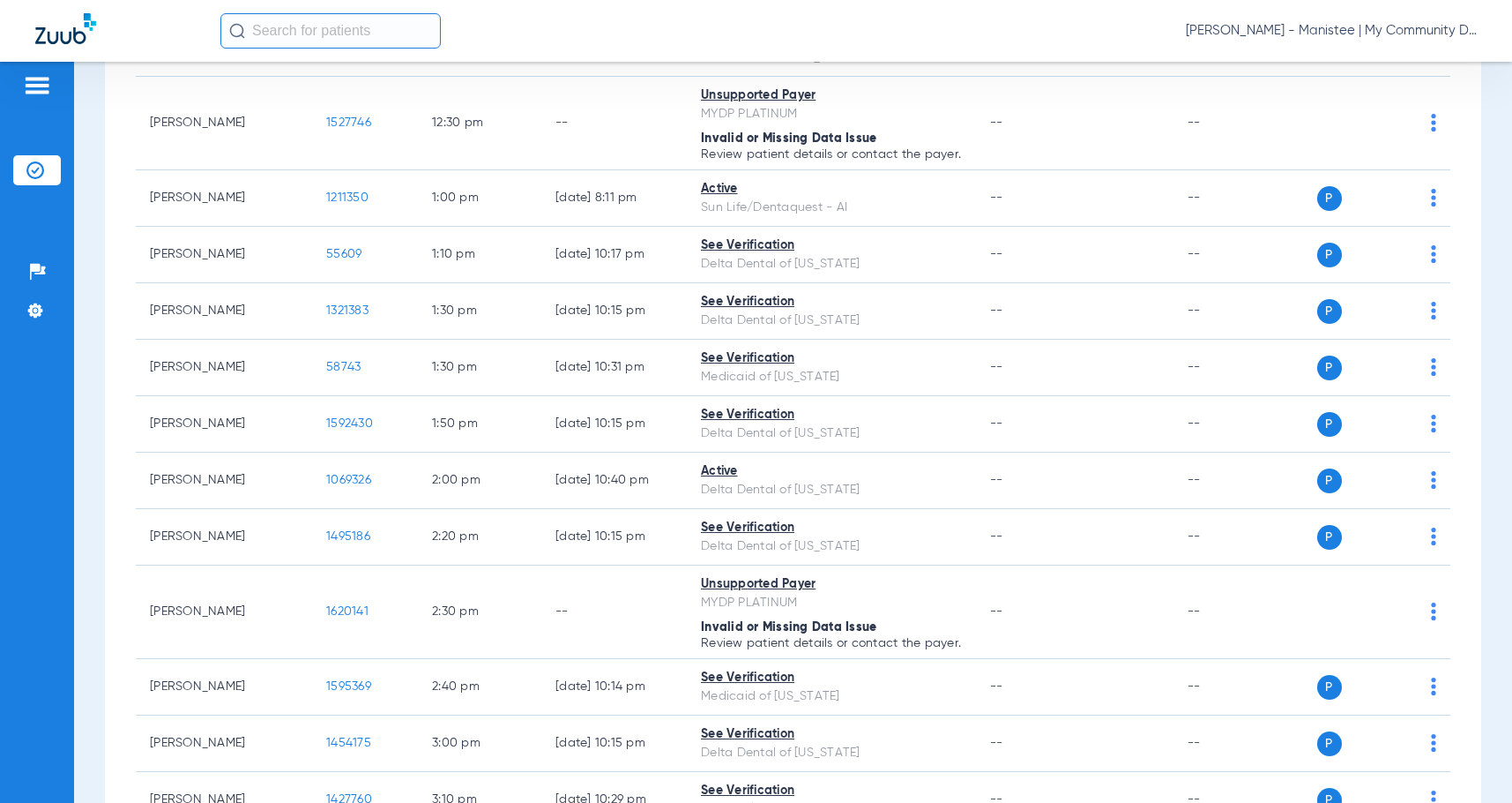
scroll to position [1467, 0]
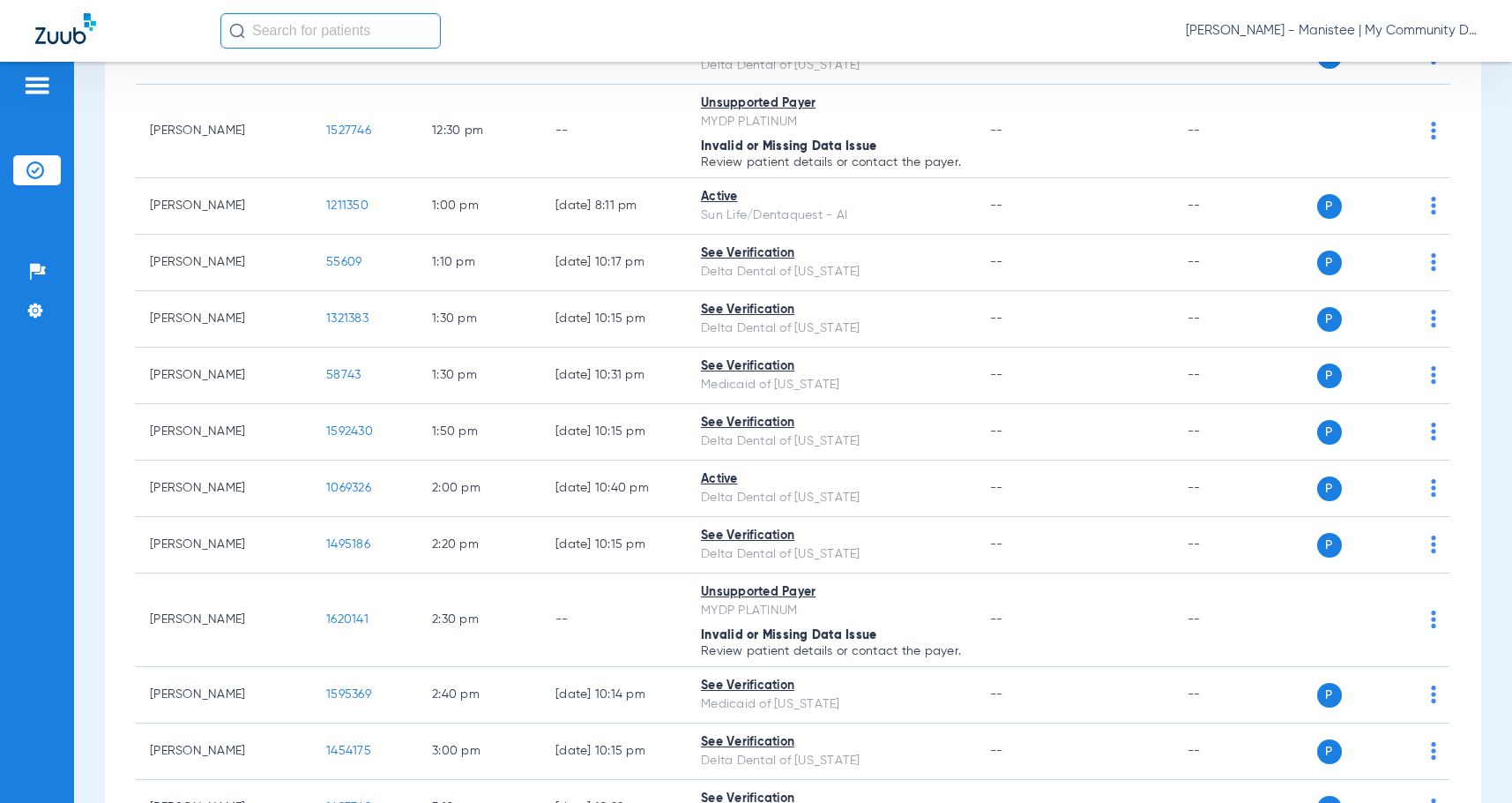
click at [655, 36] on div "[PERSON_NAME] - Manistee | My Community Dental Centers" at bounding box center [848, 30] width 1257 height 36
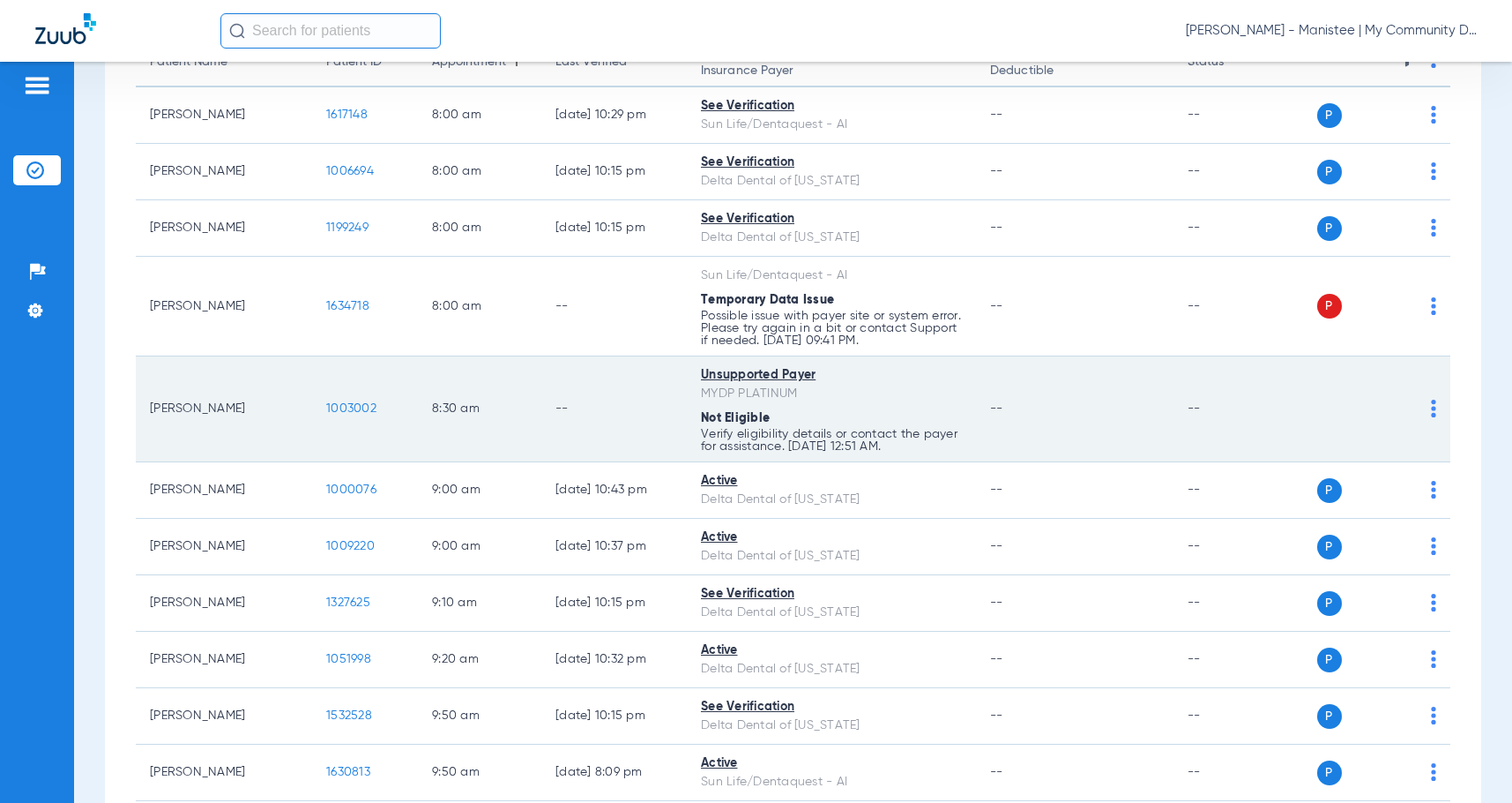
scroll to position [0, 0]
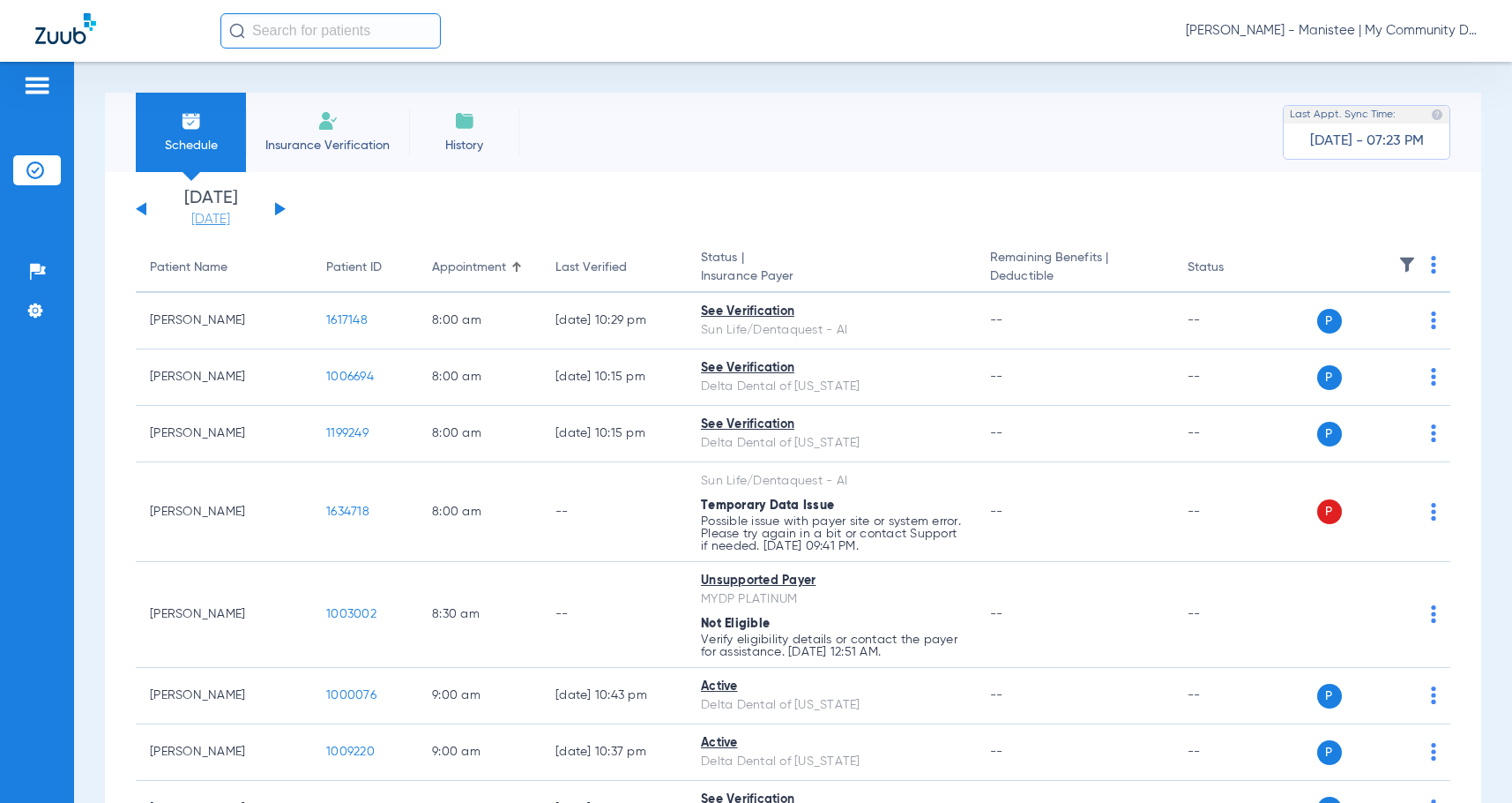
click at [187, 225] on link "[DATE]" at bounding box center [211, 219] width 106 height 17
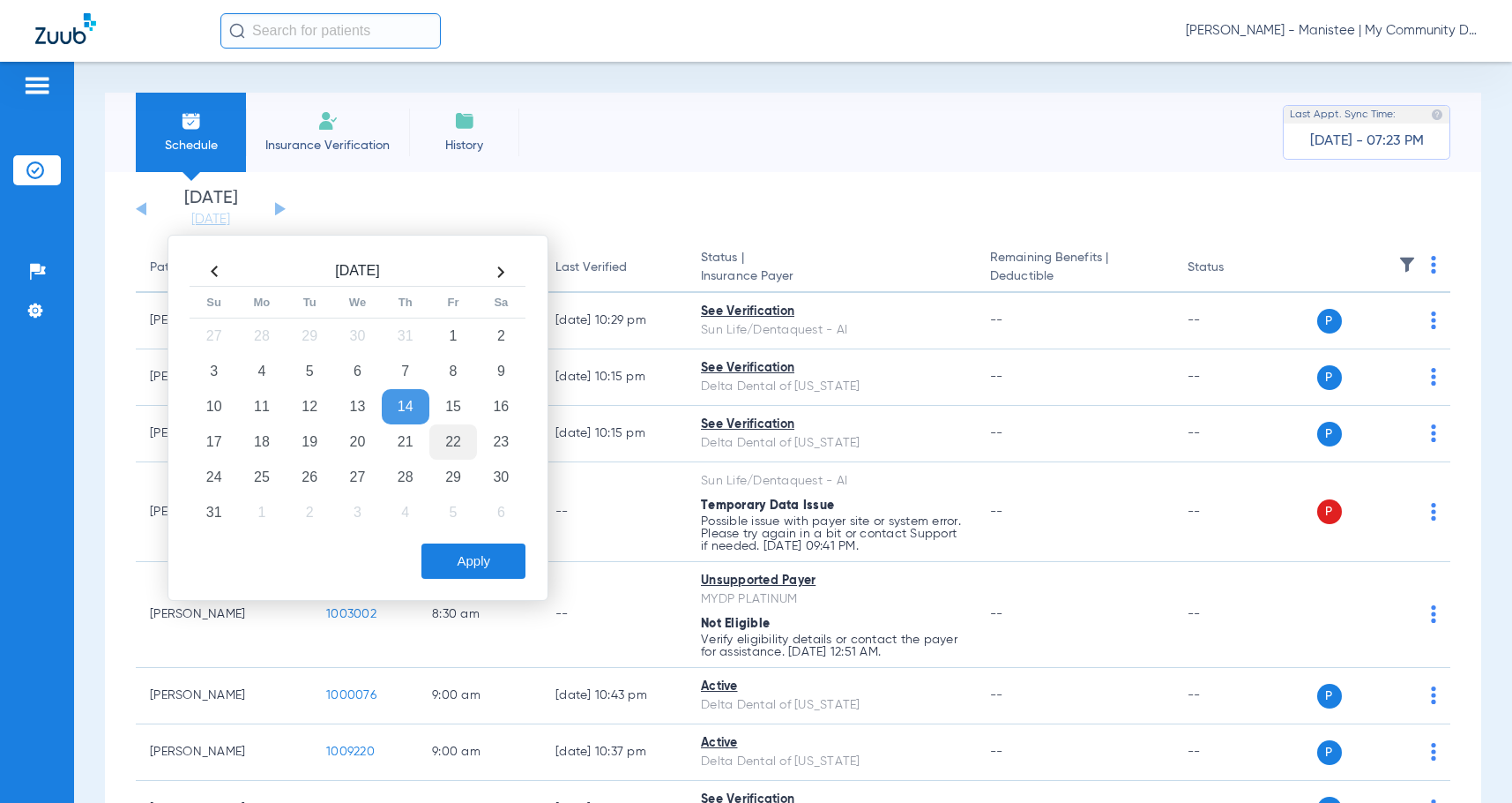
click at [456, 443] on td "22" at bounding box center [453, 441] width 48 height 36
click at [470, 559] on button "Apply" at bounding box center [473, 560] width 104 height 36
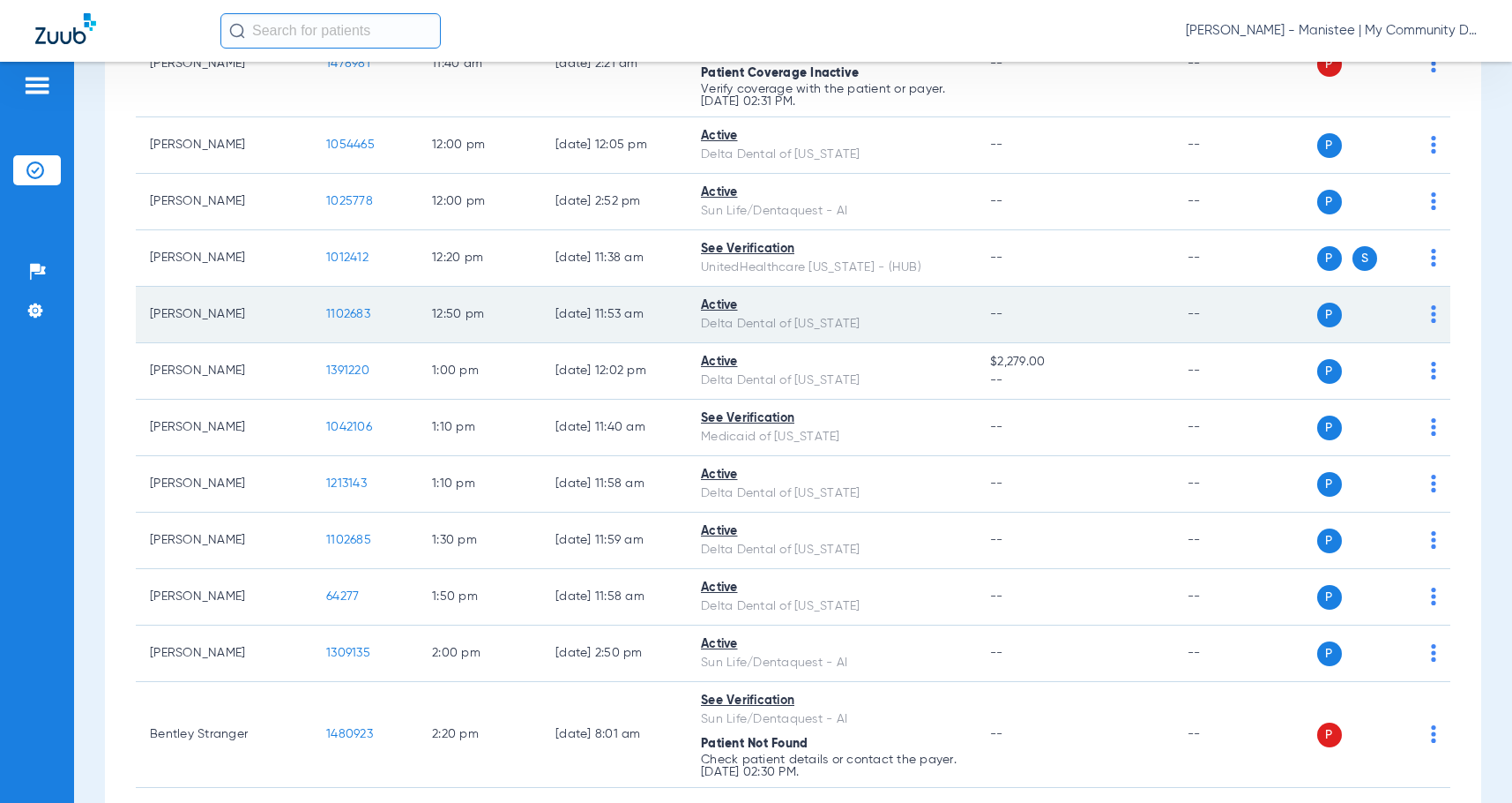
scroll to position [1310, 0]
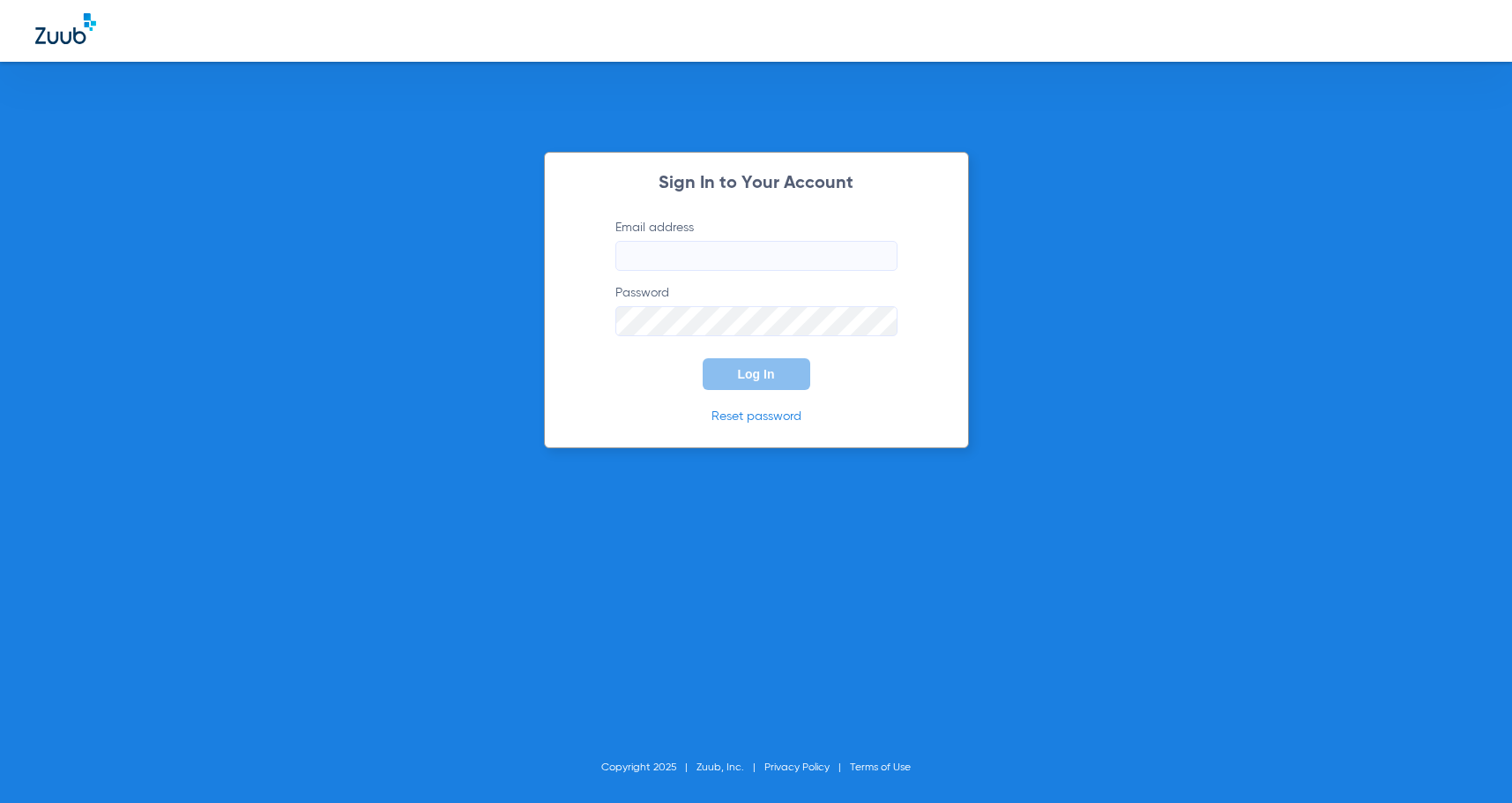
type input "[EMAIL_ADDRESS][DOMAIN_NAME]"
click at [755, 364] on button "Log In" at bounding box center [757, 374] width 108 height 32
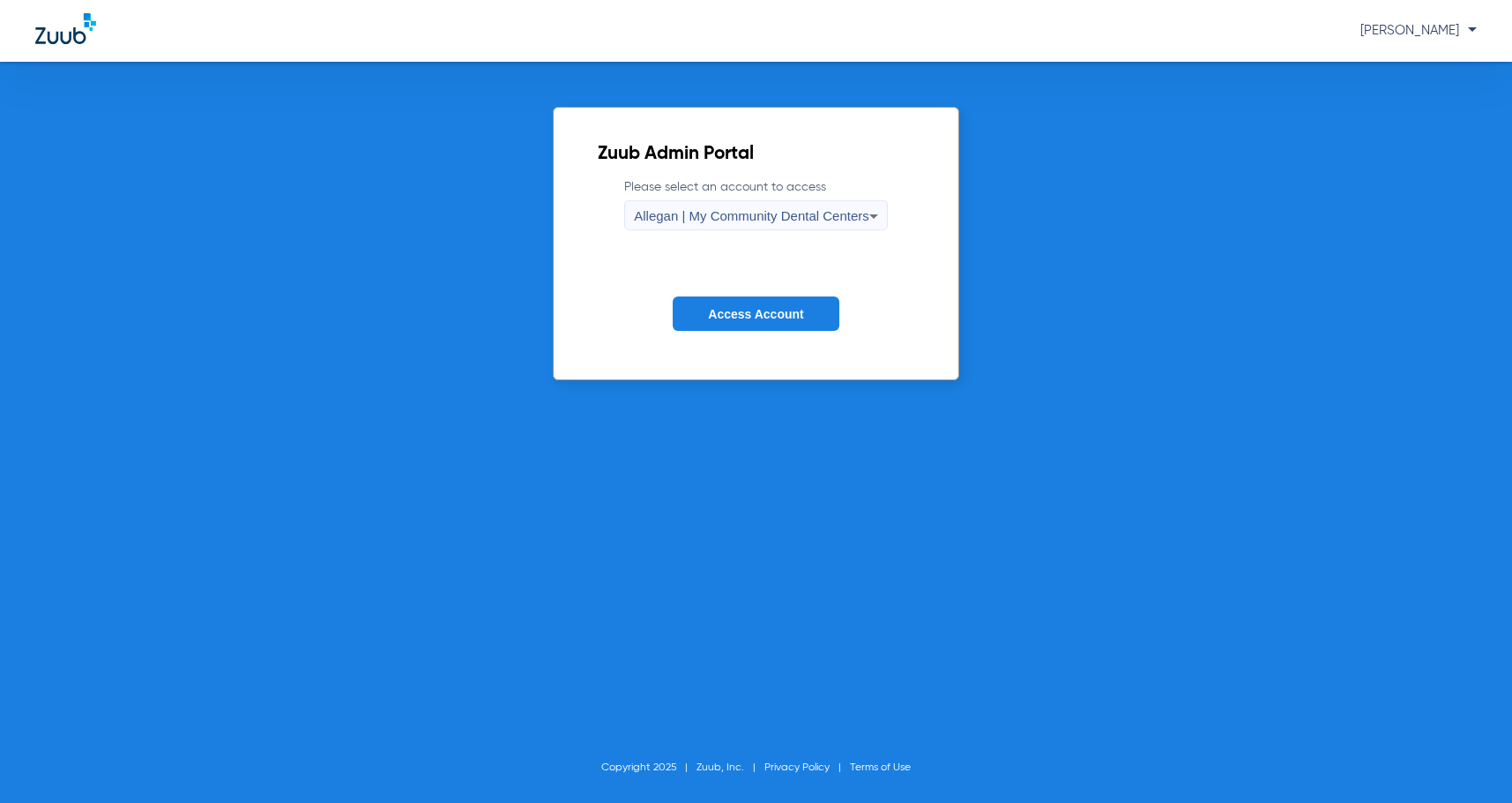
click at [768, 222] on span "Allegan | My Community Dental Centers" at bounding box center [751, 215] width 235 height 15
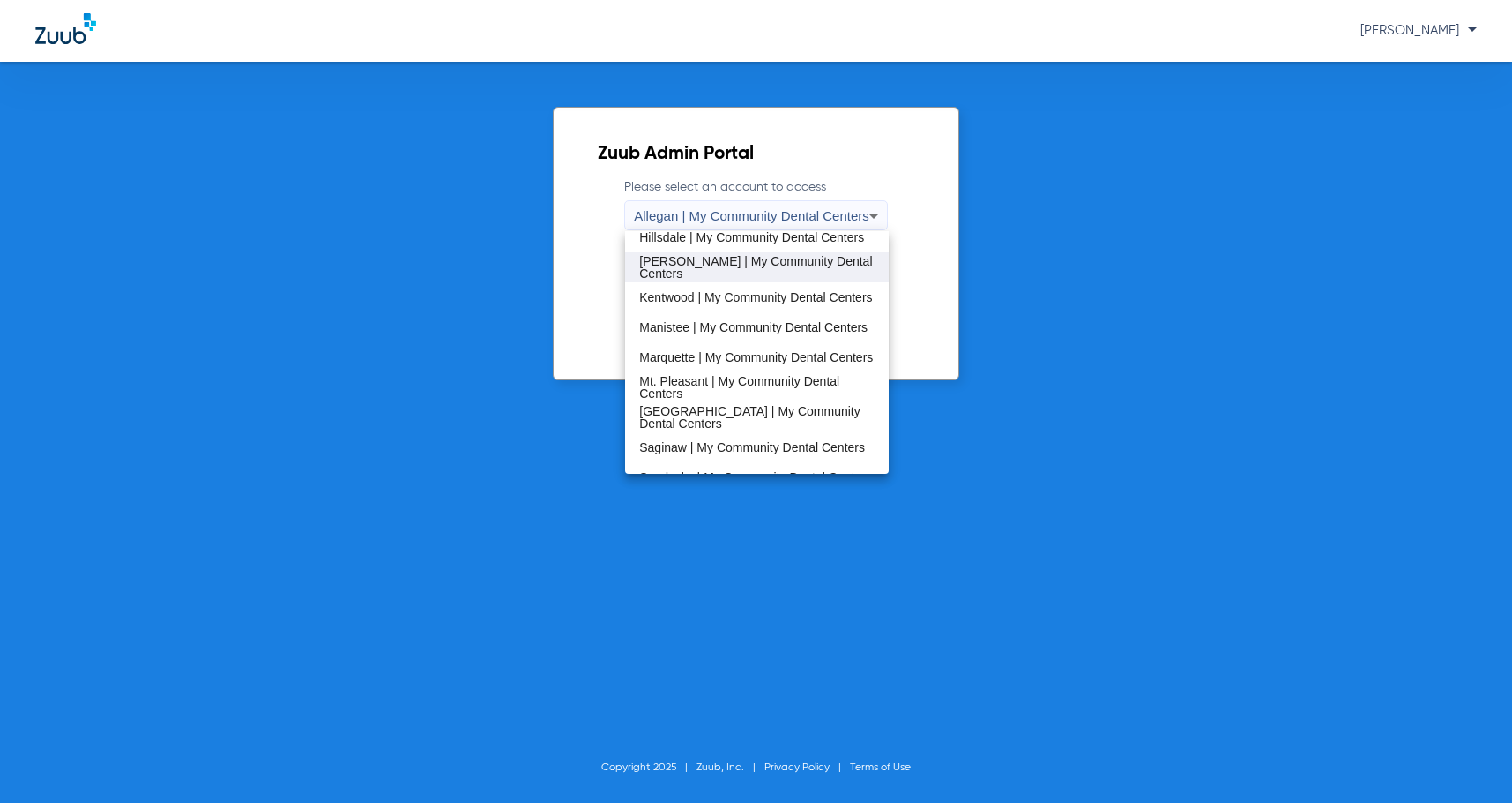
scroll to position [441, 0]
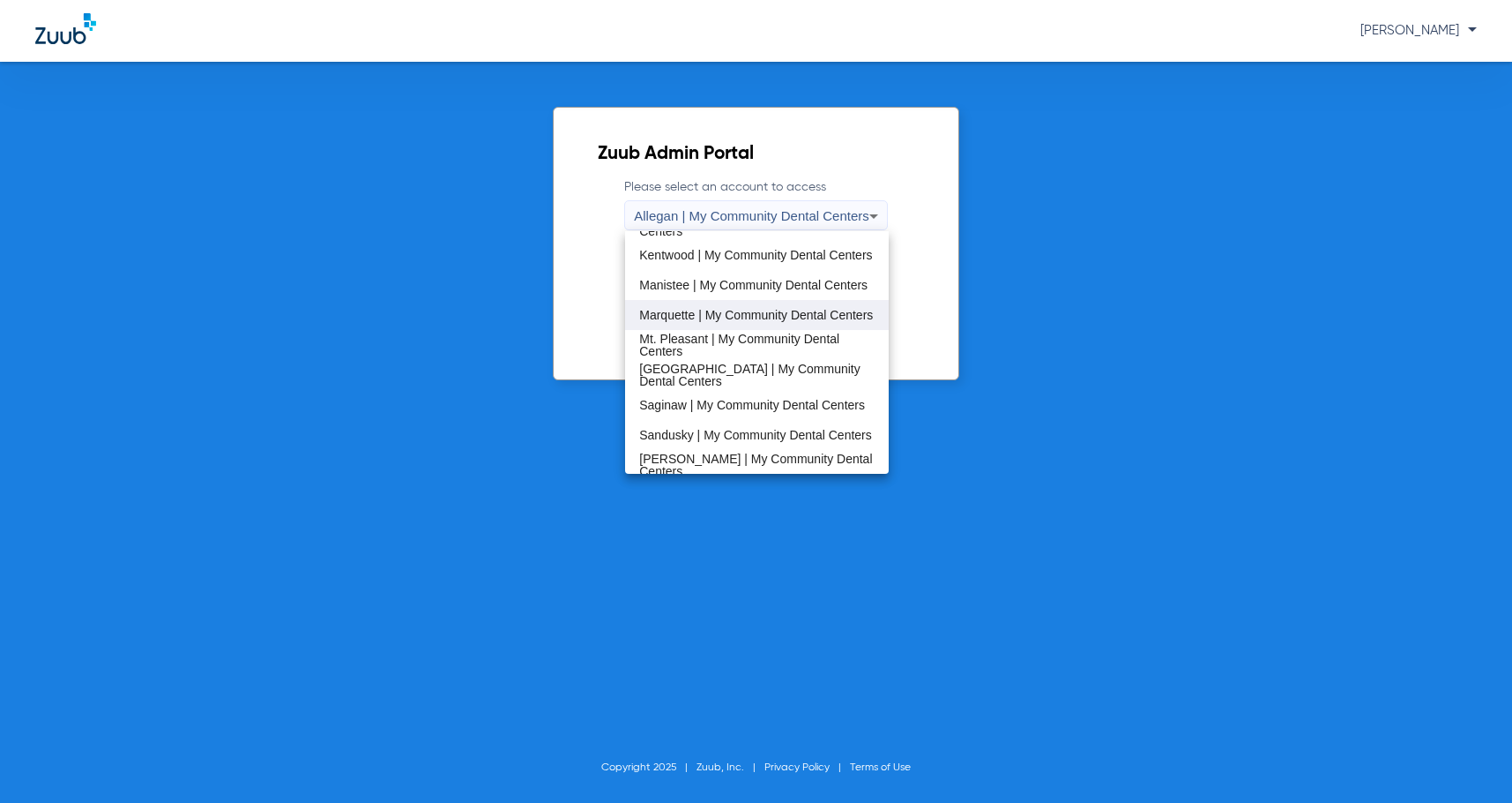
click at [731, 312] on span "Marquette | My Community Dental Centers" at bounding box center [755, 314] width 233 height 12
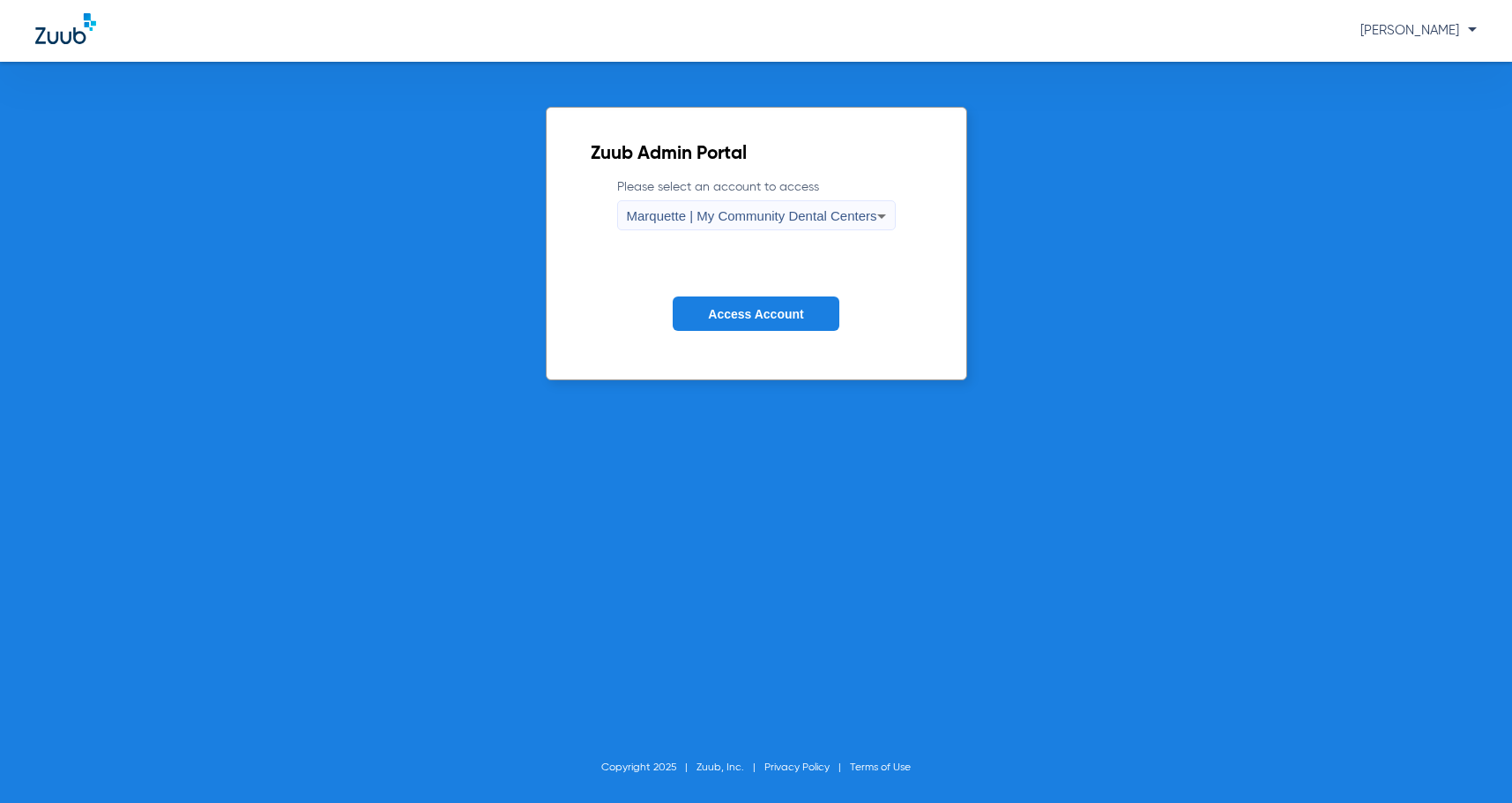
click at [731, 312] on span "Access Account" at bounding box center [755, 313] width 95 height 14
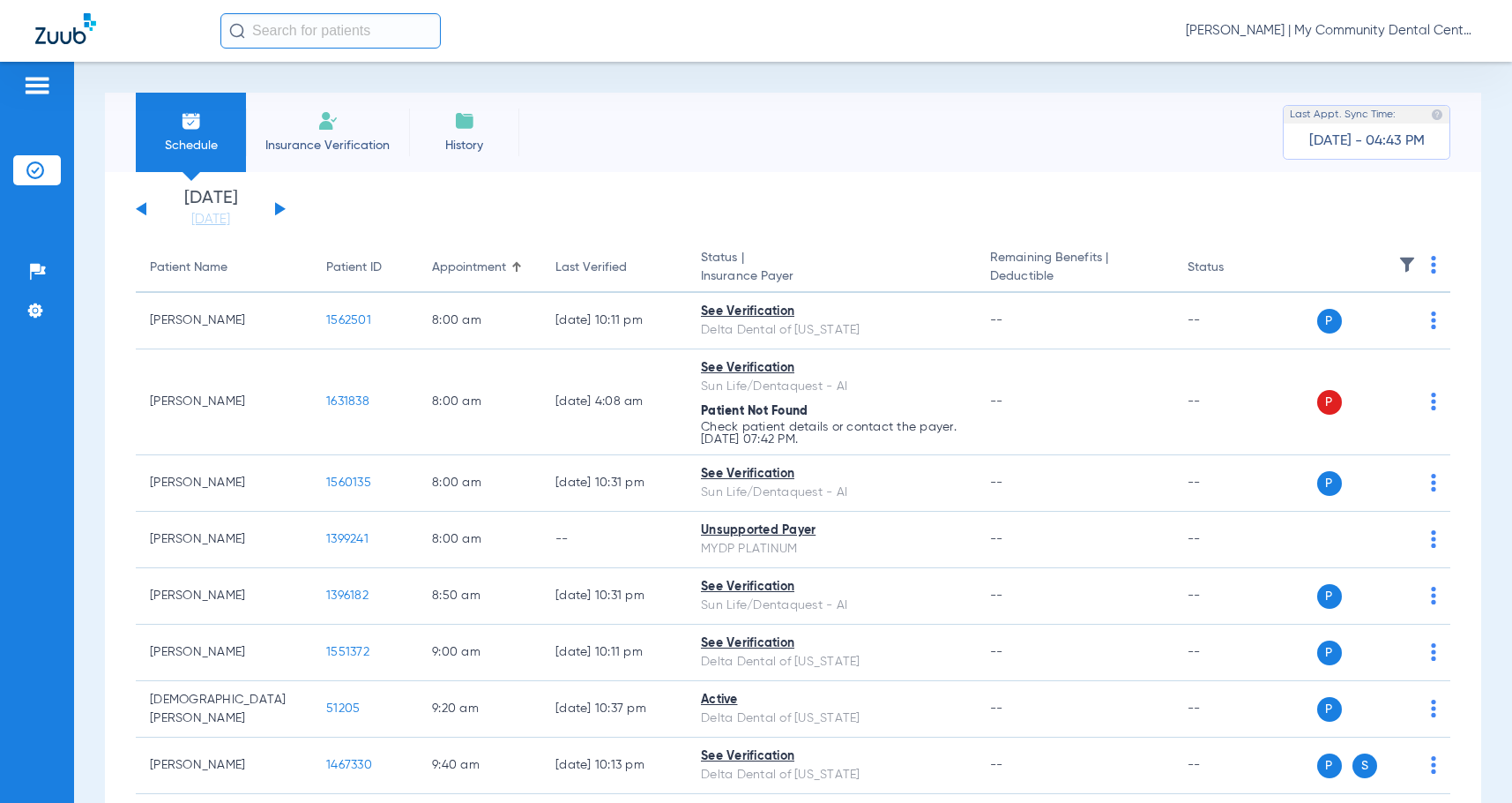
click at [93, 494] on div "Schedule Insurance Verification History Last Appt. Sync Time: Yesterday - 04:43…" at bounding box center [793, 431] width 1438 height 741
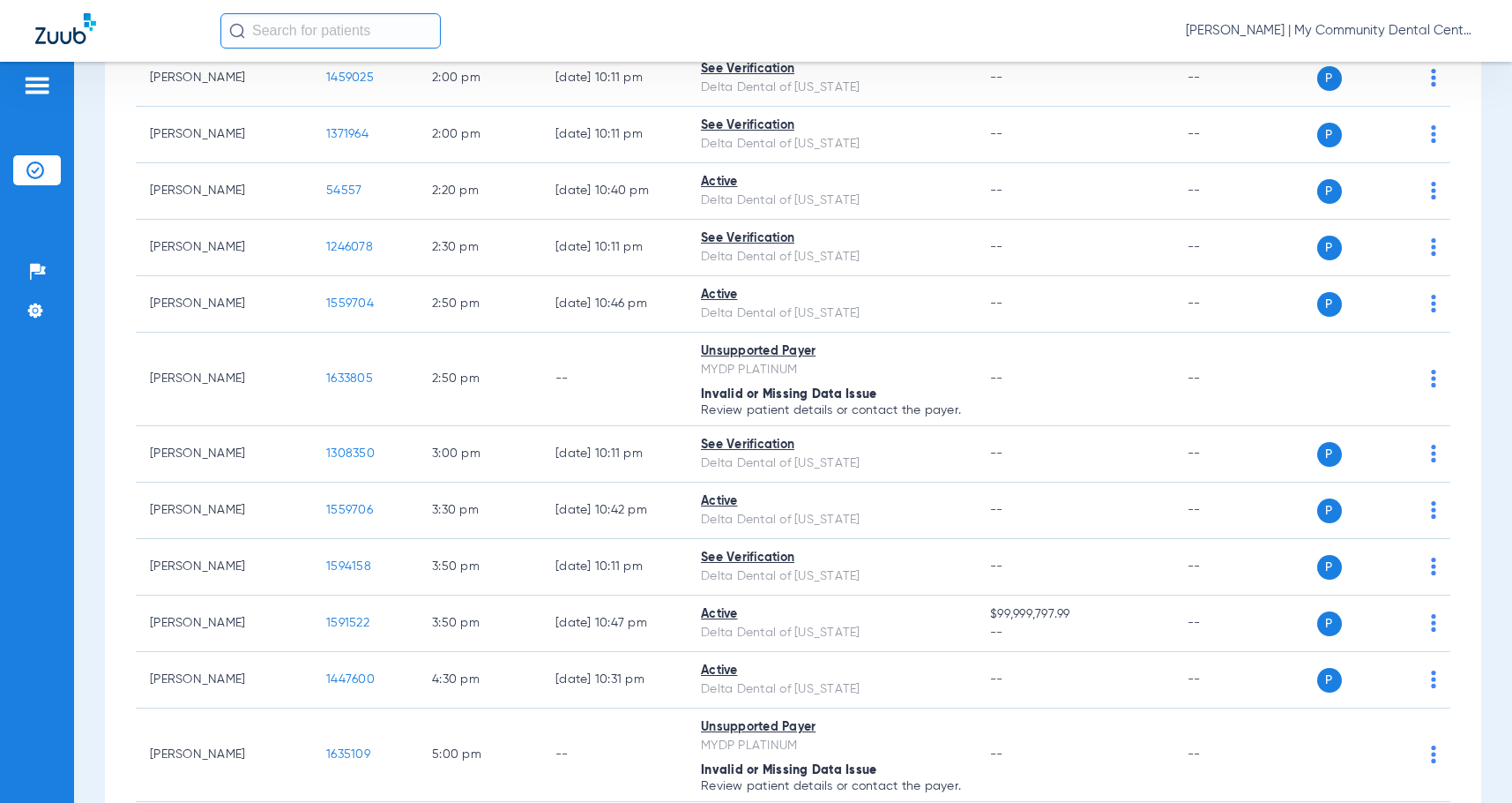
scroll to position [1763, 0]
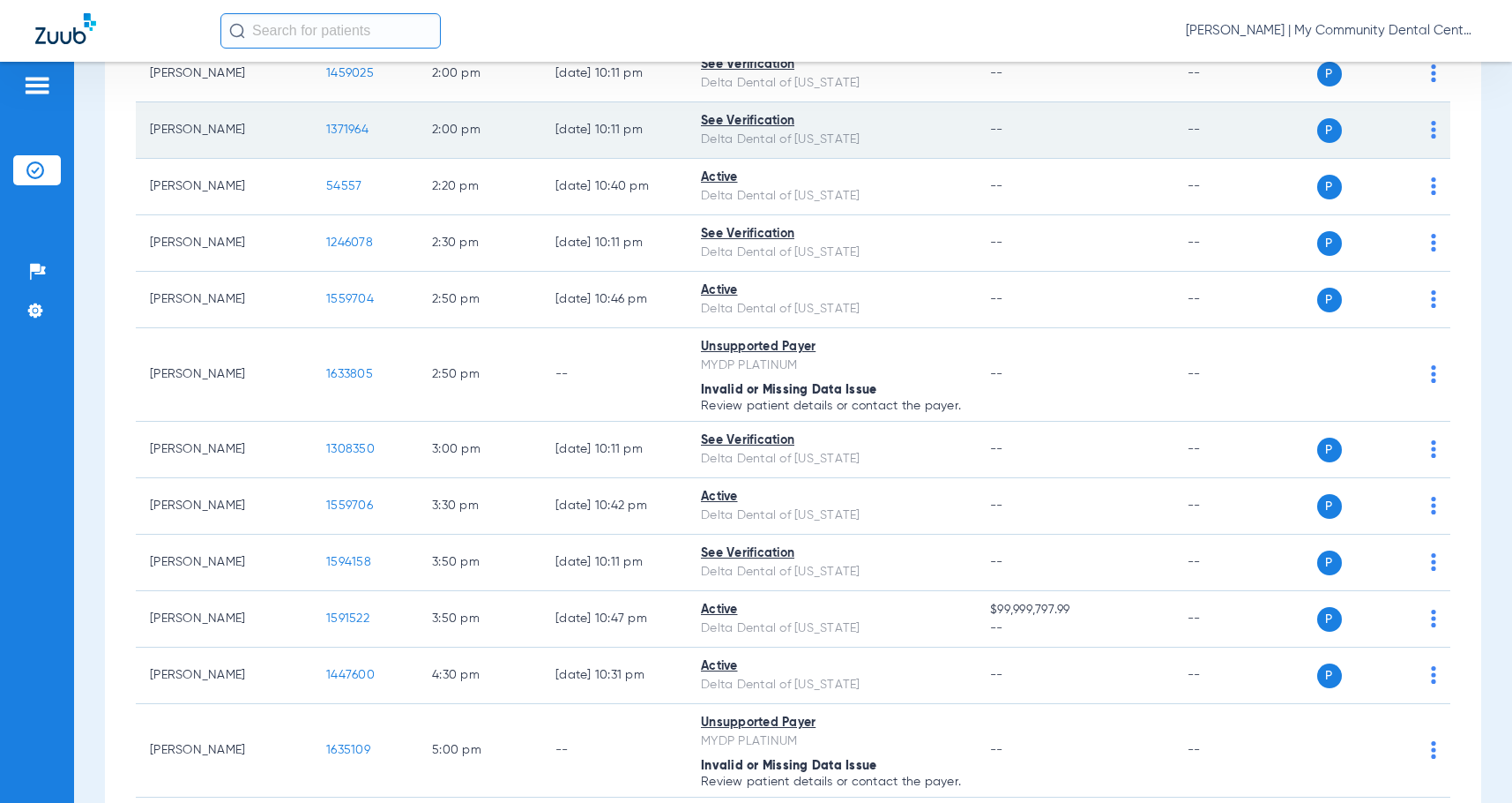
click at [351, 135] on span "1371964" at bounding box center [347, 129] width 42 height 12
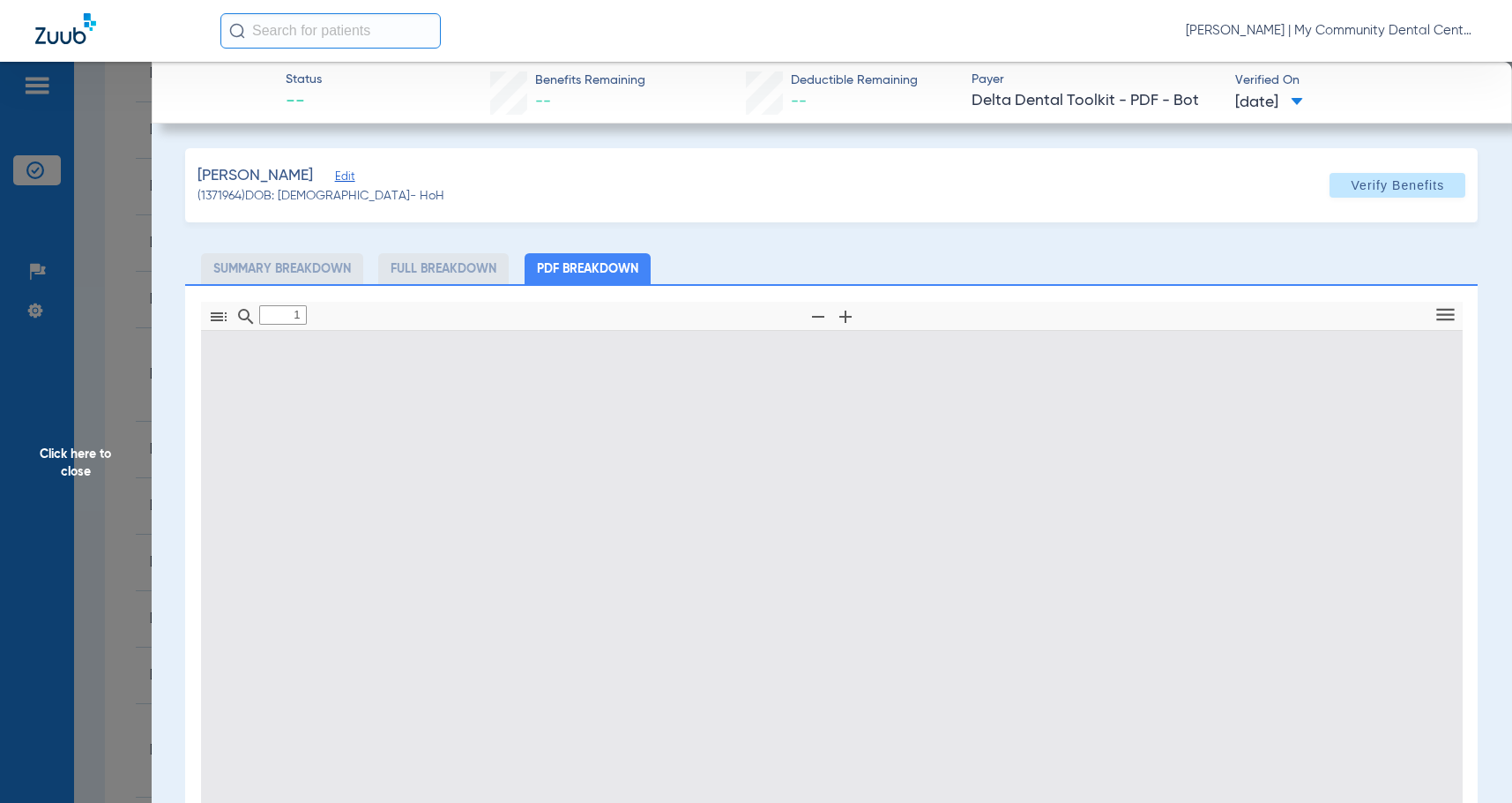
type input "0"
select select "page-width"
type input "1"
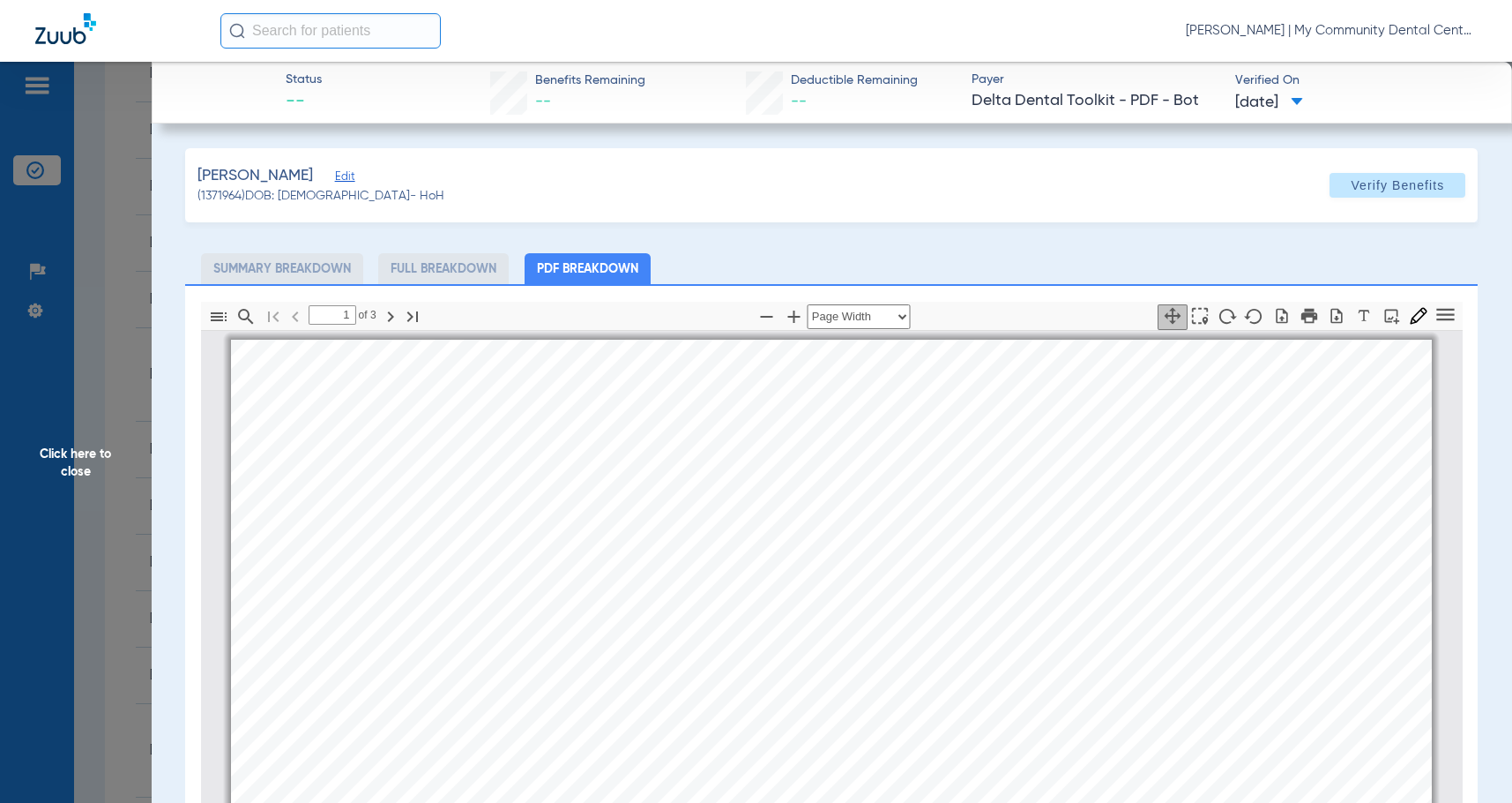
scroll to position [9, 0]
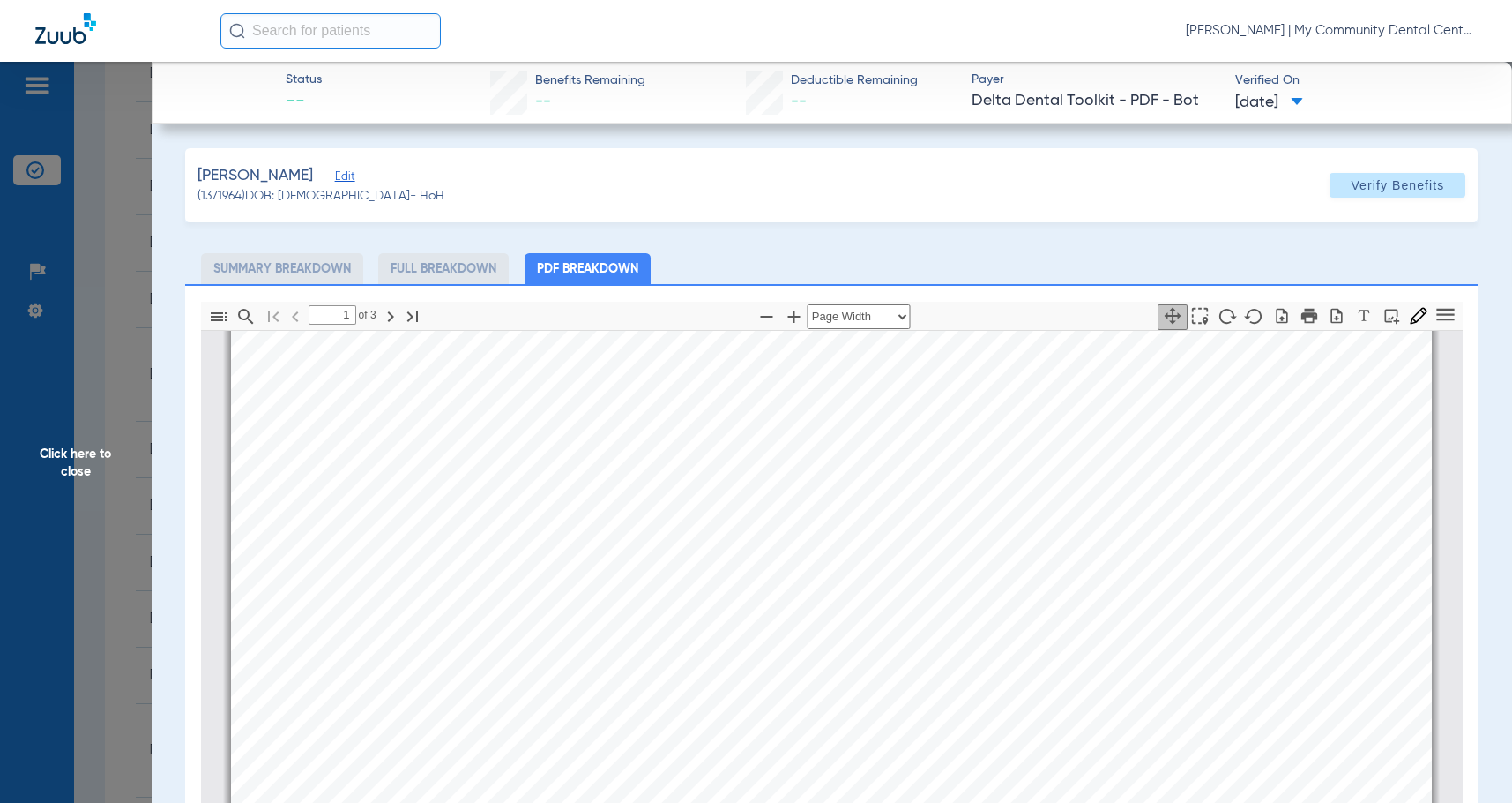
click at [102, 451] on span "Click here to close" at bounding box center [76, 462] width 152 height 803
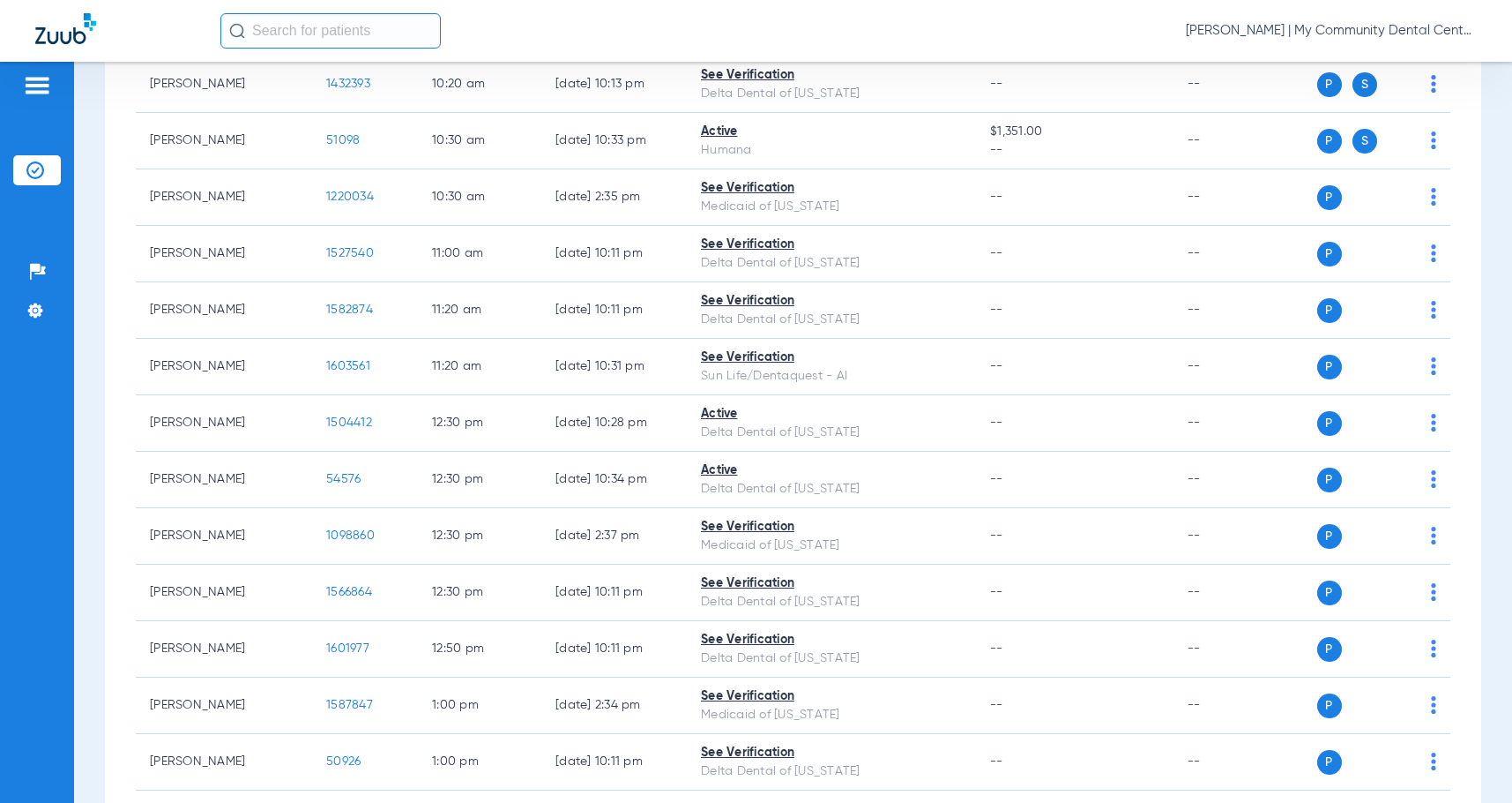
scroll to position [441, 0]
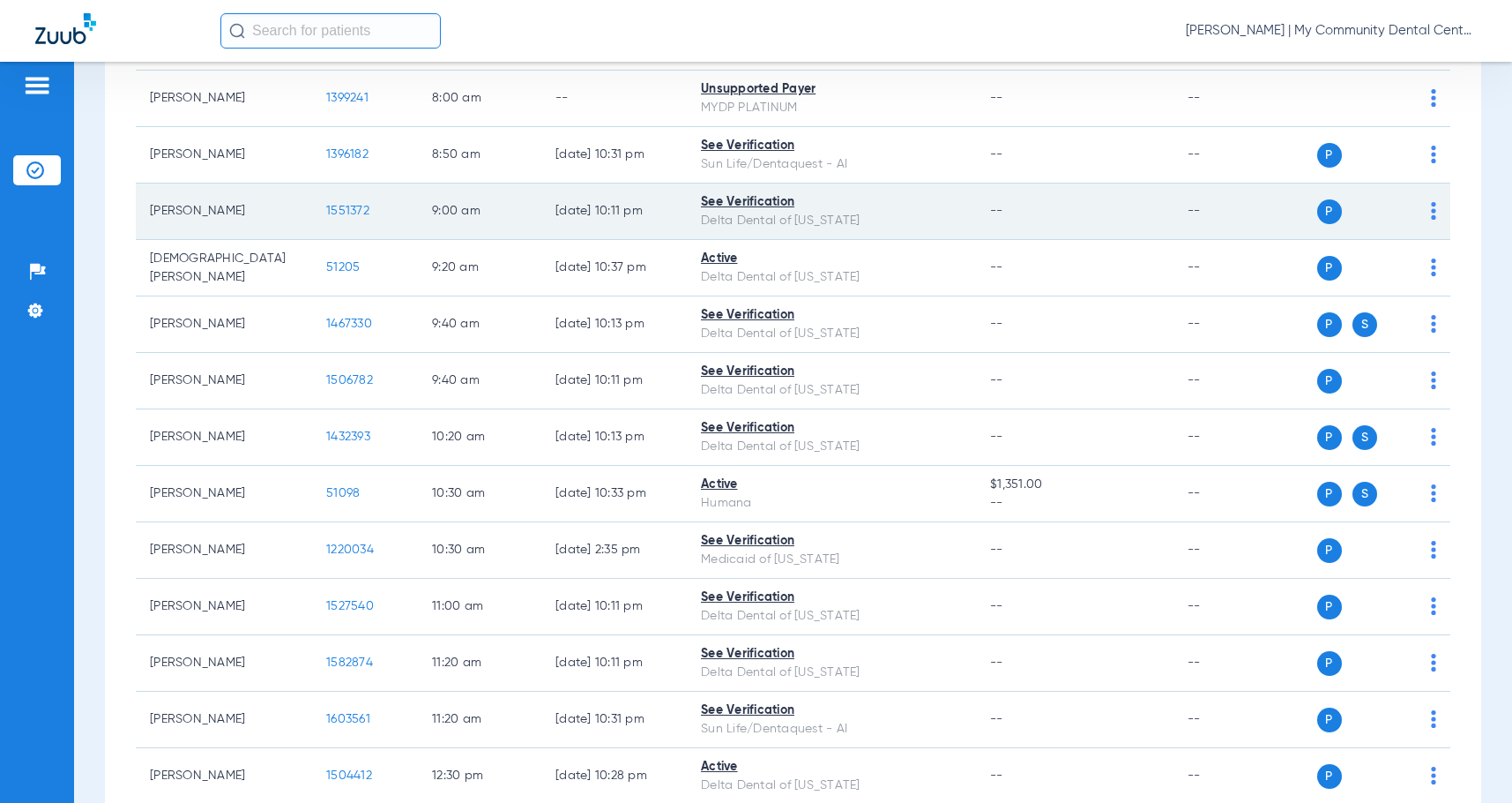
click at [352, 211] on span "1551372" at bounding box center [347, 210] width 43 height 12
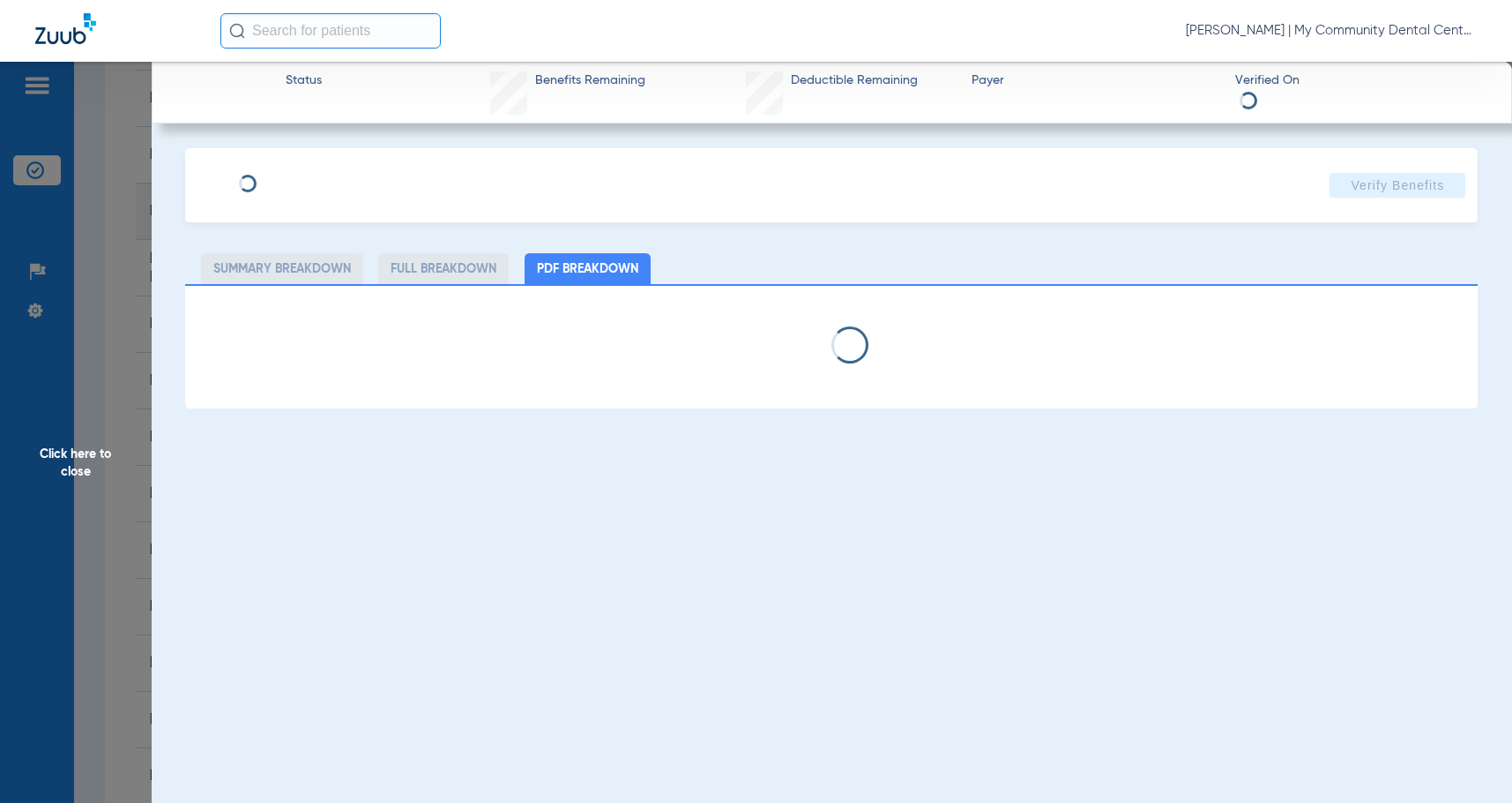
select select "page-width"
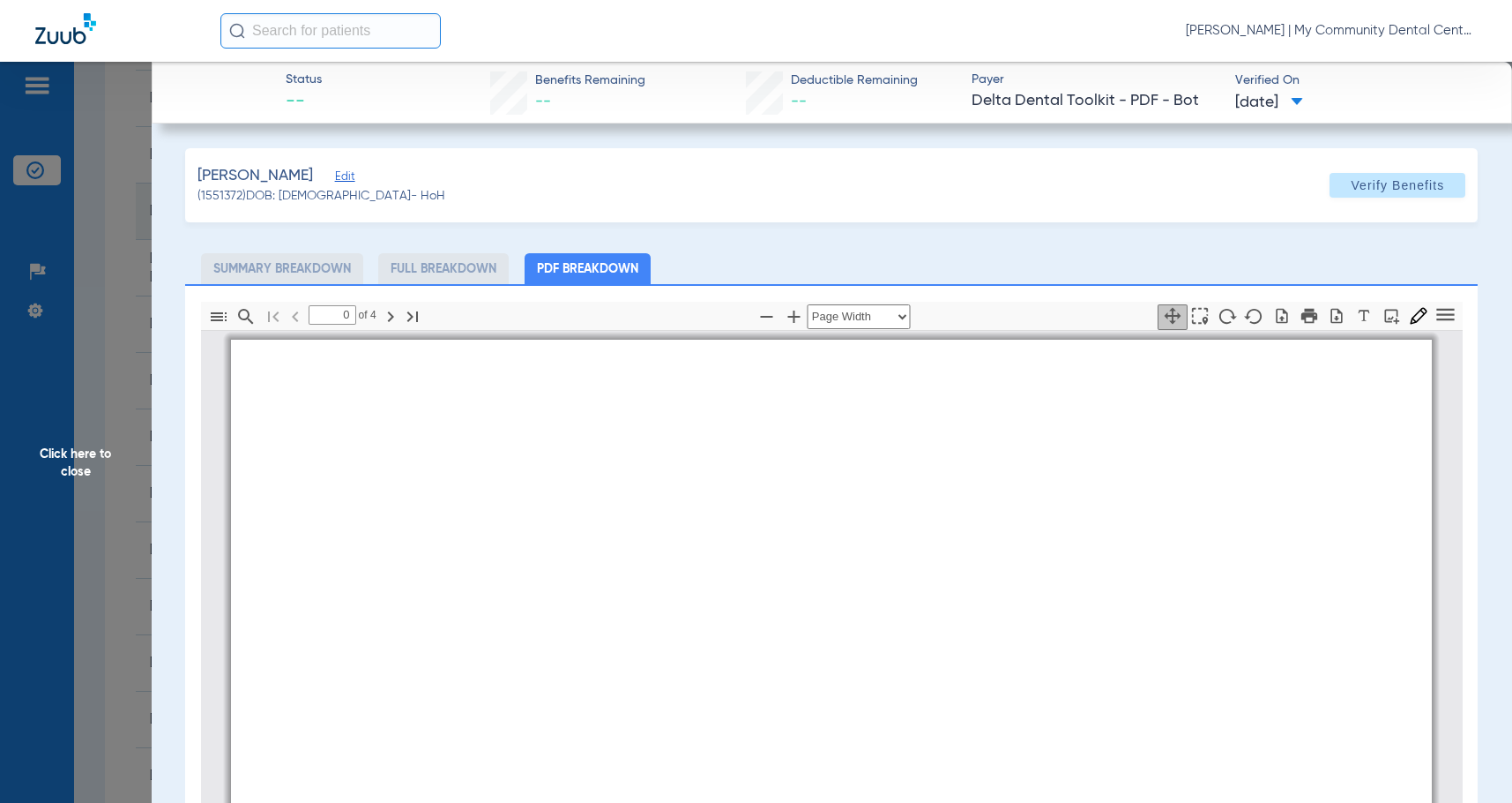
type input "1"
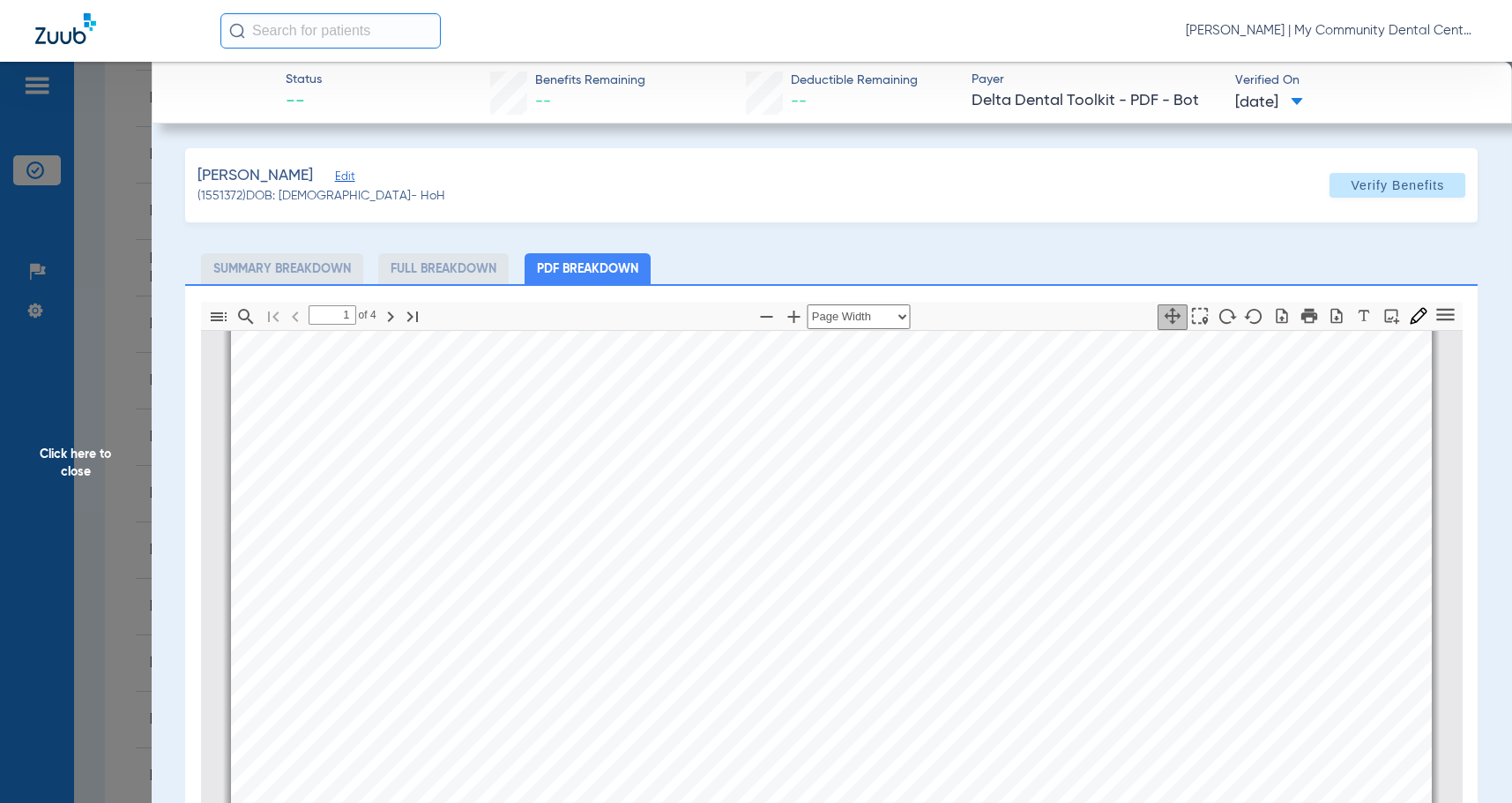
drag, startPoint x: 33, startPoint y: 502, endPoint x: 530, endPoint y: 499, distance: 497.0
click at [33, 502] on span "Click here to close" at bounding box center [76, 462] width 152 height 803
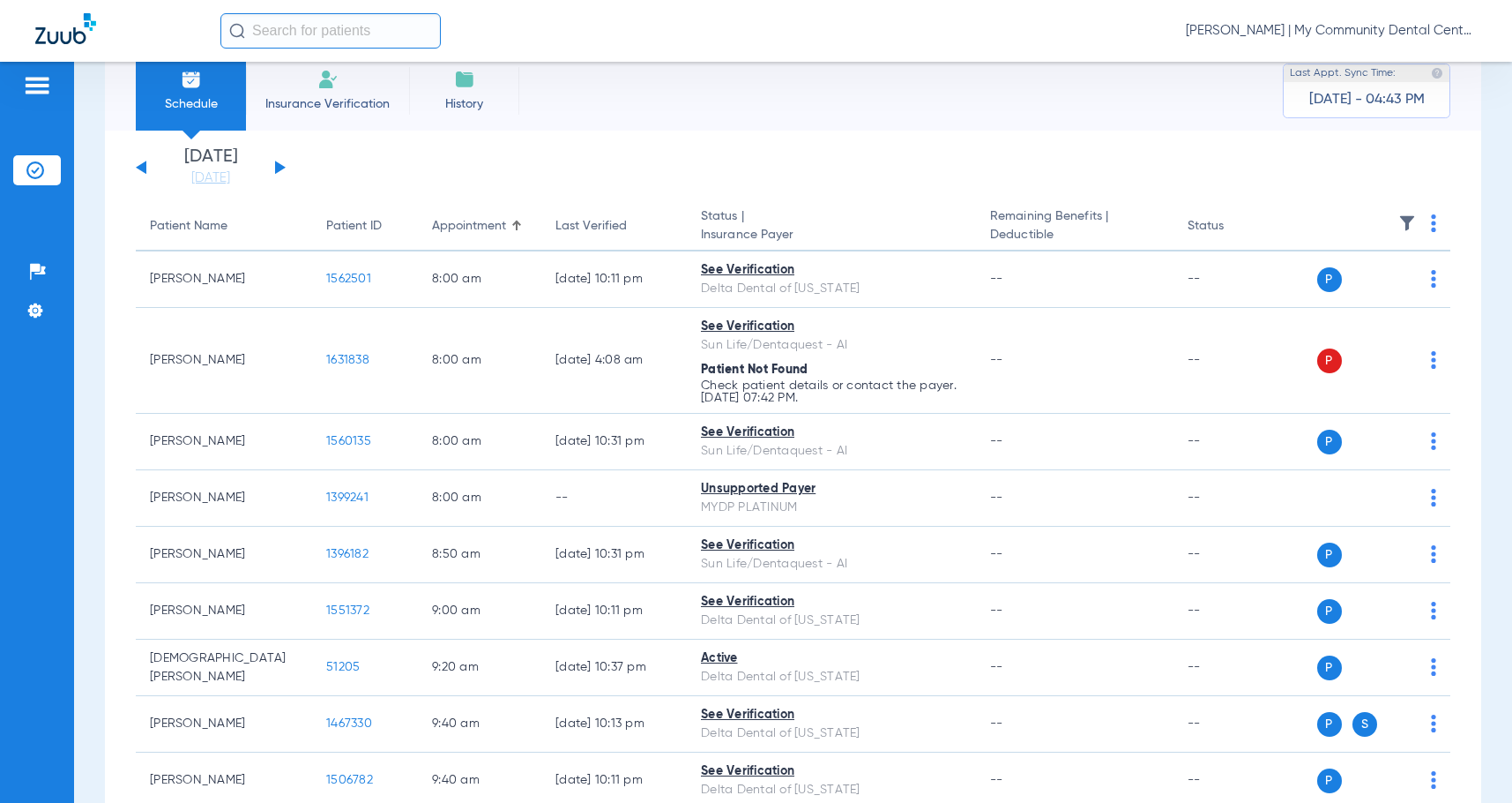
scroll to position [0, 0]
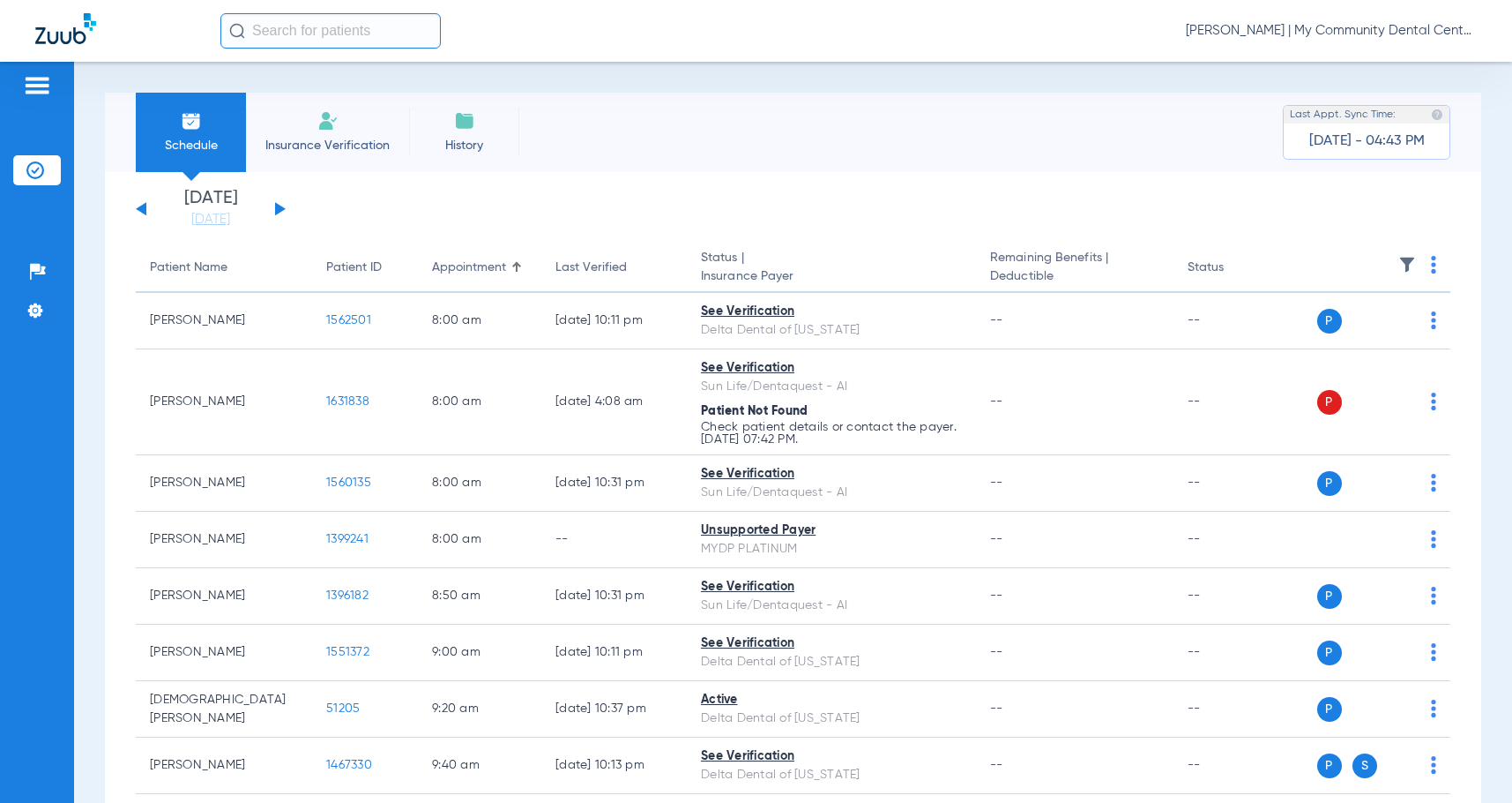
drag, startPoint x: 222, startPoint y: 217, endPoint x: 423, endPoint y: 309, distance: 221.1
click at [222, 217] on link "[DATE]" at bounding box center [211, 219] width 106 height 17
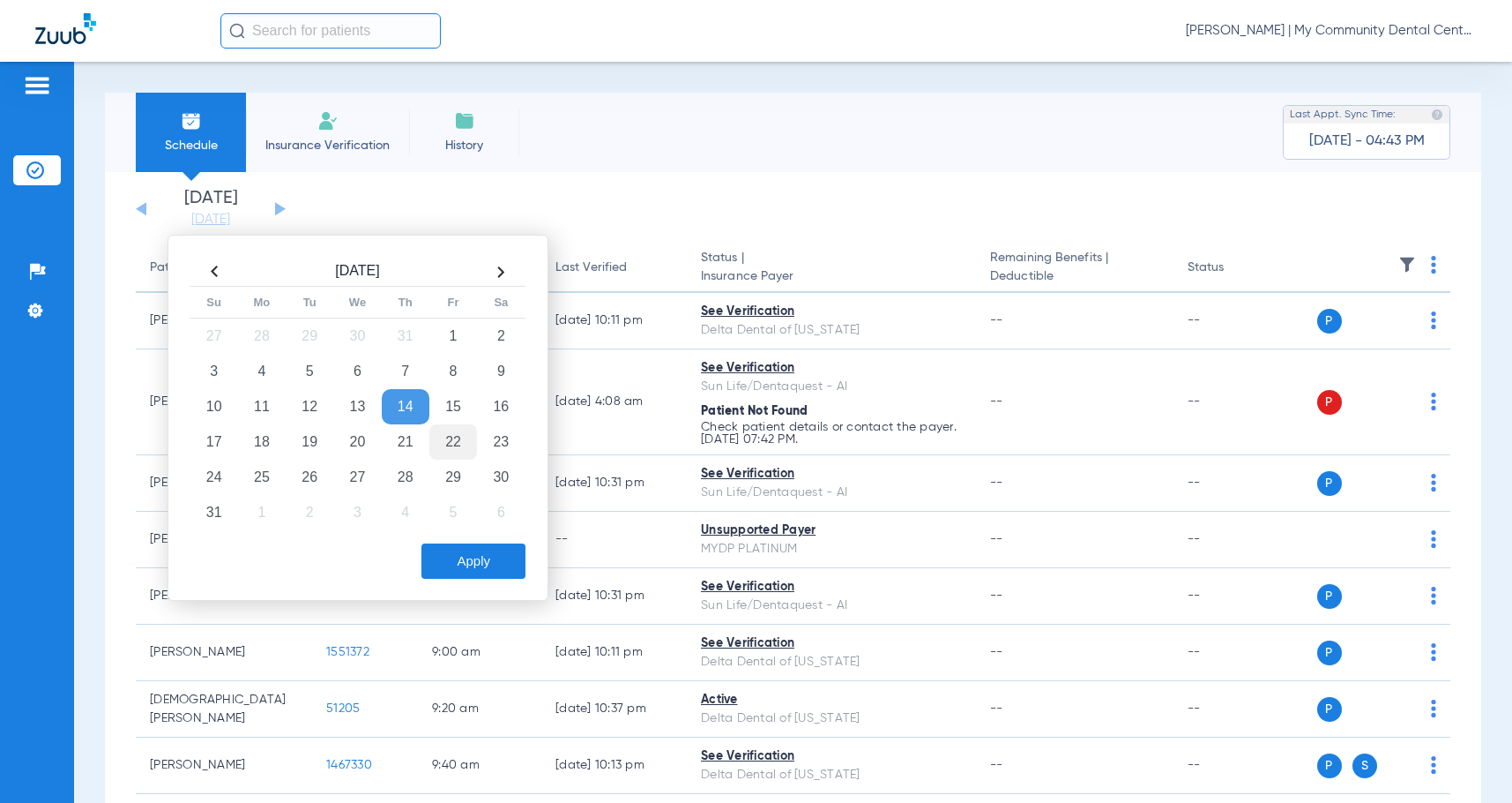
click at [450, 429] on td "22" at bounding box center [453, 441] width 48 height 36
click at [464, 560] on button "Apply" at bounding box center [473, 560] width 104 height 36
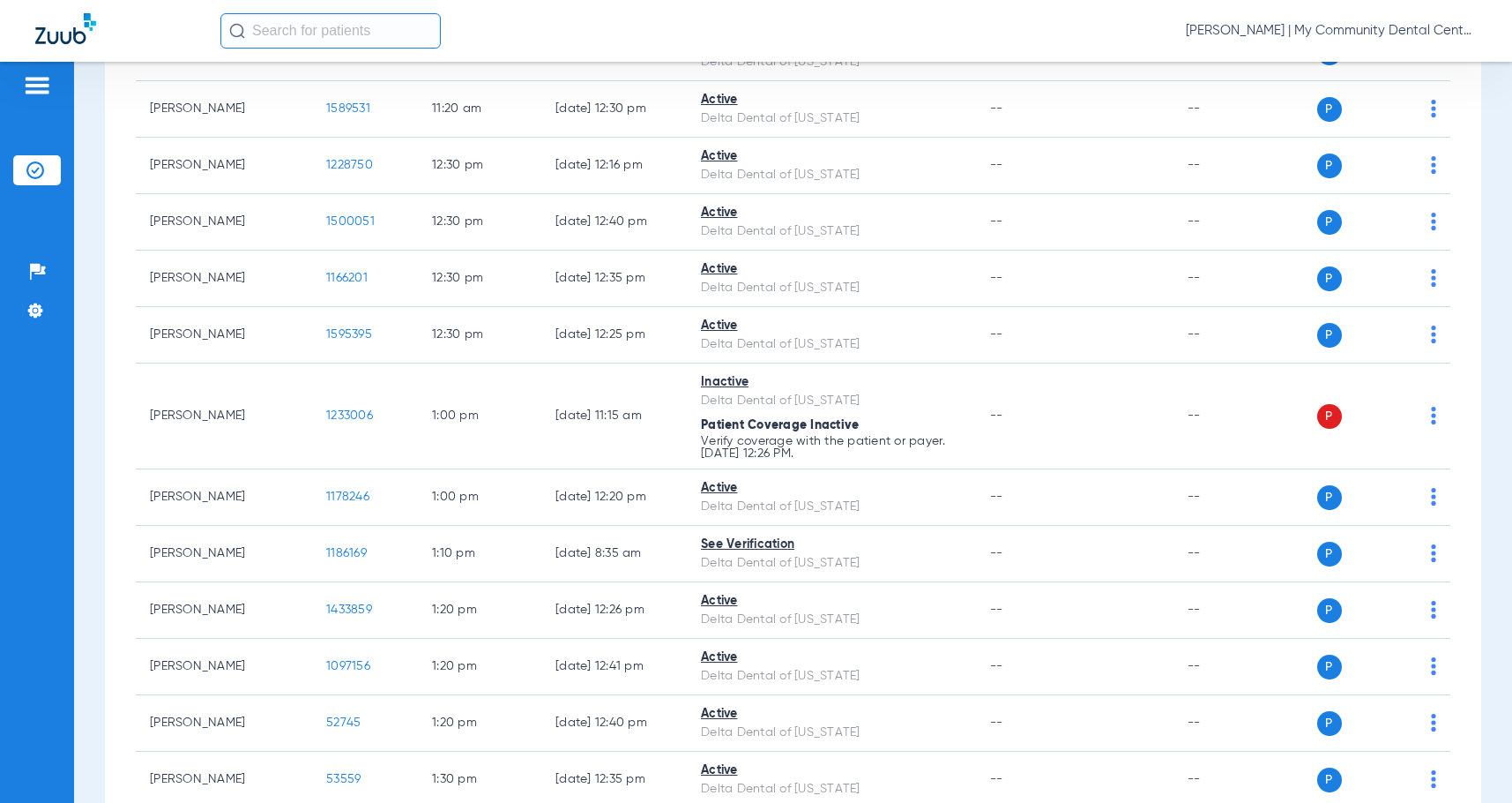
scroll to position [1146, 0]
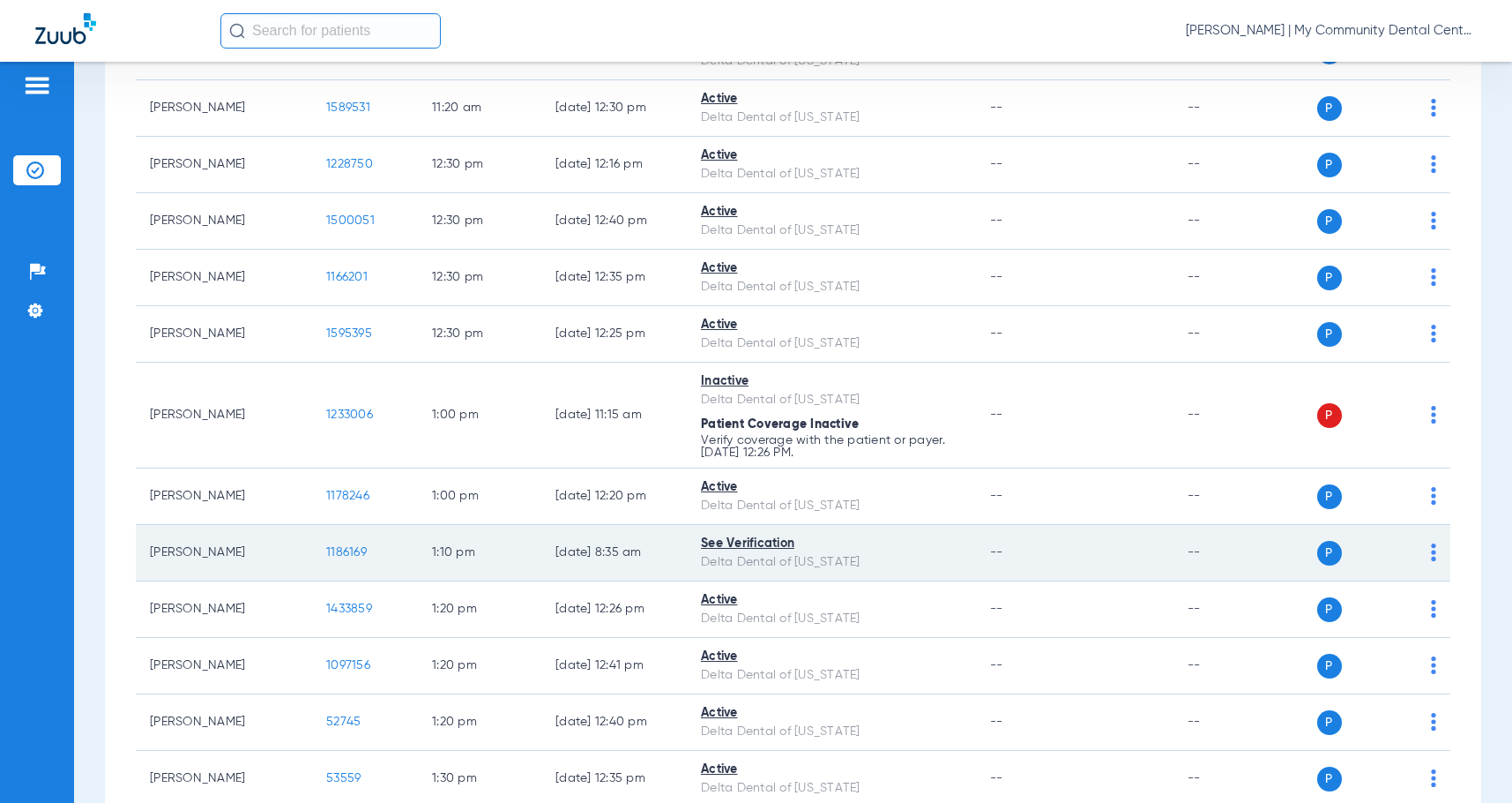
click at [1431, 549] on td "P S" at bounding box center [1371, 553] width 157 height 57
click at [1431, 553] on img at bounding box center [1433, 551] width 5 height 17
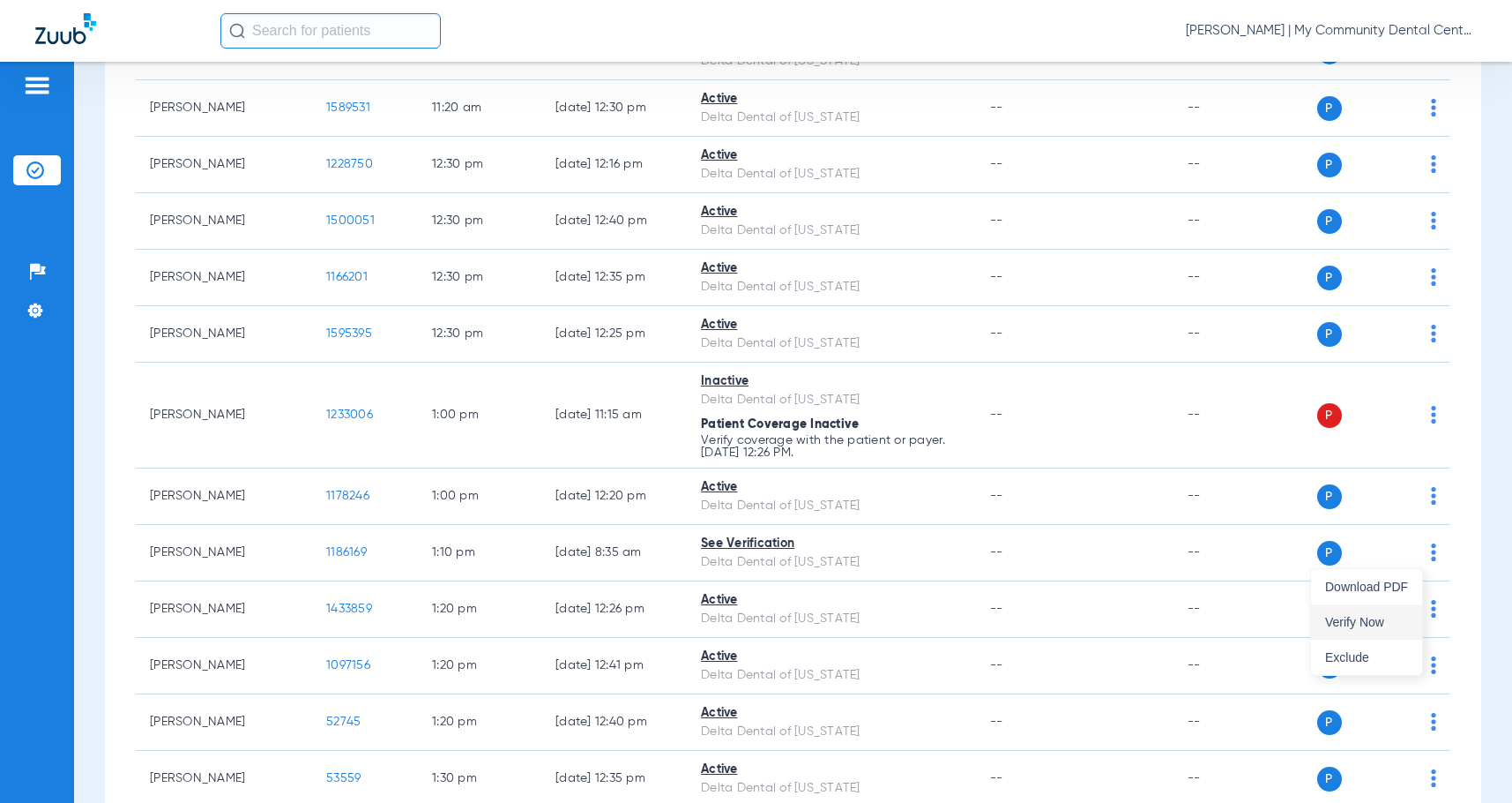
click at [1377, 616] on span "Verify Now" at bounding box center [1366, 621] width 83 height 12
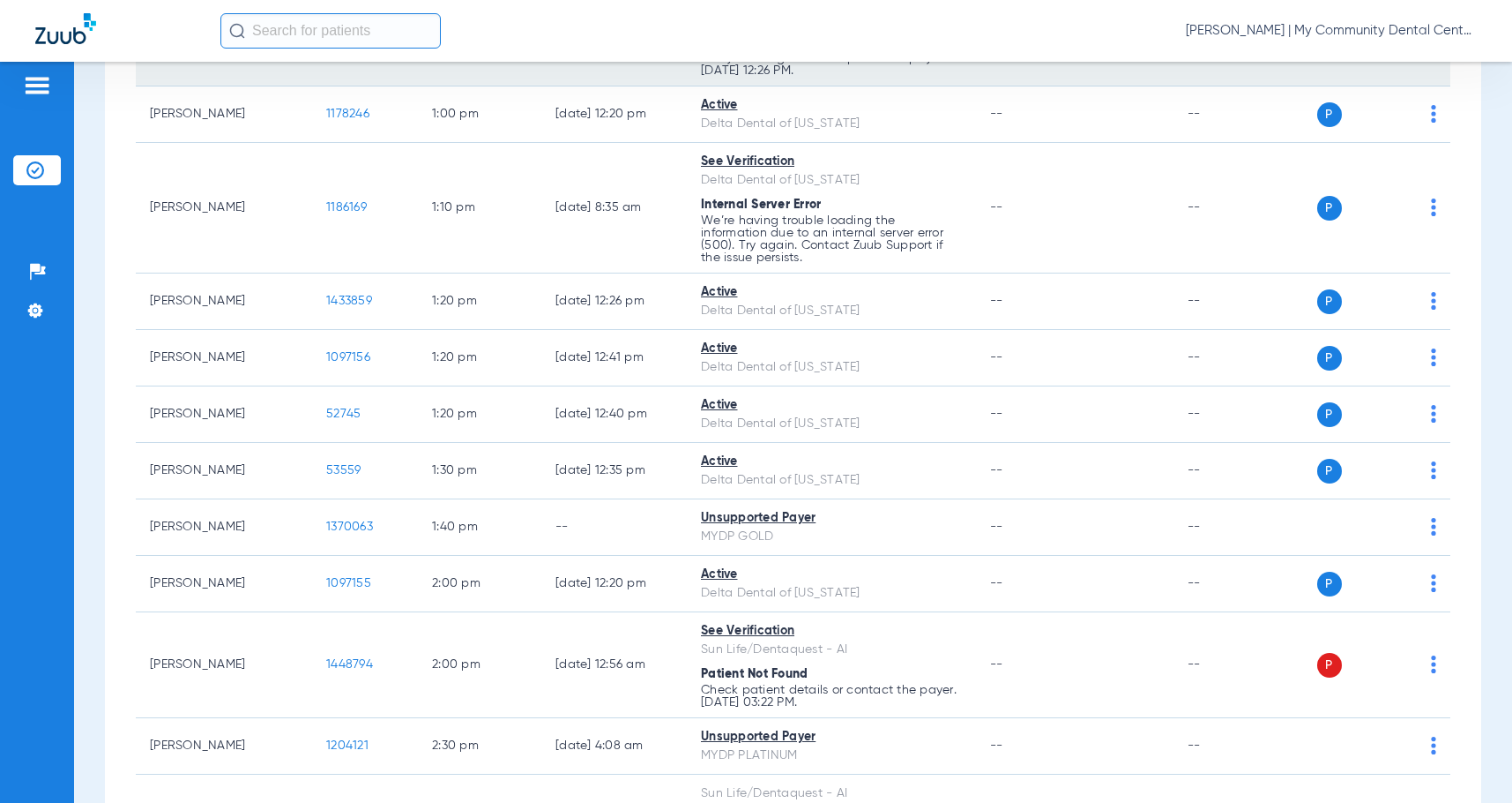
scroll to position [1546, 0]
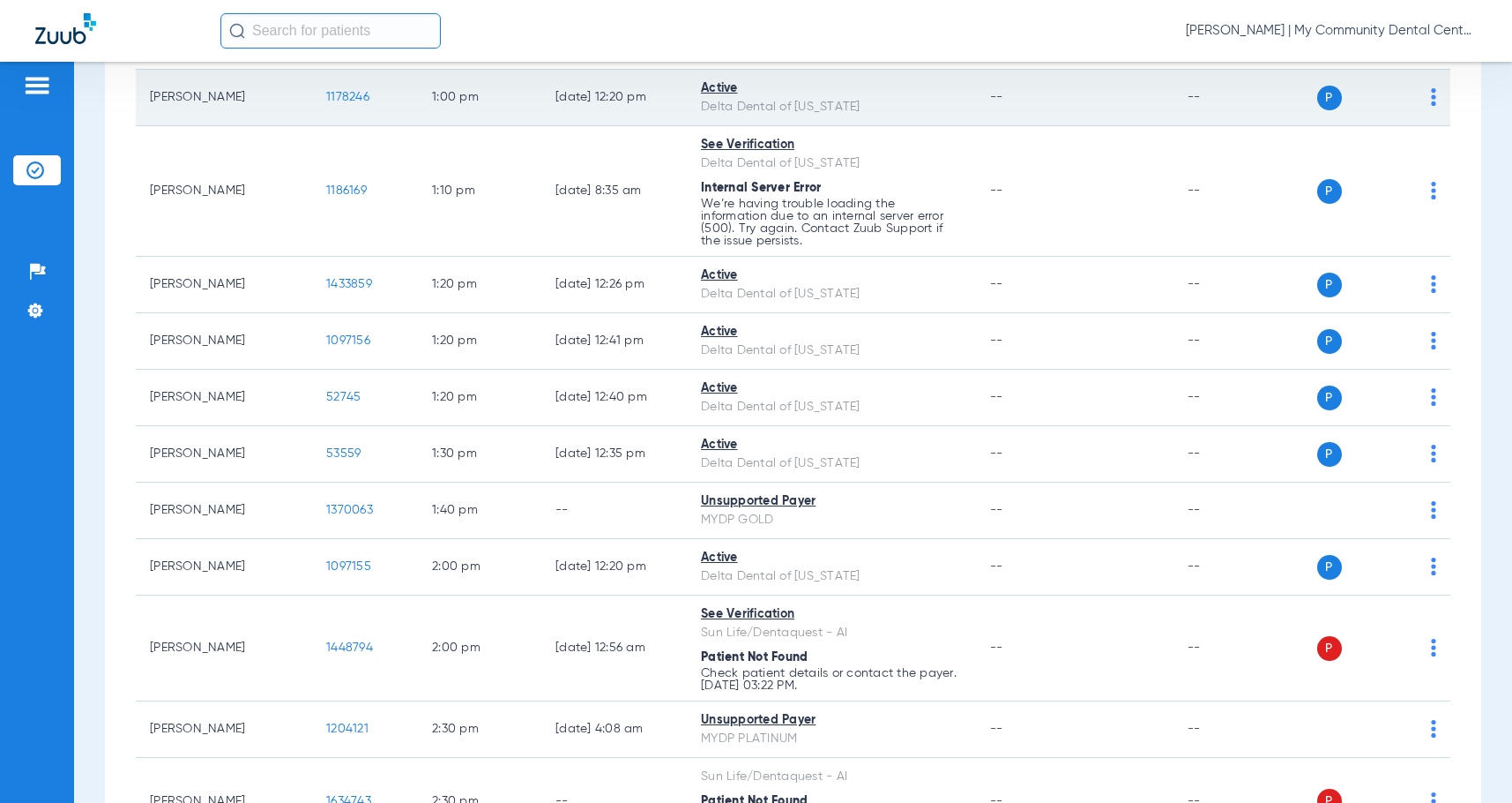
click at [1349, 29] on span "Sadie Gibbs - Marquette | My Community Dental Centers" at bounding box center [1332, 30] width 291 height 17
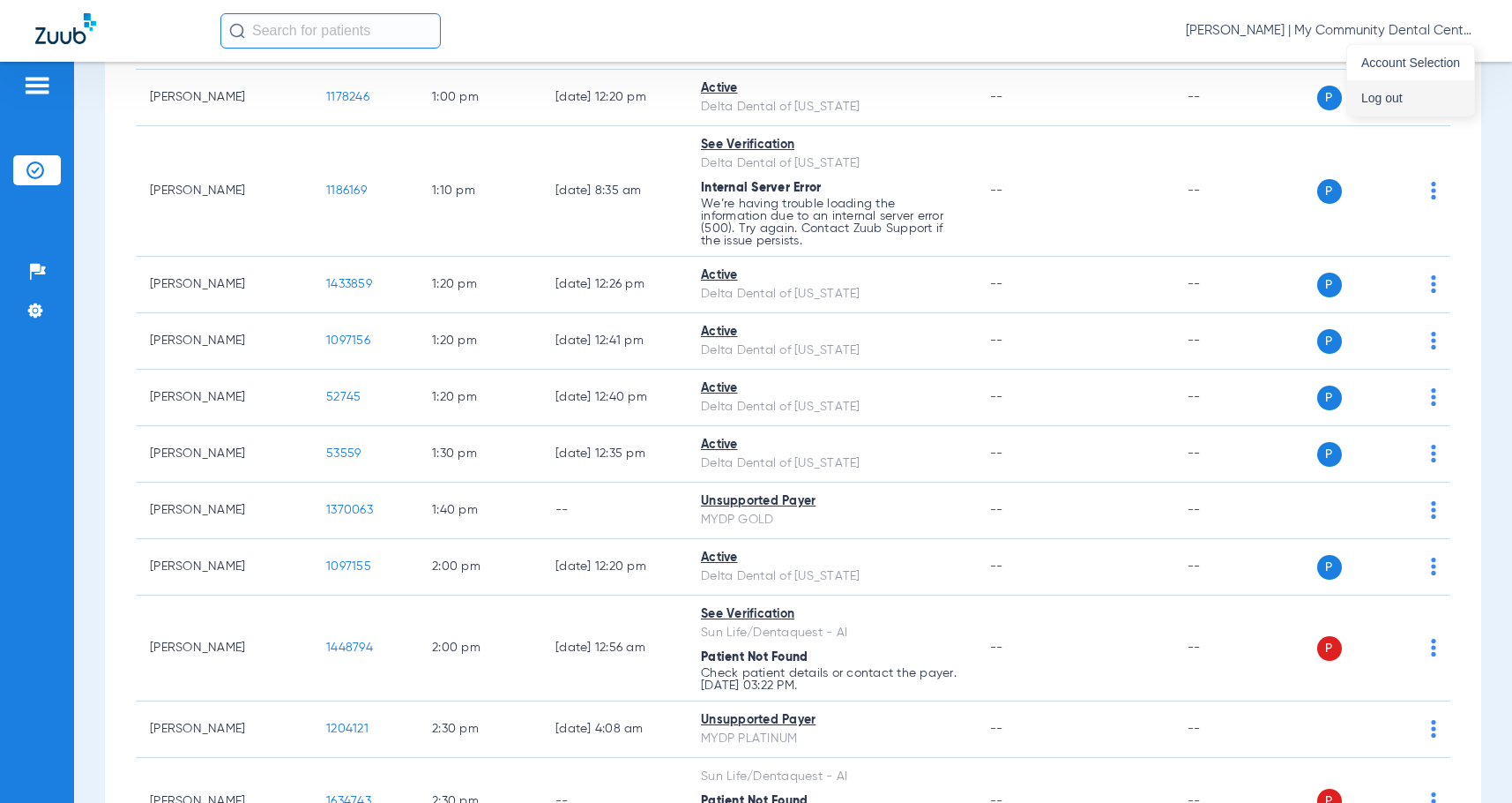
click at [1404, 104] on button "Log out" at bounding box center [1410, 98] width 127 height 36
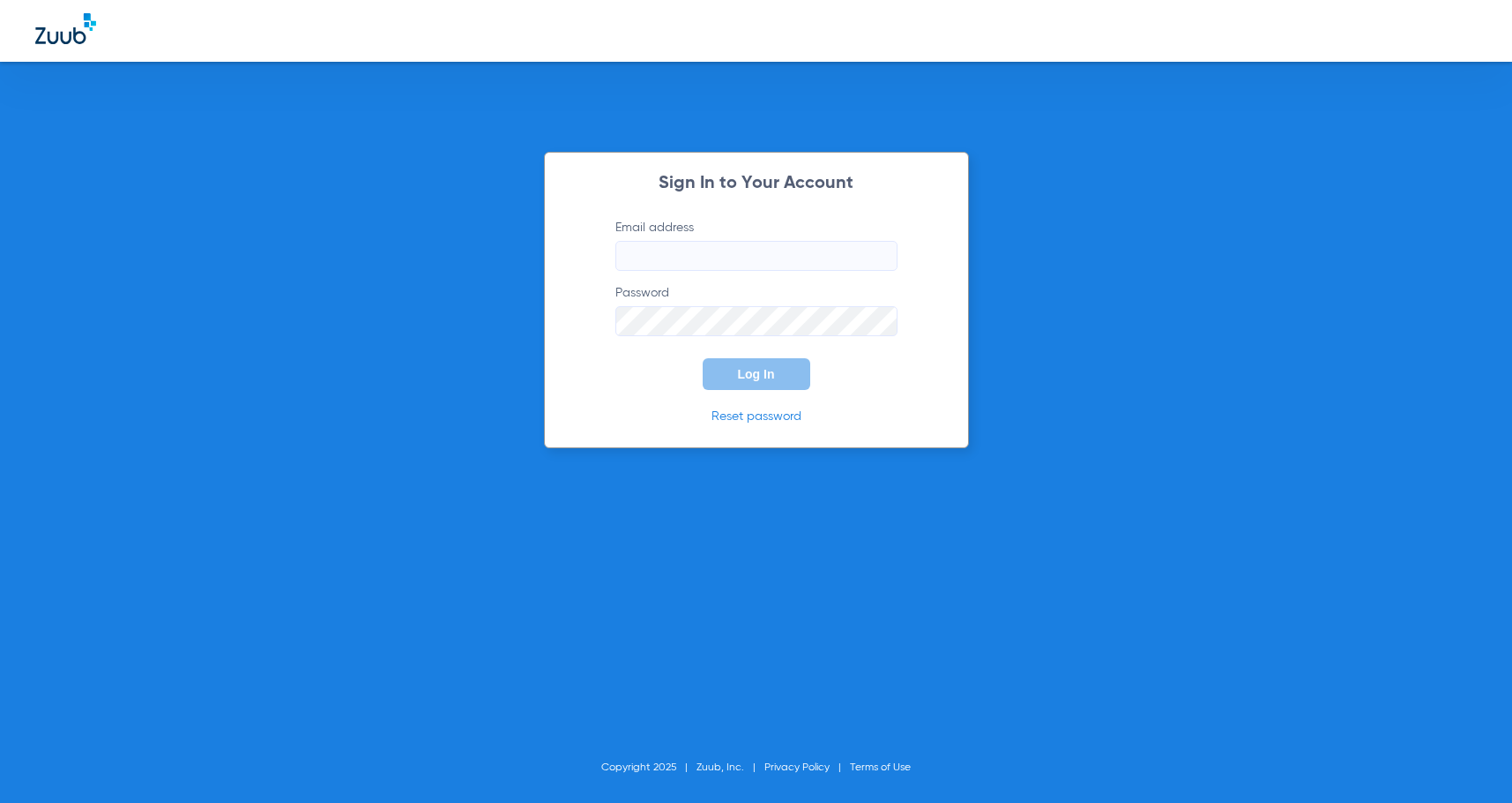
type input "[EMAIL_ADDRESS][DOMAIN_NAME]"
